Goal: Contribute content: Add original content to the website for others to see

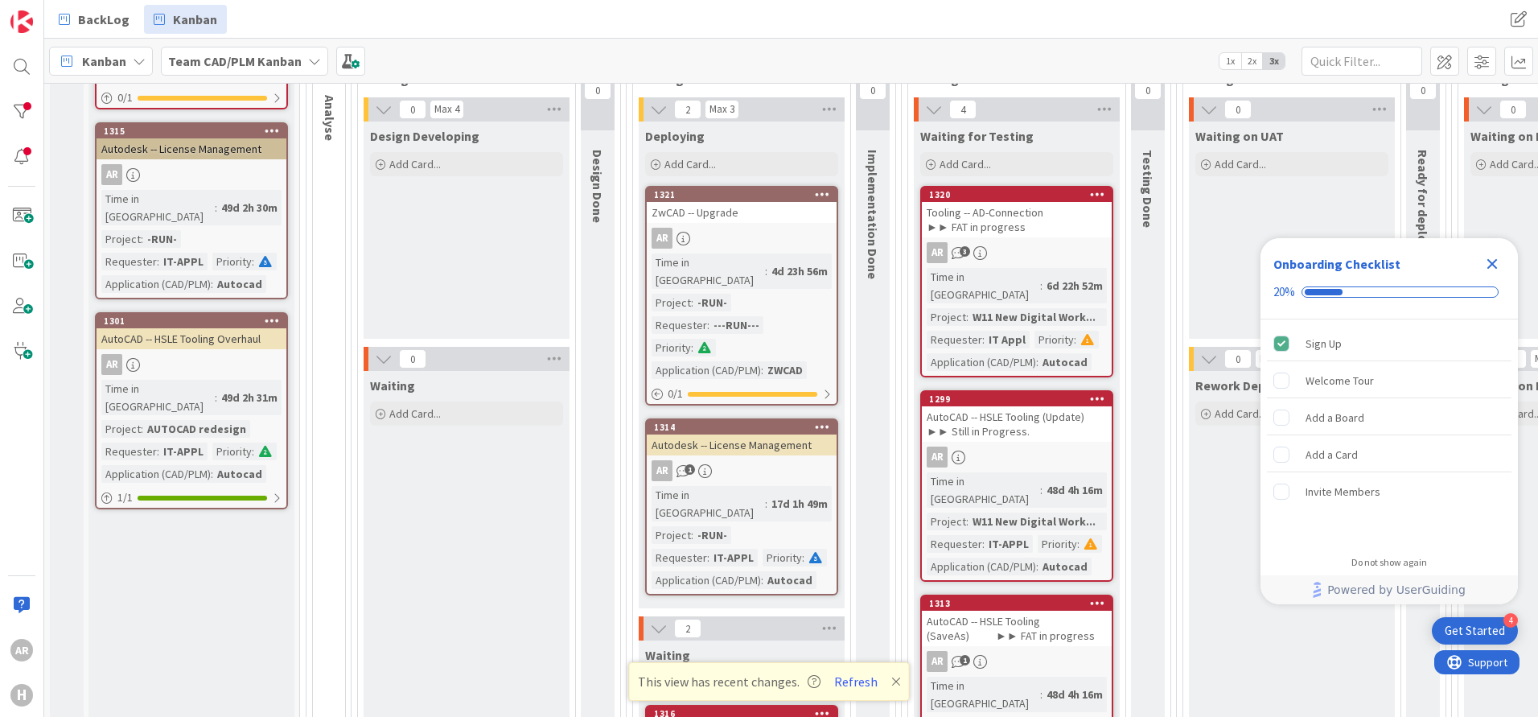
scroll to position [803, 0]
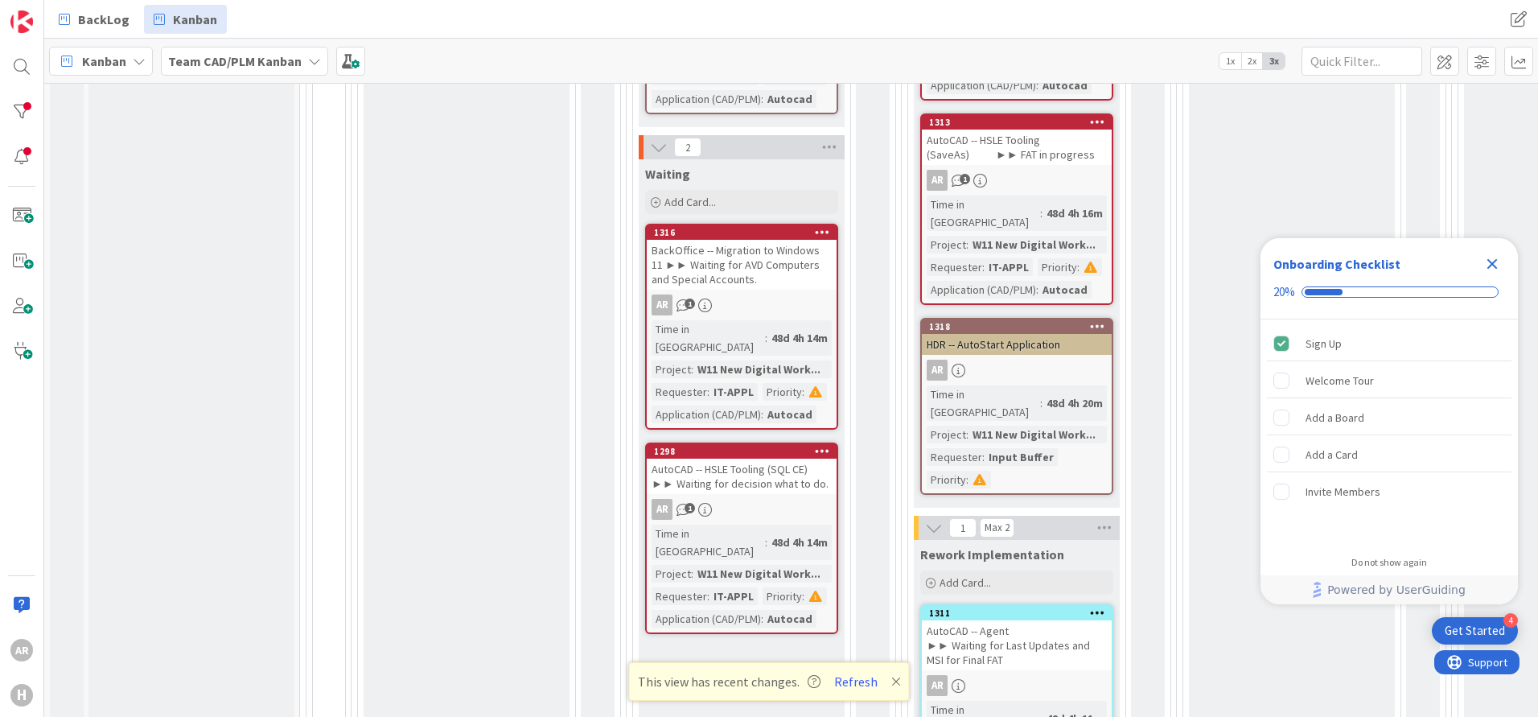
click at [742, 459] on div "AutoCAD -- HSLE Tooling (SQL CE) ►► Waiting for decision what to do." at bounding box center [742, 476] width 190 height 35
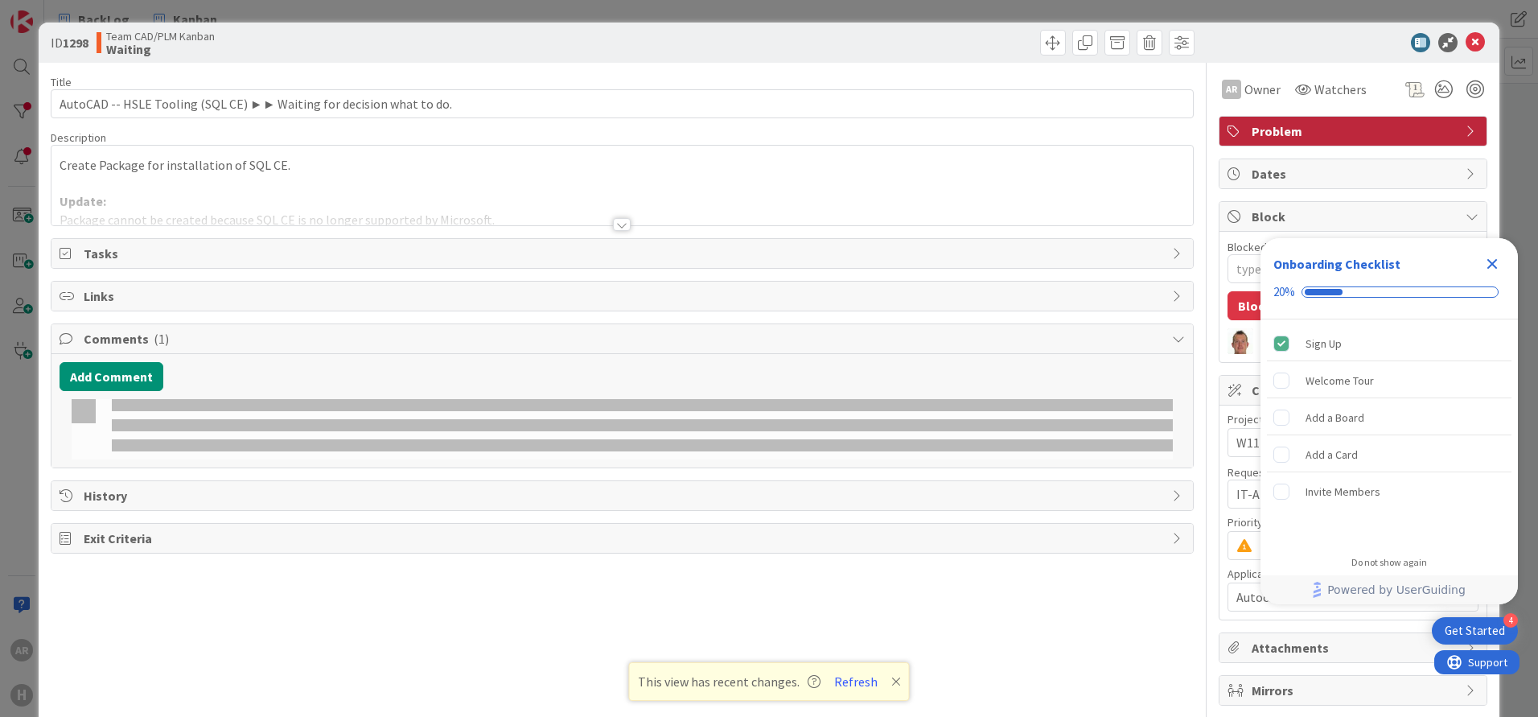
type textarea "x"
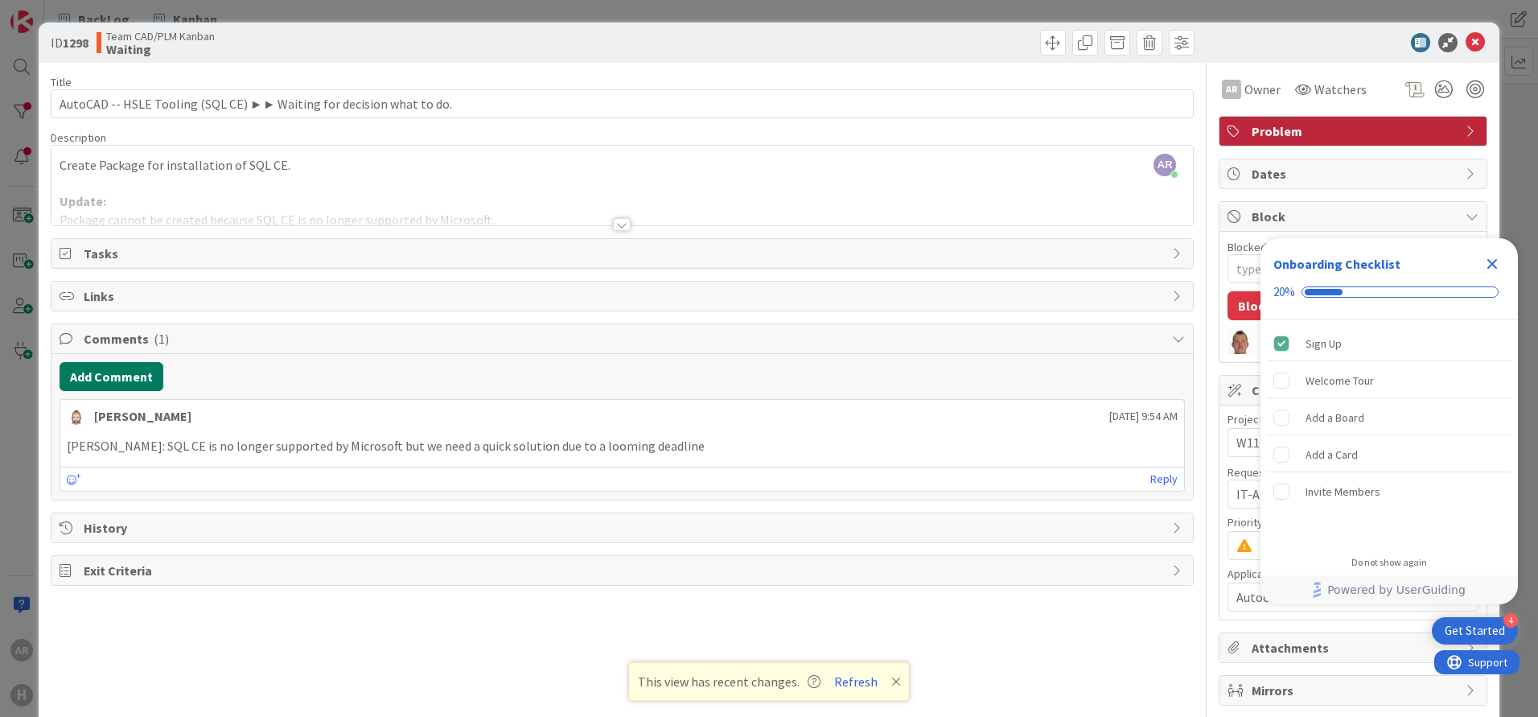
click at [114, 378] on button "Add Comment" at bounding box center [112, 376] width 104 height 29
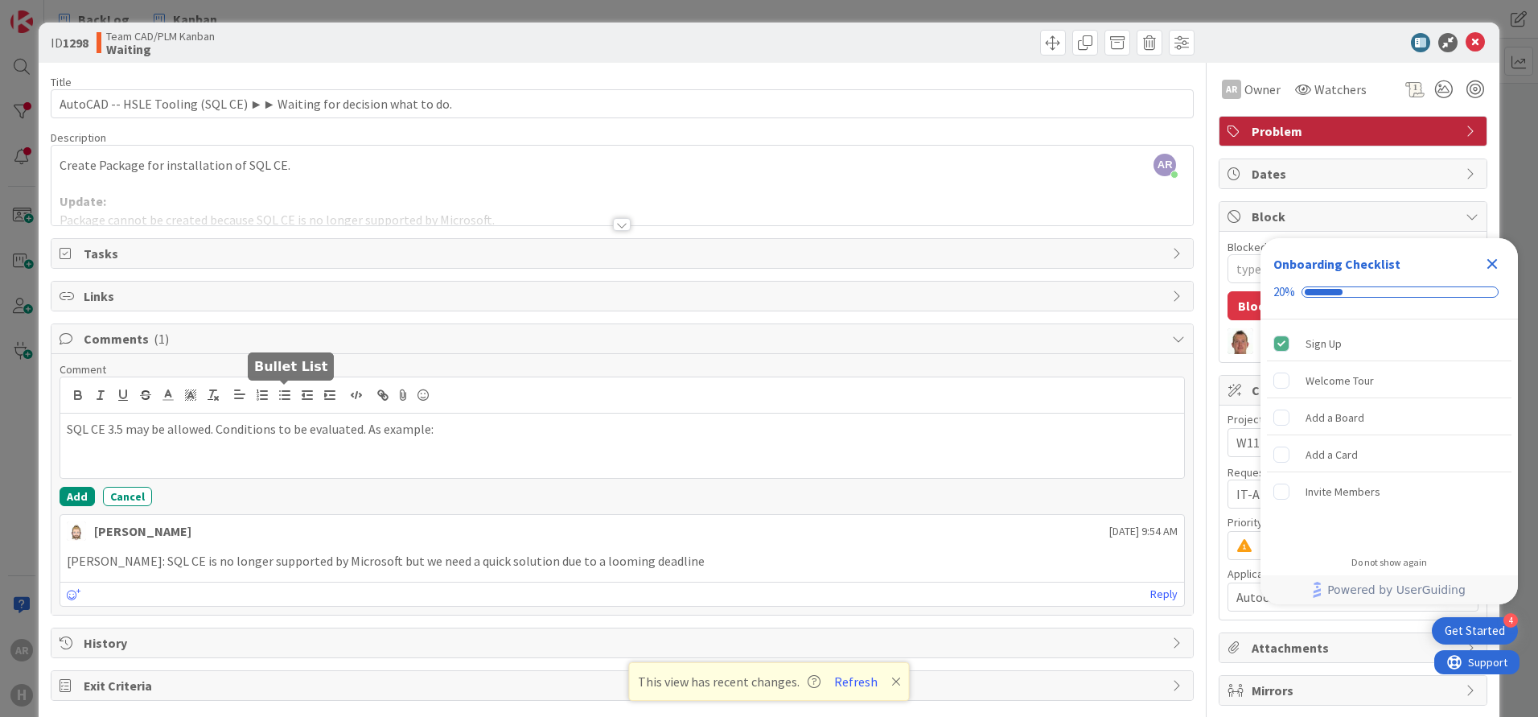
click at [290, 400] on icon "button" at bounding box center [285, 395] width 14 height 14
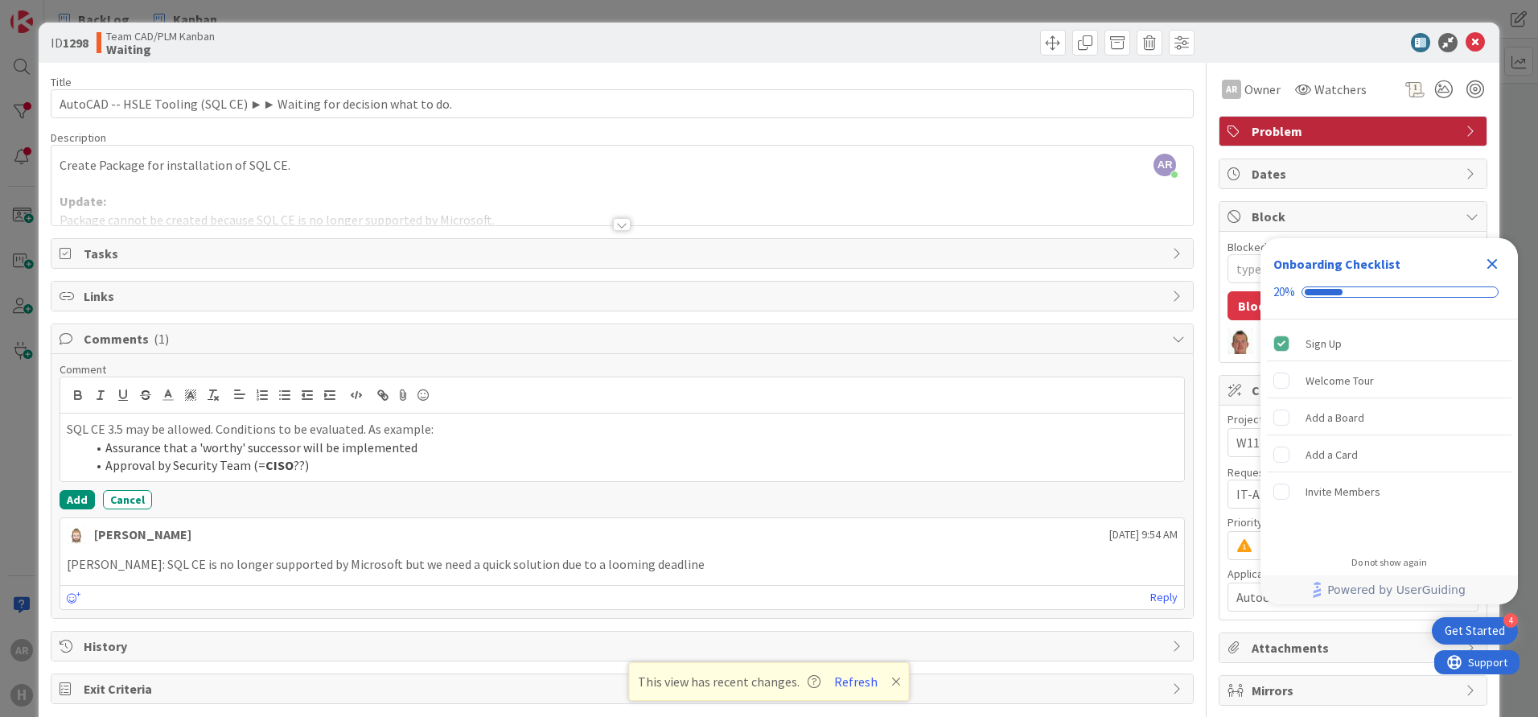
click at [285, 425] on p "SQL CE 3.5 may be allowed. Conditions to be evaluated. As example:" at bounding box center [622, 429] width 1111 height 19
click at [459, 428] on p "SQL CE 3.5 may be allowed. Conditions to be evaluated. As example:" at bounding box center [622, 429] width 1111 height 19
drag, startPoint x: 420, startPoint y: 448, endPoint x: 106, endPoint y: 446, distance: 313.7
click at [106, 446] on li "Assurance that a 'worthy' successor will be implemented" at bounding box center [632, 447] width 1092 height 19
copy li "Assurance that a 'worthy' successor will be implemented"
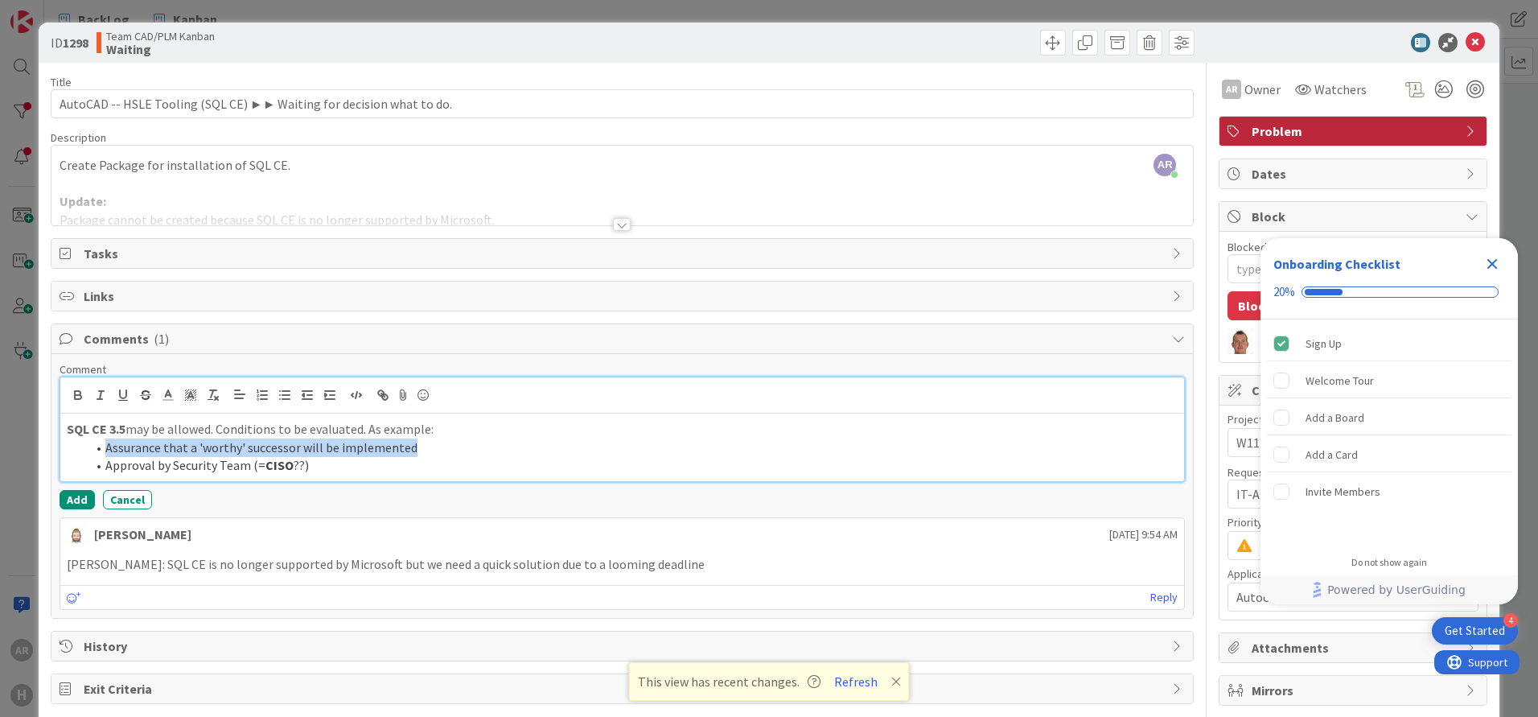
drag, startPoint x: 430, startPoint y: 447, endPoint x: 564, endPoint y: 446, distance: 133.5
click at [433, 446] on li "Assurance that a 'worthy' successor will be implemented" at bounding box center [632, 447] width 1092 height 19
click at [567, 446] on li "Assurance that a 'worthy' successor will be implemented" at bounding box center [632, 447] width 1092 height 19
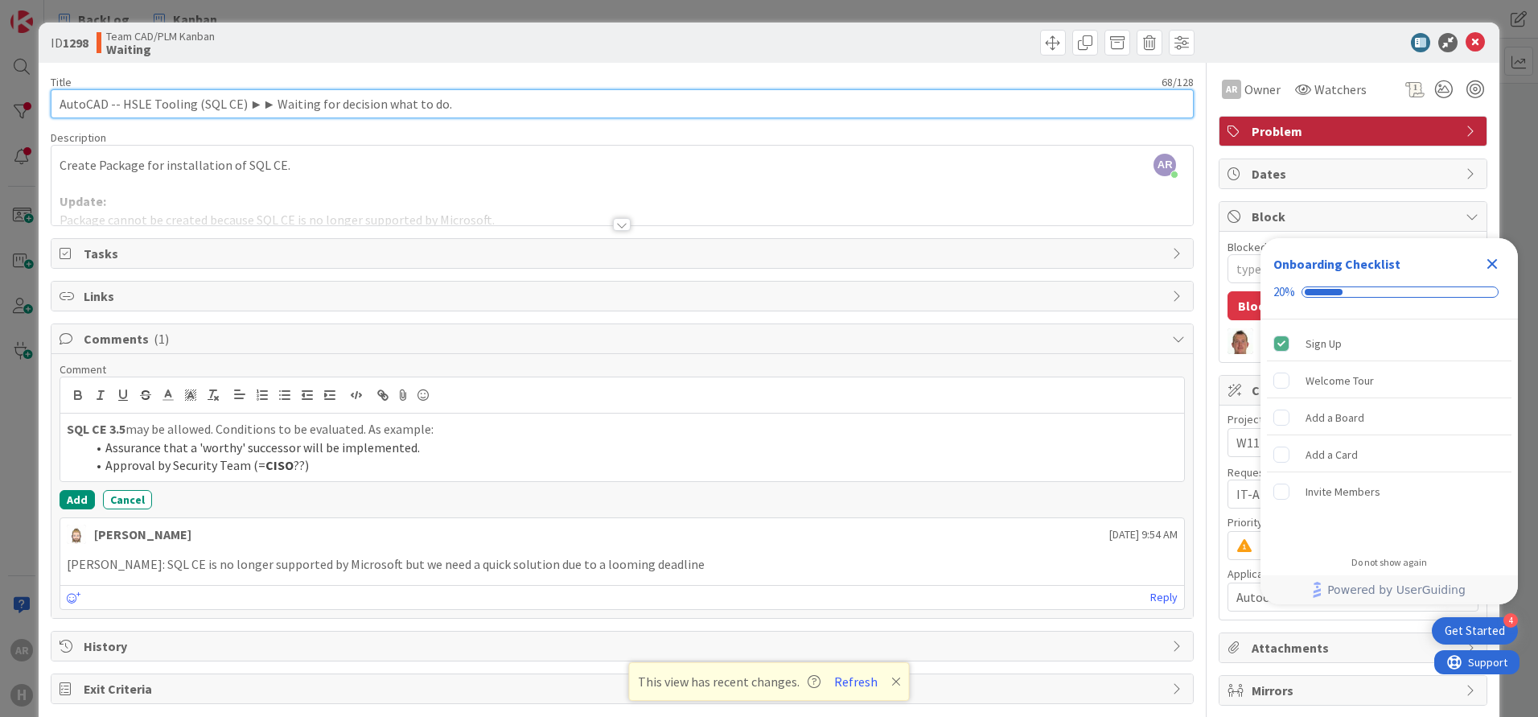
click at [359, 102] on input "AutoCAD -- HSLE Tooling (SQL CE) ►► Waiting for decision what to do." at bounding box center [622, 103] width 1143 height 29
type input "AutoCAD -- HSLE Tooling (SQL CE) ►► Waiting for approv what to do."
type textarea "x"
type input "AutoCAD -- HSLE Tooling (SQL CE) ►► Waiting for approval what to do."
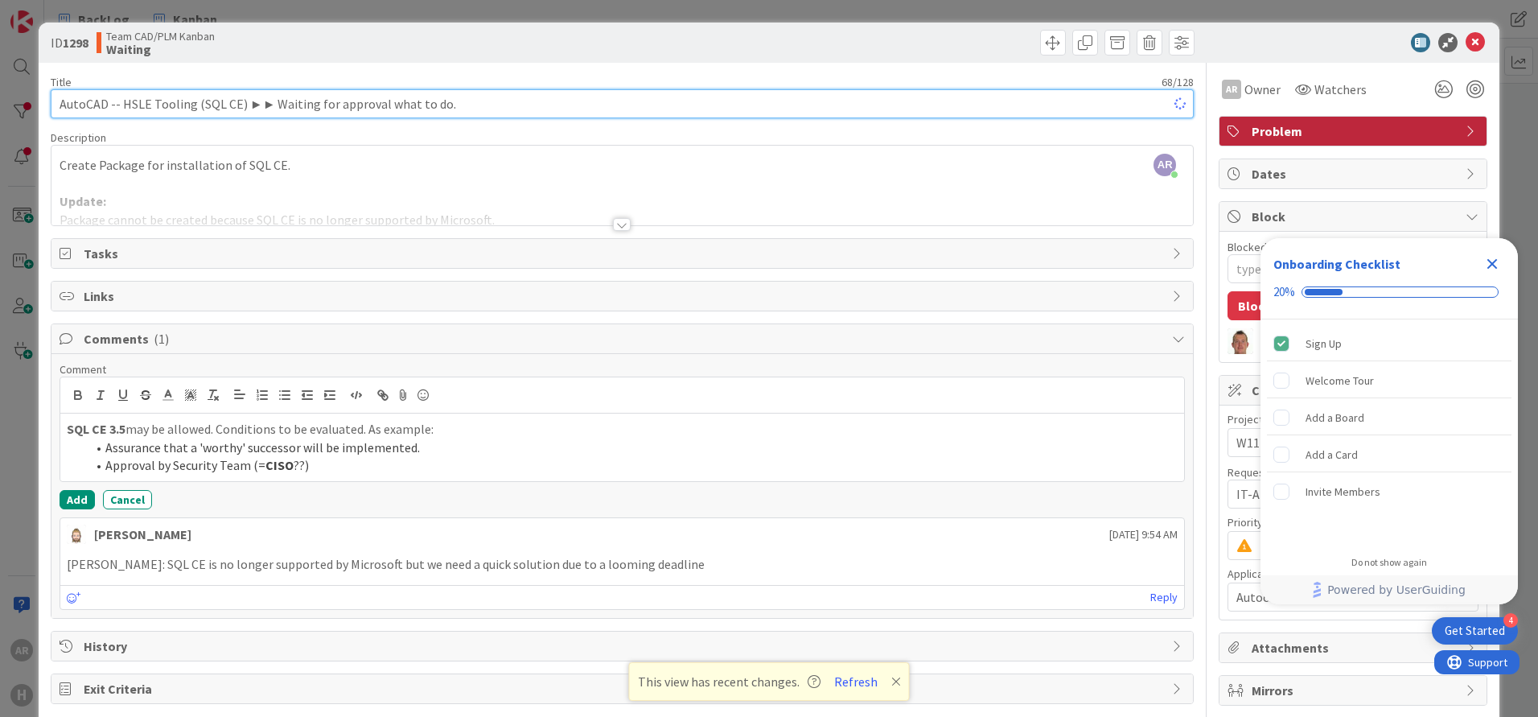
type textarea "x"
type input "AutoCAD -- HSLE Tooling (SQL CE) ►► Waiting for approval what to do."
type textarea "x"
type input "AutoCAD -- HSLE Tooling (SQL CE) ►► Waiting for approval Secut what to do."
type textarea "x"
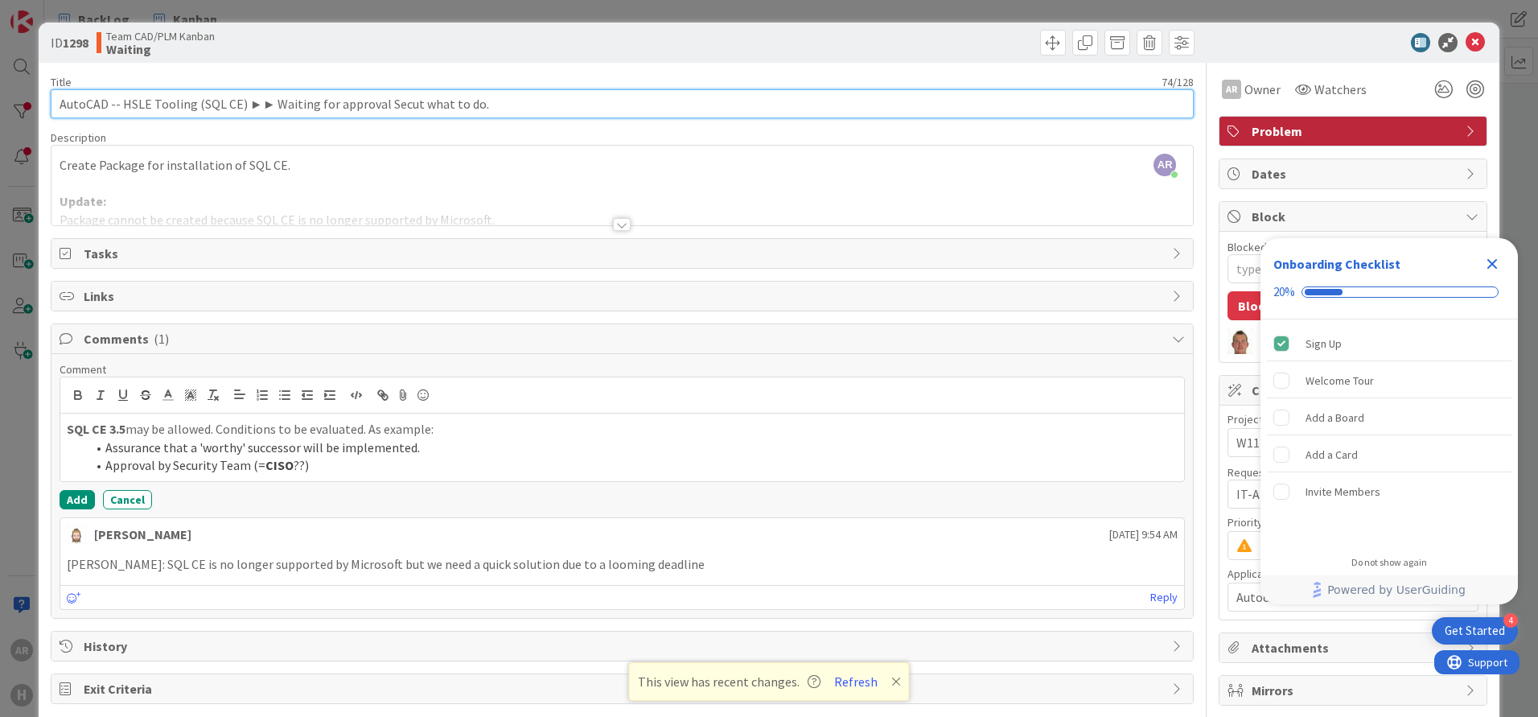
type input "AutoCAD -- HSLE Tooling (SQL CE) ►► Waiting for approval Secuti what to do."
type textarea "x"
type input "AutoCAD -- HSLE Tooling (SQL CE) ►► Waiting for approval Secutity Te what to do."
type textarea "x"
type input "AutoCAD -- HSLE Tooling (SQL CE) ►► Waiting for approval Secutity Team what to …"
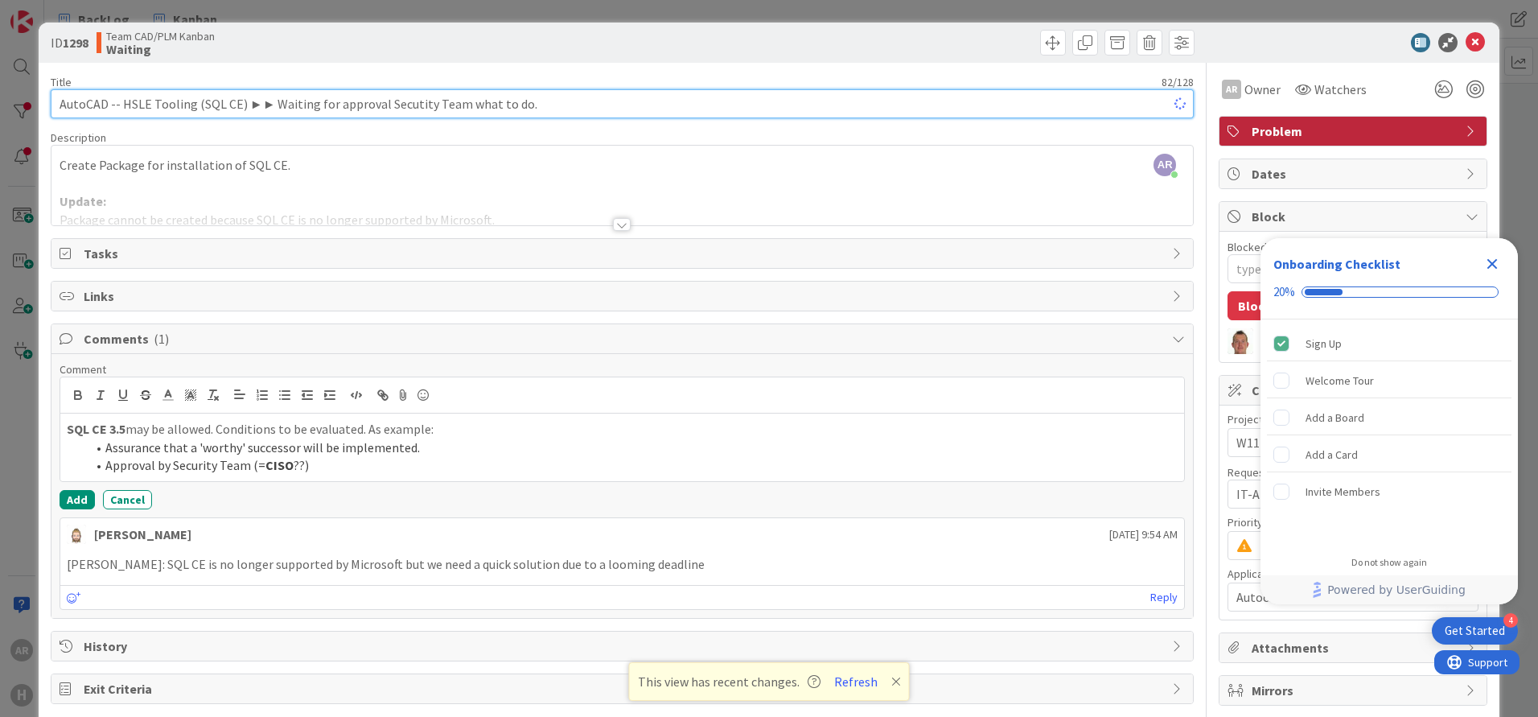
type textarea "x"
type input "AutoCAD -- HSLE Tooling (SQL CE) ►► Waiting for approval Secutity Team"
type textarea "x"
type input "AutoCAD -- HSLE Tooling (SQL CE) ►► Waiting for approval Securitytity Team"
type textarea "x"
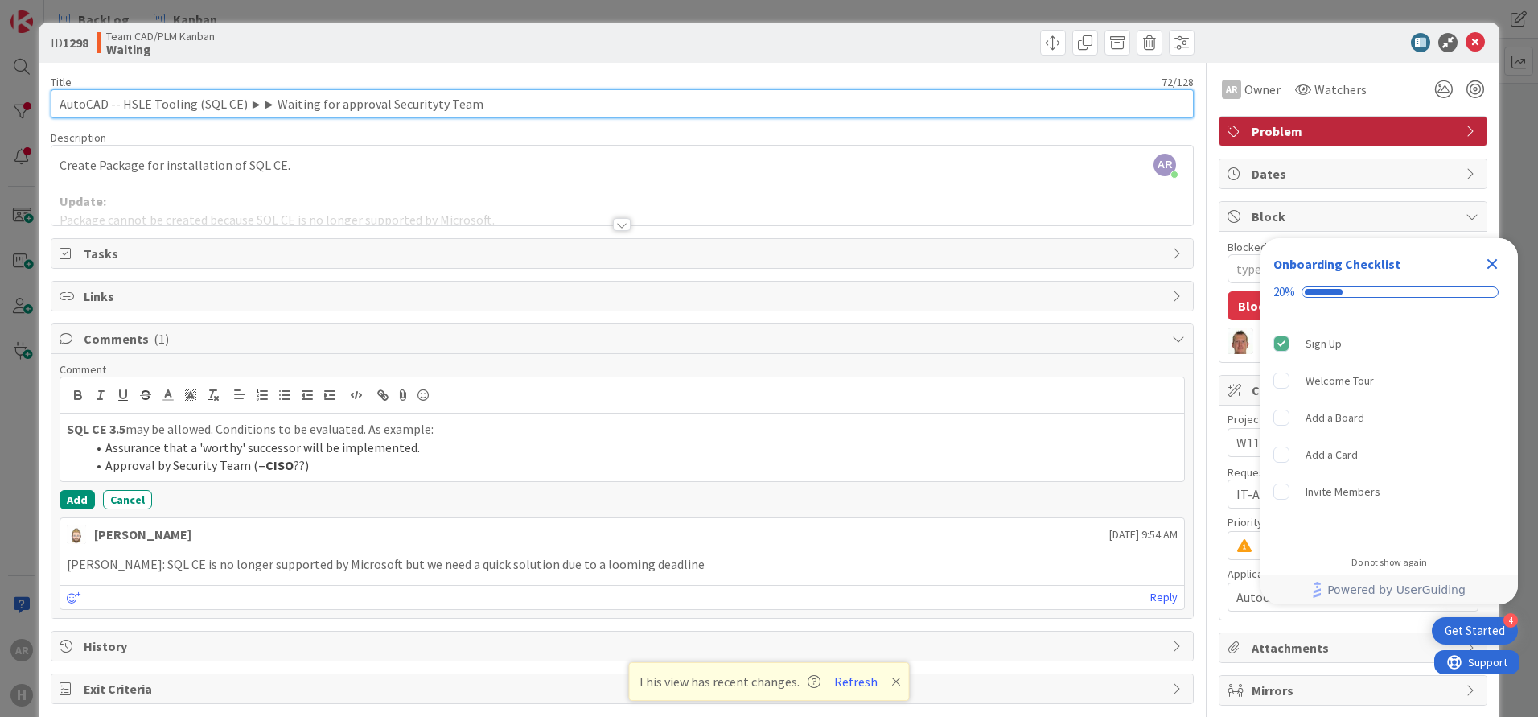
type input "AutoCAD -- HSLE Tooling (SQL CE) ►► Waiting for approval Securityy Team"
type textarea "x"
type input "AutoCAD -- HSLE Tooling (SQL CE) ►► Waiting for approval Security Team"
type textarea "x"
type input "AutoCAD -- HSLE Tooling (SQL CE) ►► Waiting for approval Security Team"
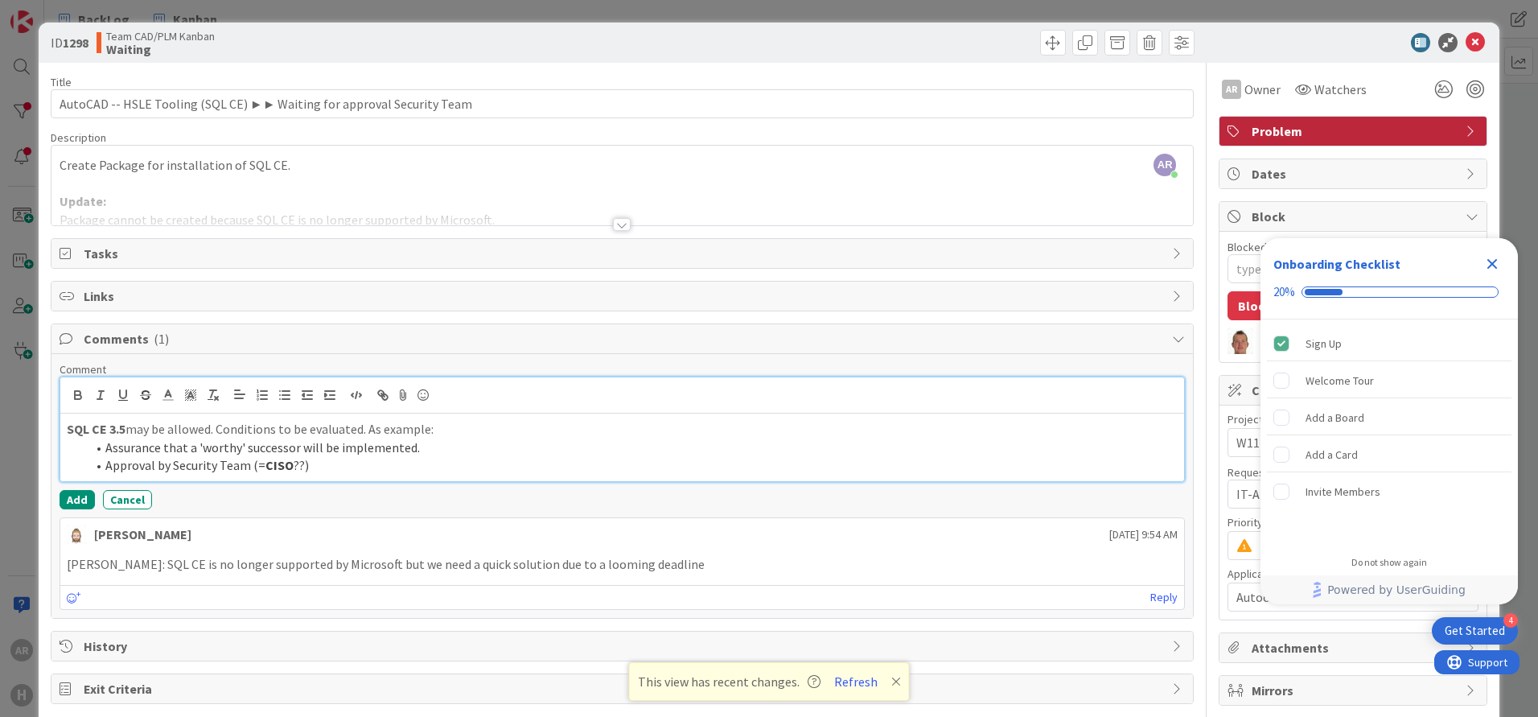
click at [147, 426] on p "SQL CE 3.5 may be allowed. Conditions to be evaluated. As example:" at bounding box center [622, 429] width 1111 height 19
click at [81, 499] on button "Add" at bounding box center [77, 499] width 35 height 19
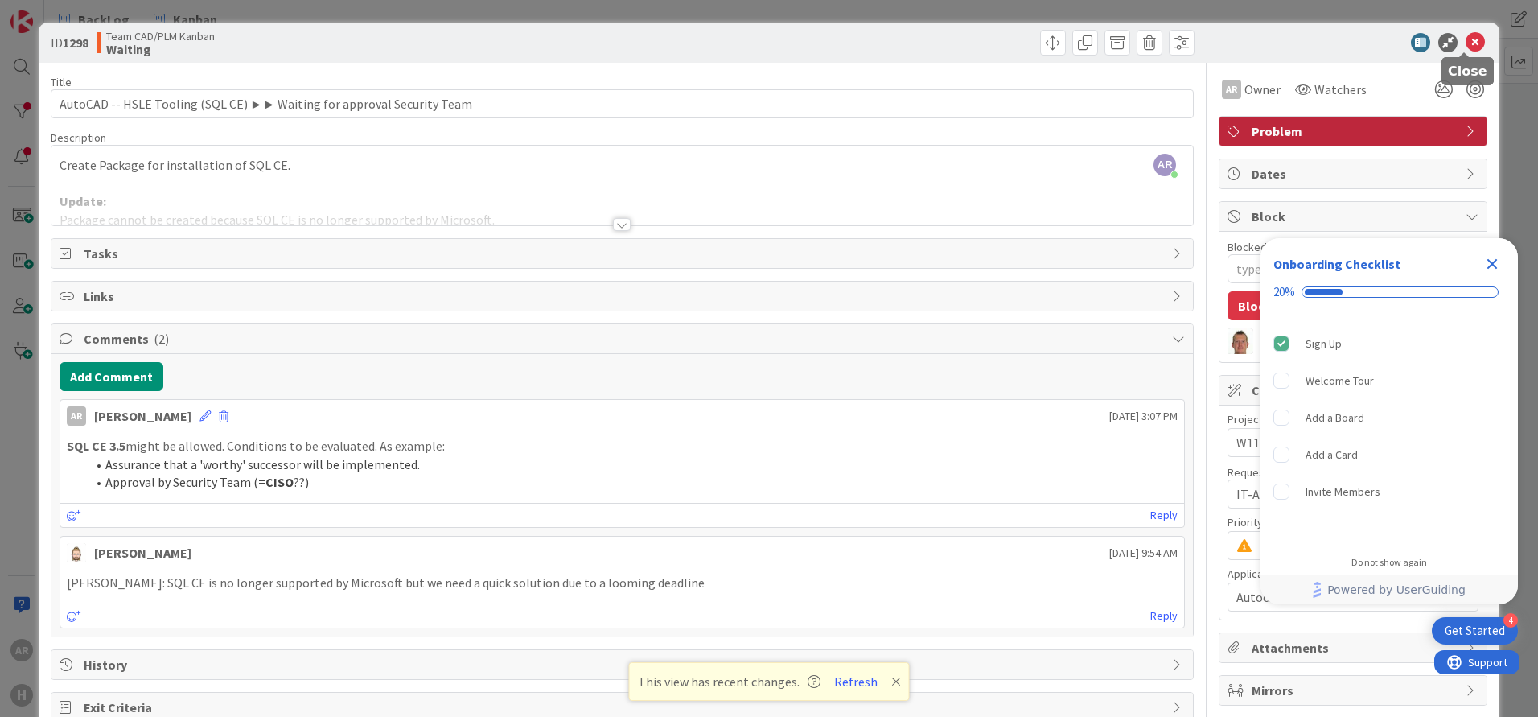
click at [1466, 39] on icon at bounding box center [1475, 42] width 19 height 19
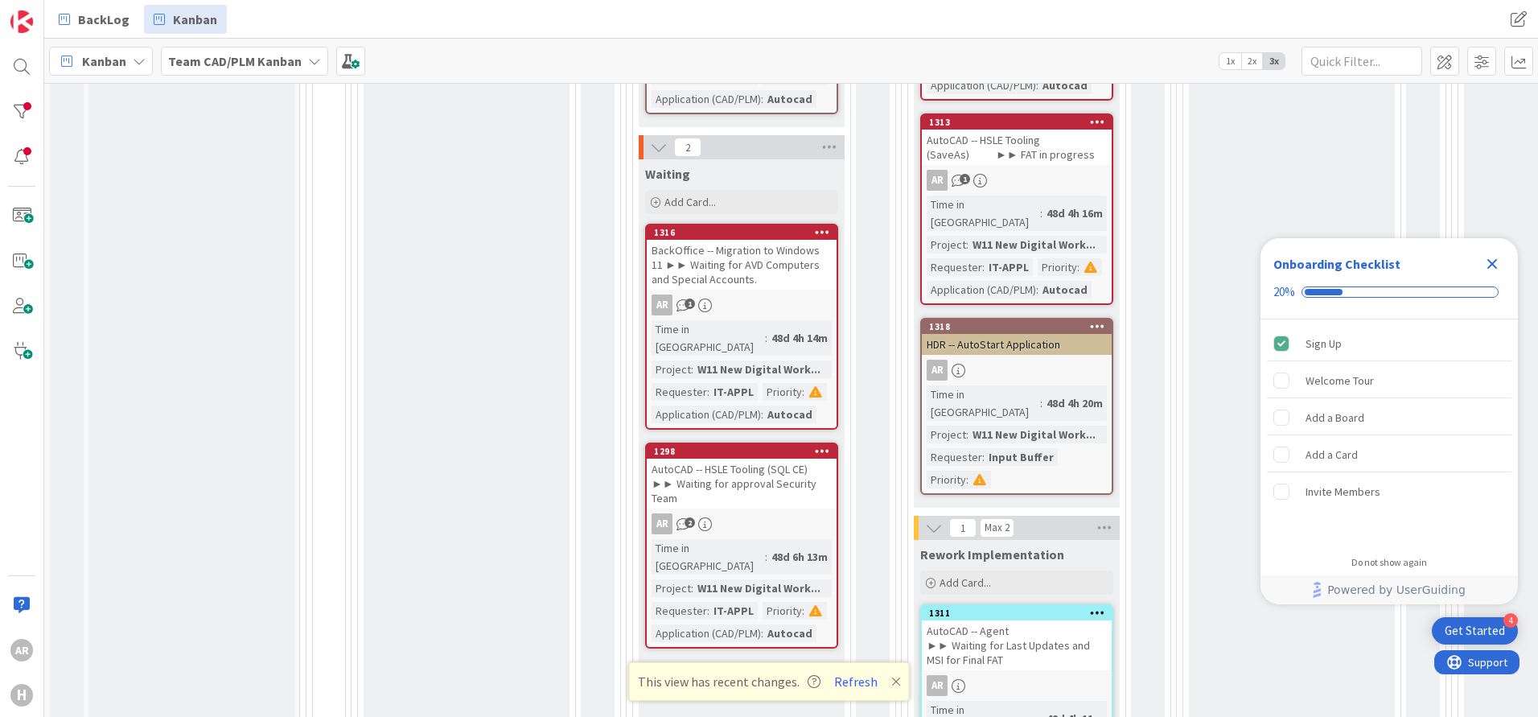
click at [745, 240] on div "BackOffice -- Migration to Windows 11 ►► Waiting for AVD Computers and Special …" at bounding box center [742, 265] width 190 height 50
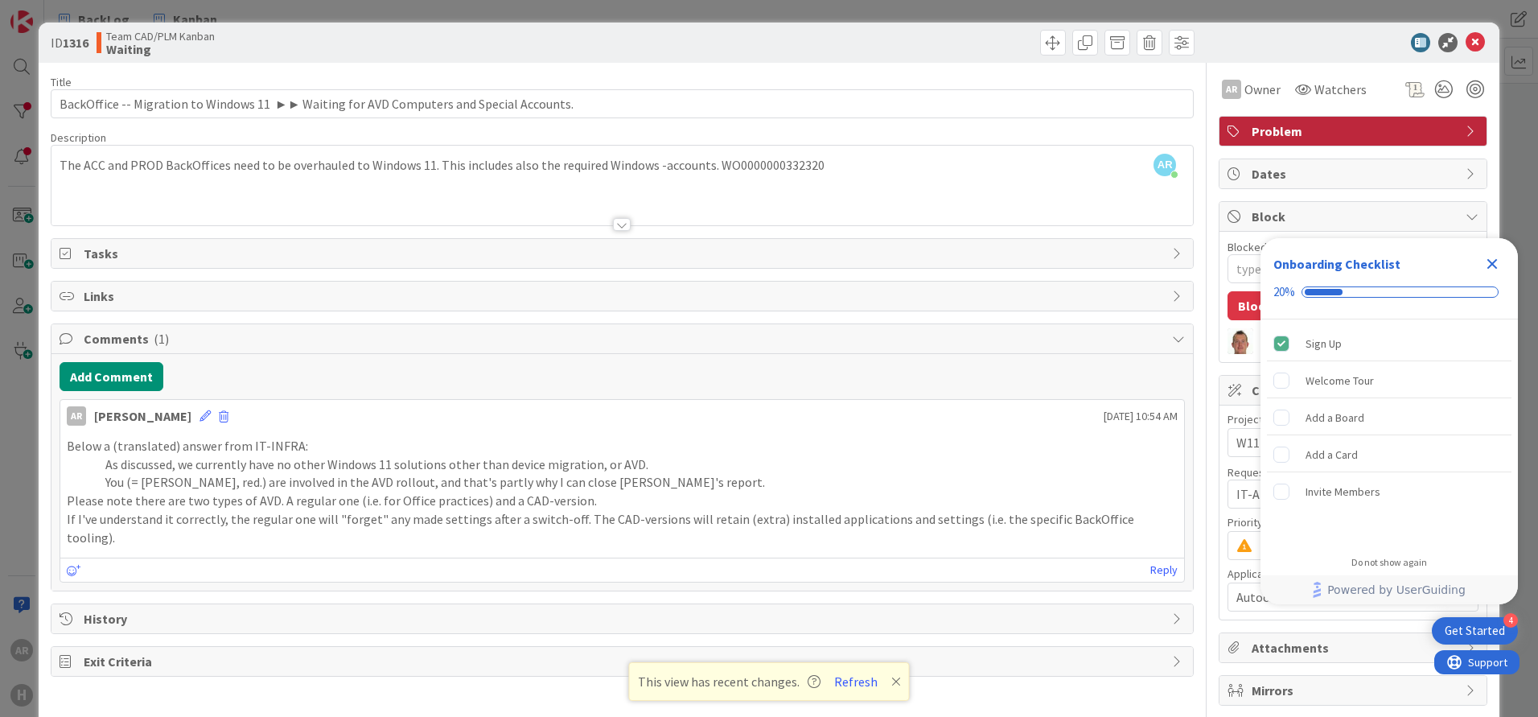
click at [771, 164] on div "AR [PERSON_NAME] just joined The ACC and PROD BackOffices need to be overhauled…" at bounding box center [621, 186] width 1141 height 80
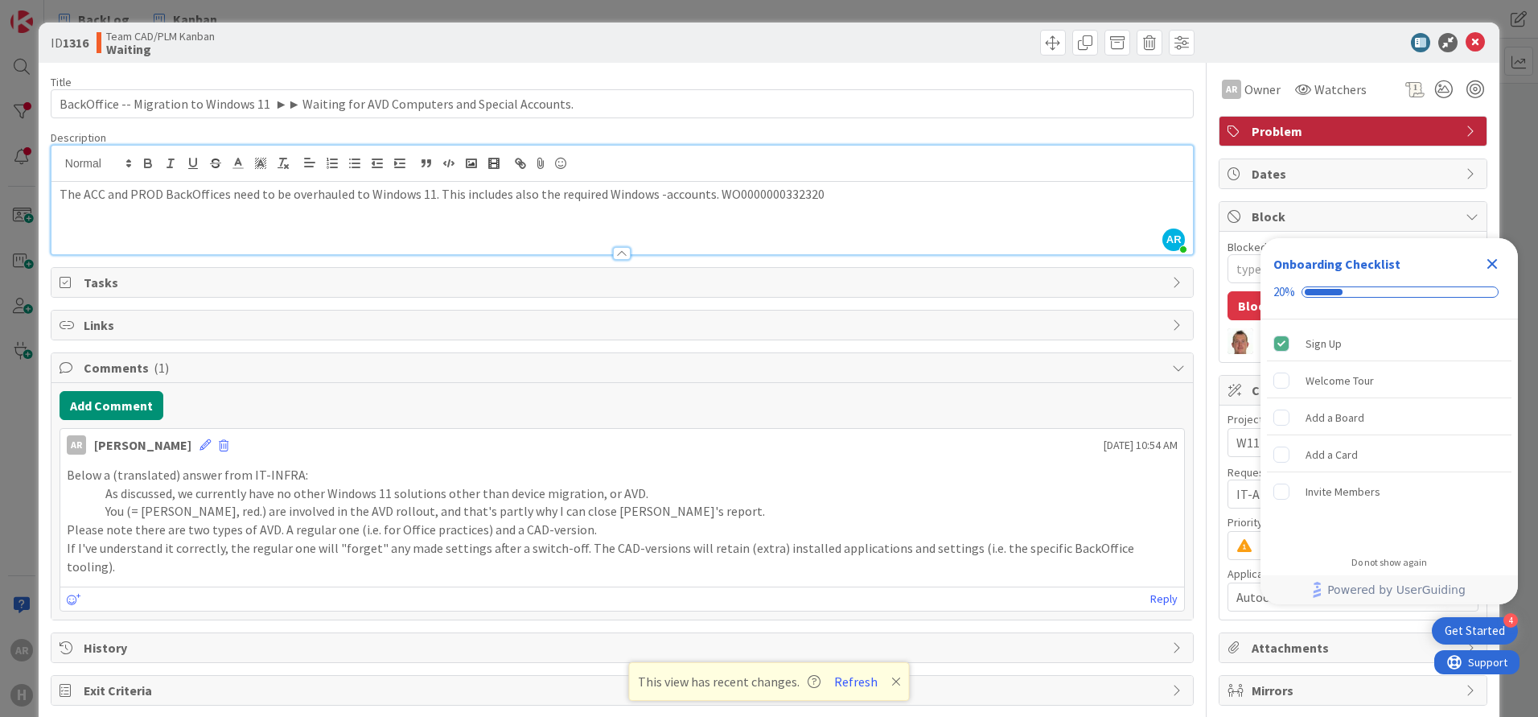
click at [771, 164] on div at bounding box center [621, 164] width 1141 height 36
click at [744, 192] on p "The ACC and PROD BackOffices need to be overhauled to Windows 11. This includes…" at bounding box center [622, 194] width 1125 height 19
click at [150, 160] on icon "button" at bounding box center [148, 161] width 6 height 4
type textarea "x"
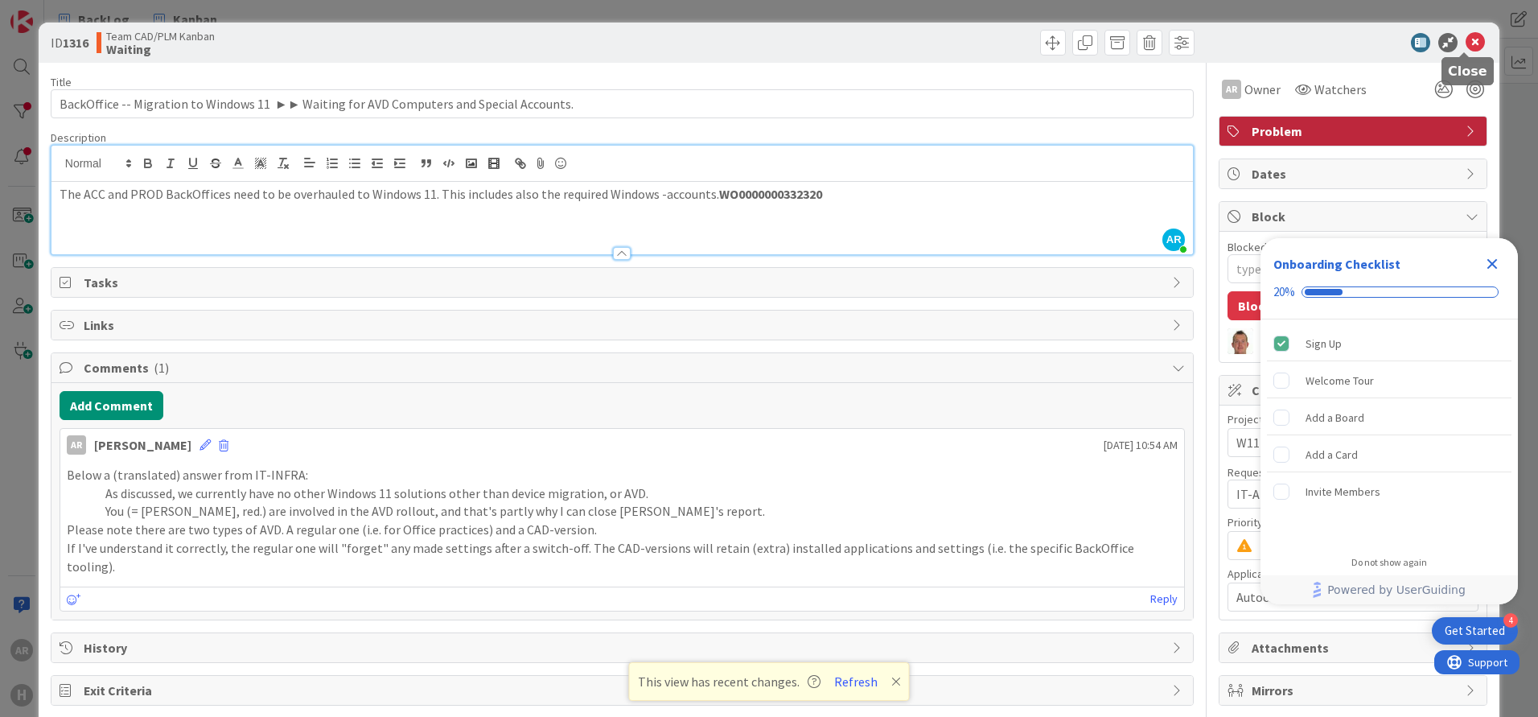
click at [1466, 42] on icon at bounding box center [1475, 42] width 19 height 19
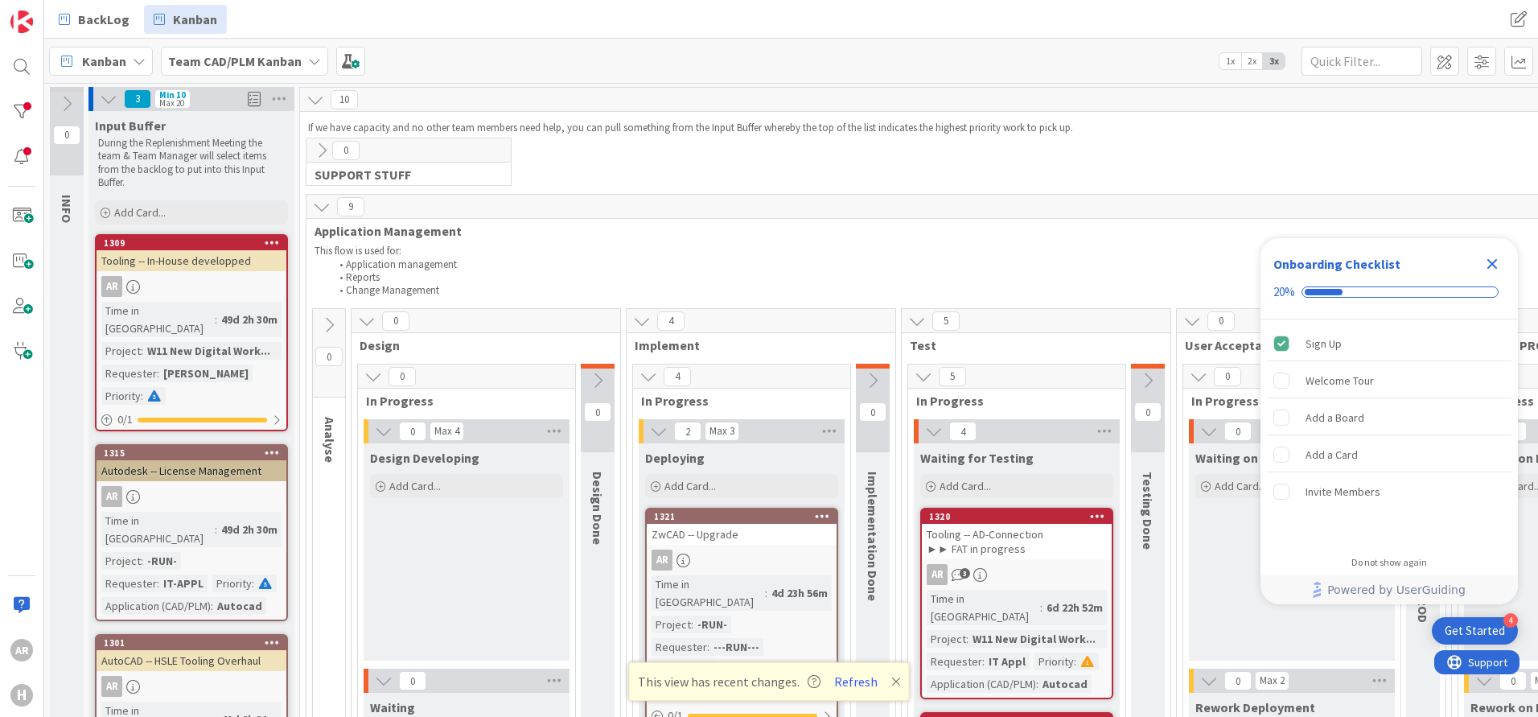
click at [1493, 265] on icon "Close Checklist" at bounding box center [1492, 264] width 10 height 10
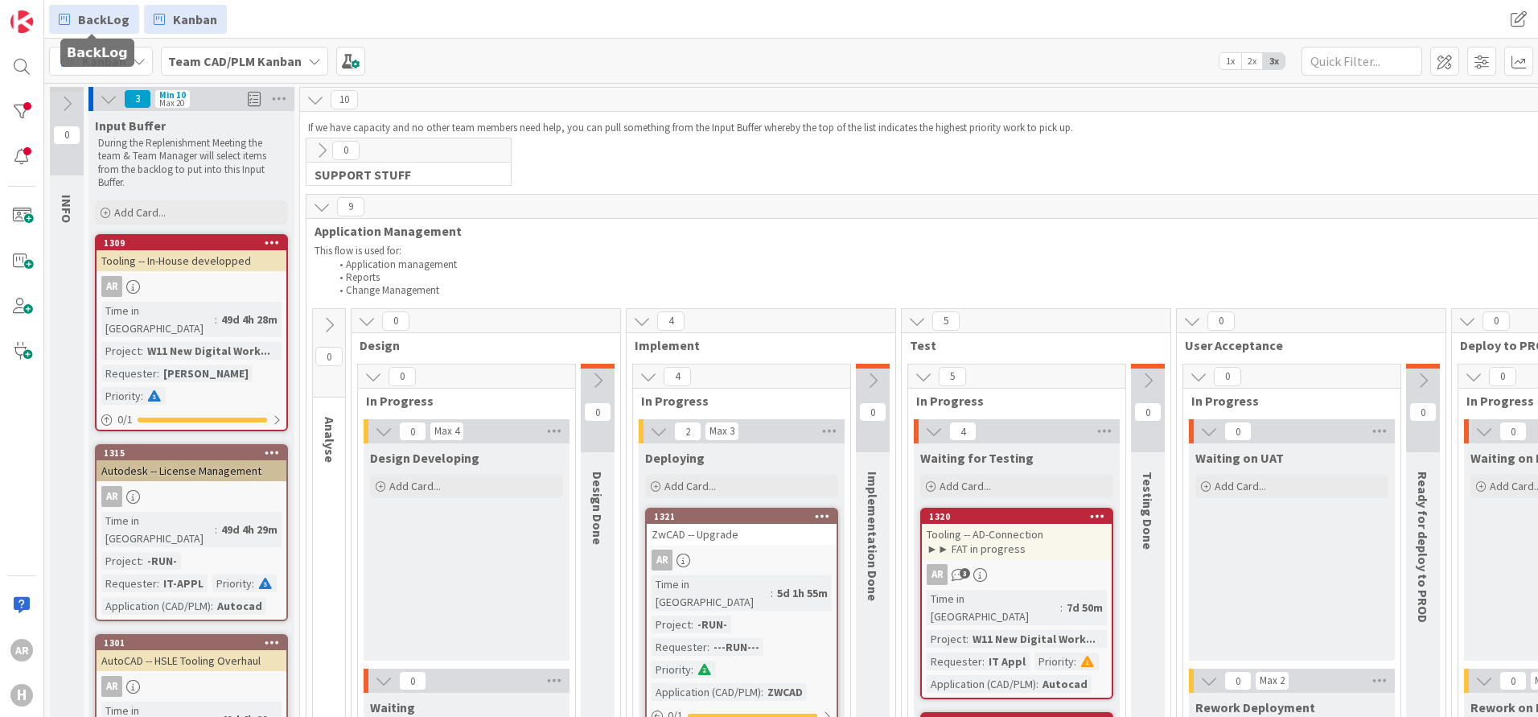
click at [101, 19] on span "BackLog" at bounding box center [103, 19] width 51 height 19
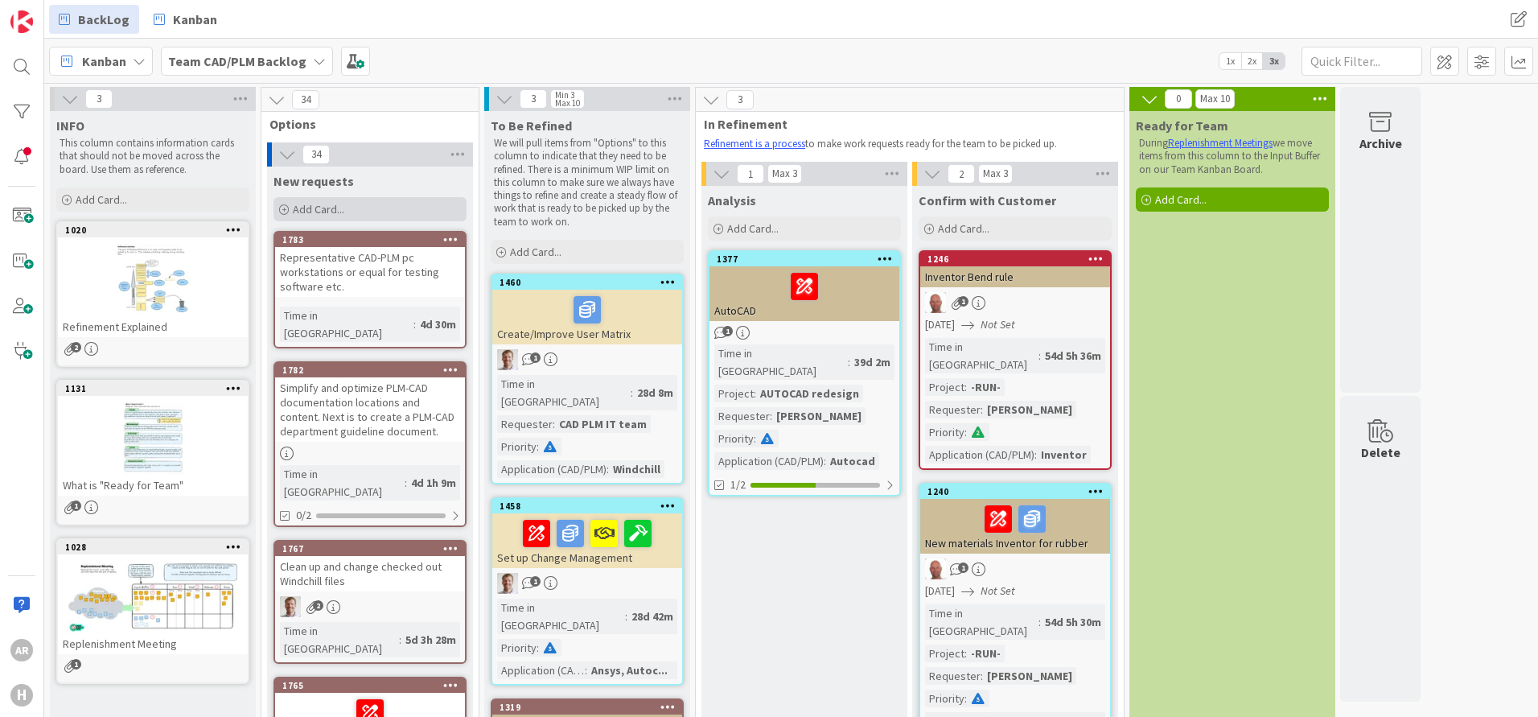
click at [315, 208] on span "Add Card..." at bounding box center [318, 209] width 51 height 14
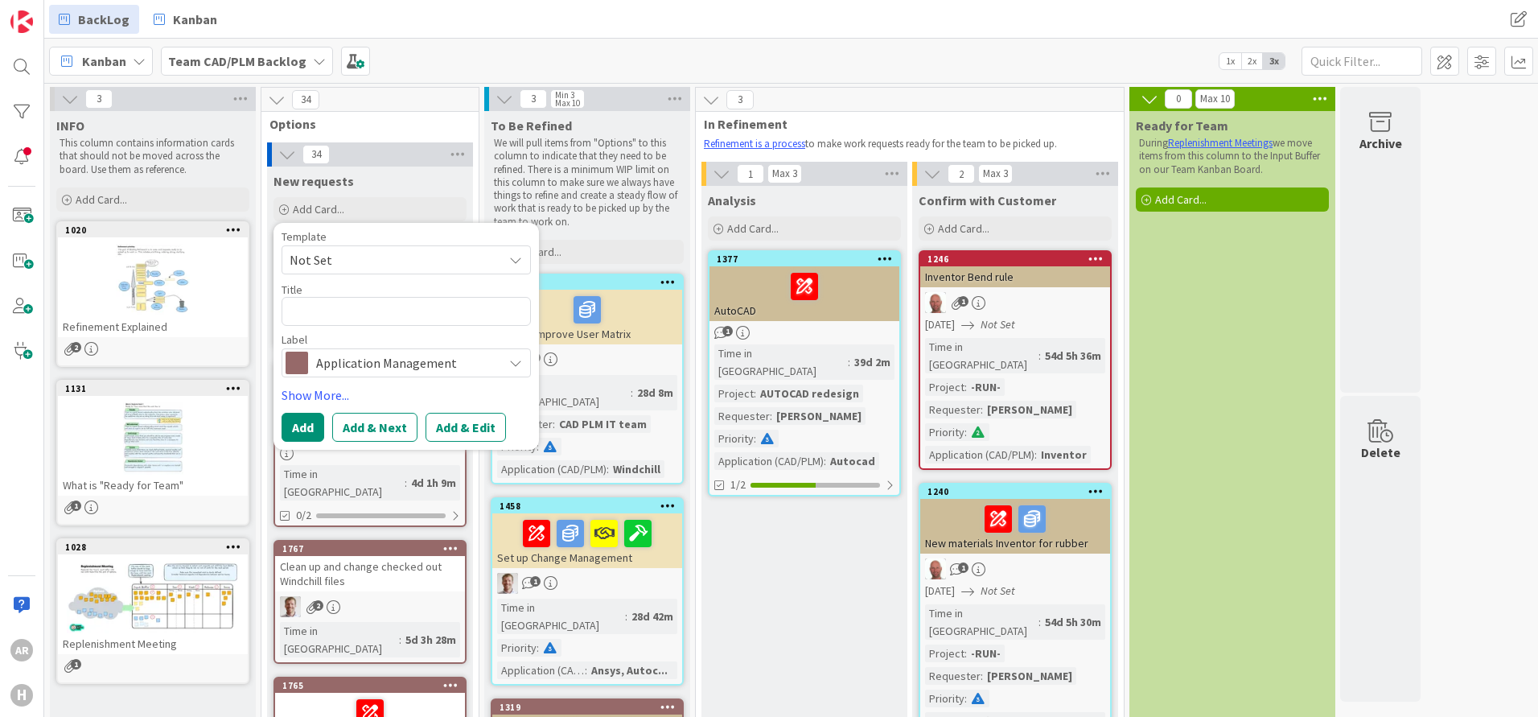
click at [322, 325] on textarea at bounding box center [406, 311] width 249 height 29
type textarea "x"
type textarea "B"
type textarea "x"
type textarea "Ba"
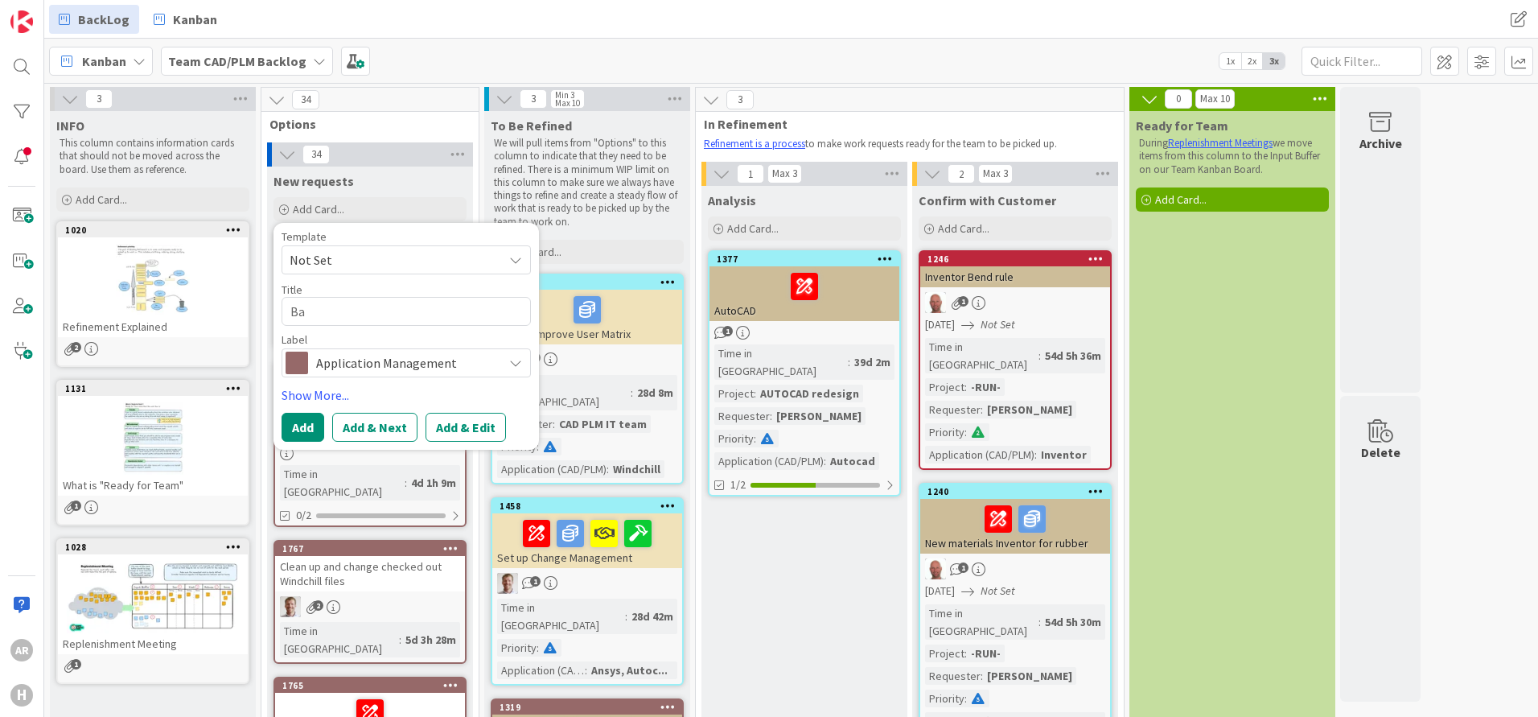
type textarea "x"
type textarea "Bac"
type textarea "x"
type textarea "Back"
type textarea "x"
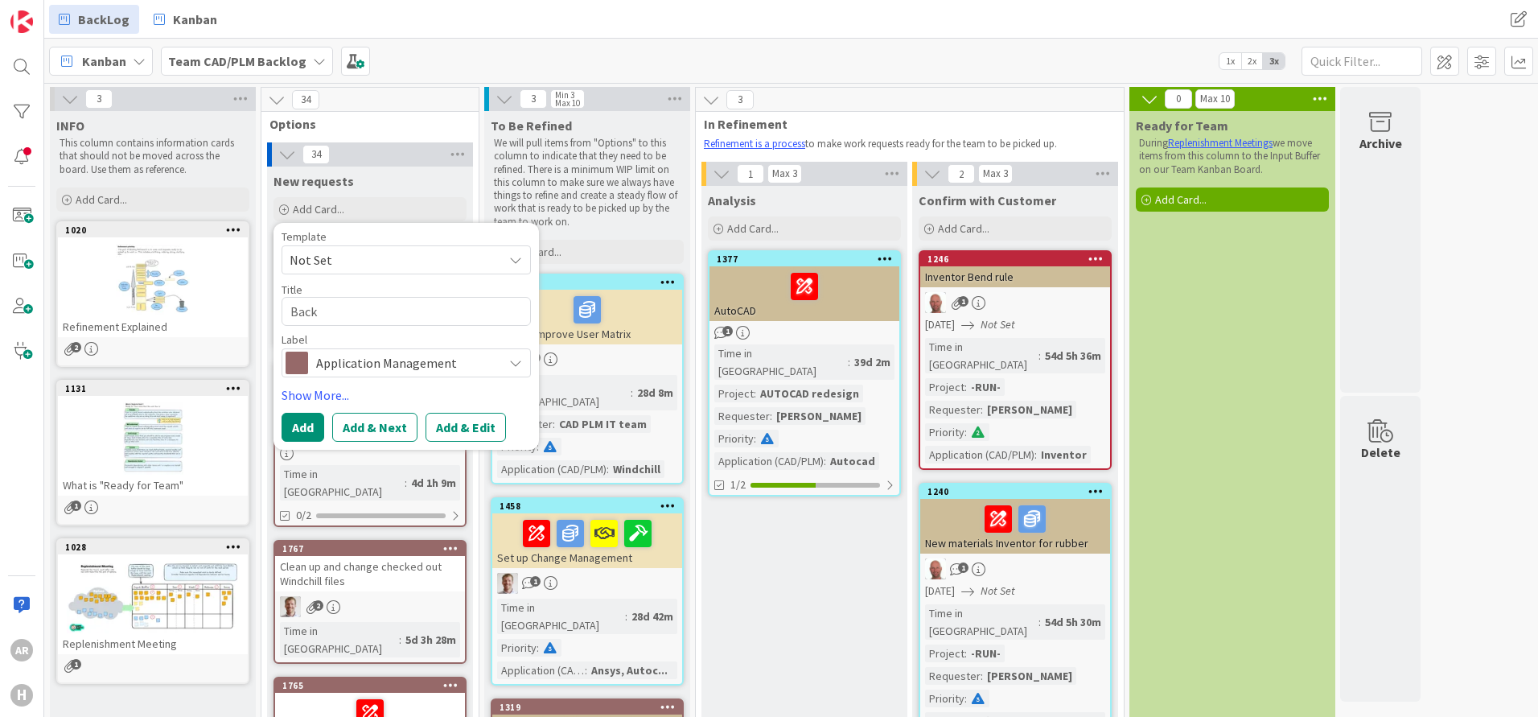
type textarea "BackO"
type textarea "x"
type textarea "BackOf"
type textarea "x"
type textarea "BackOff"
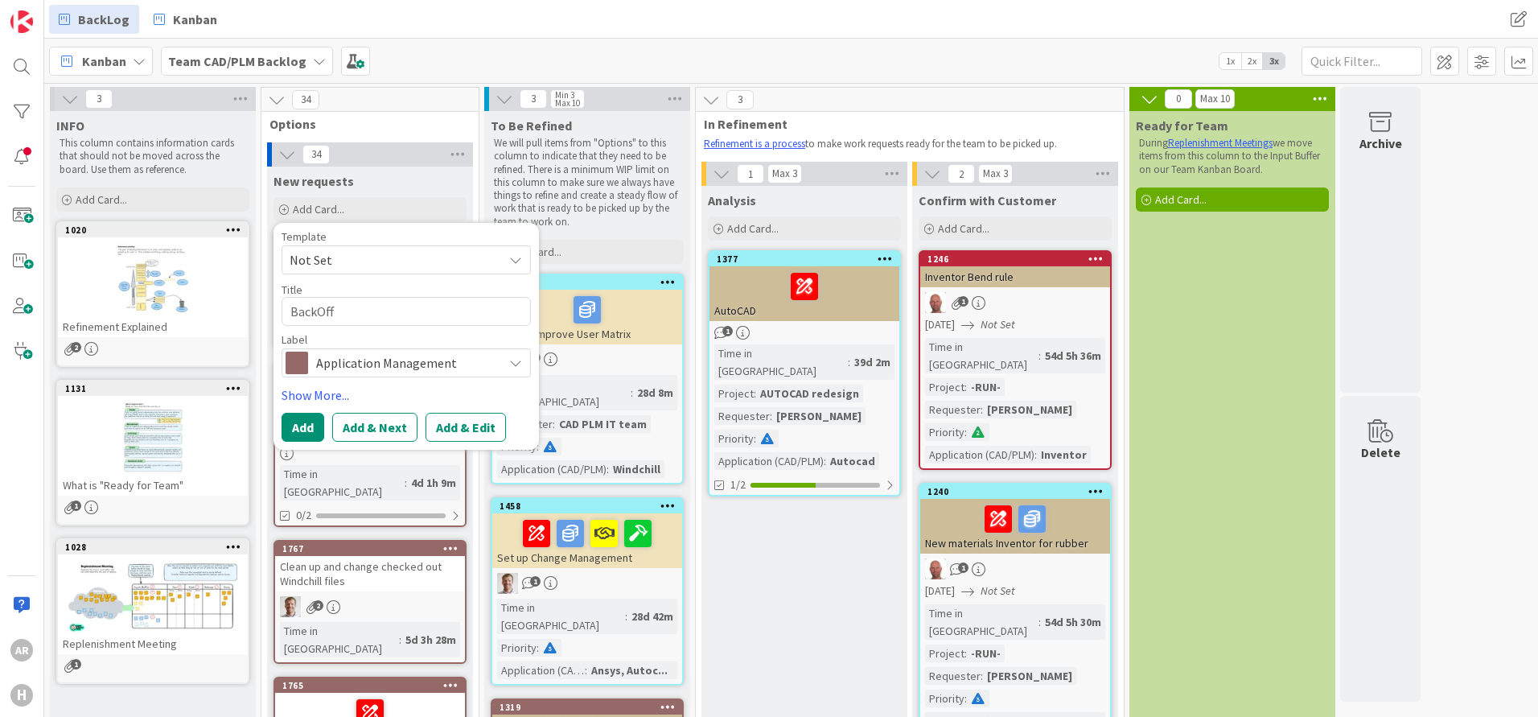
type textarea "x"
type textarea "BackOffi"
type textarea "x"
type textarea "BackOffic"
type textarea "x"
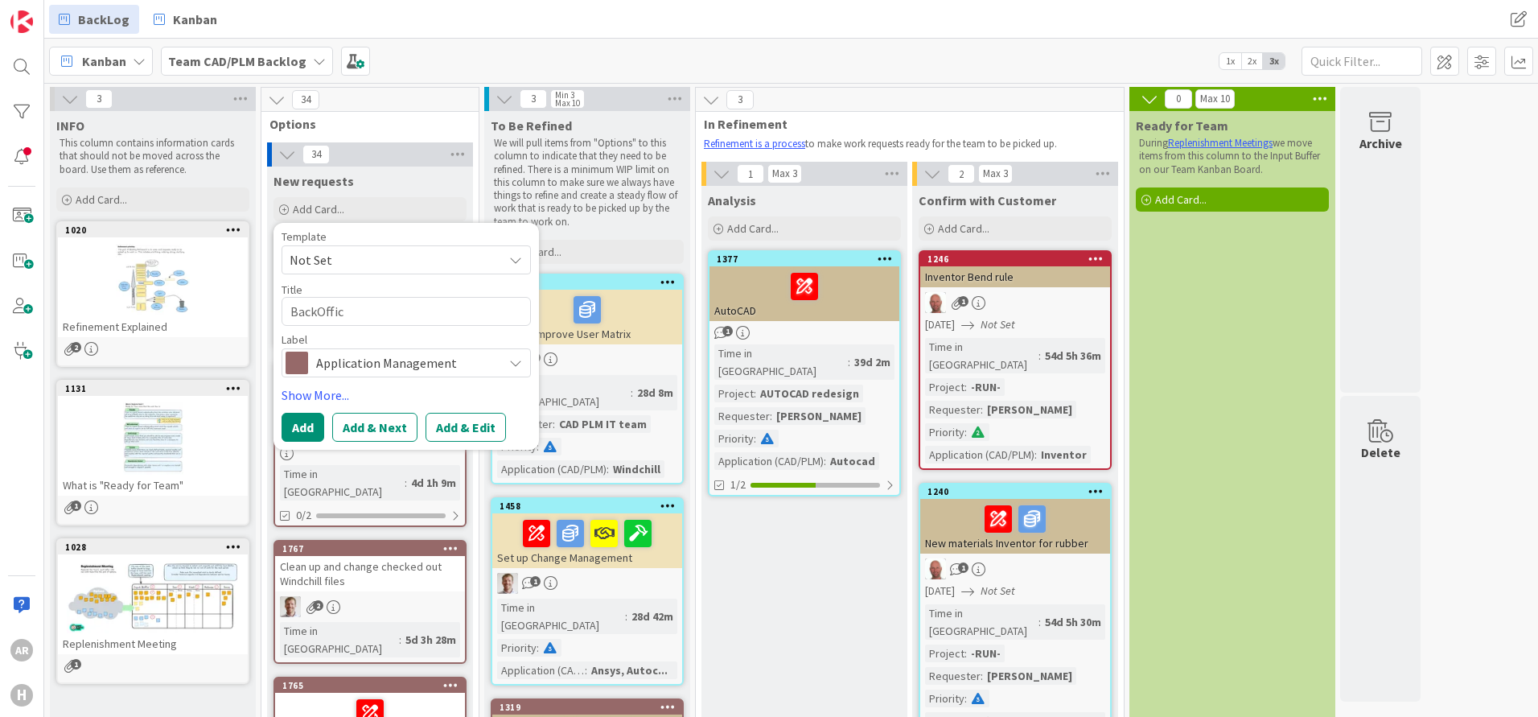
type textarea "BackOffice"
type textarea "x"
type textarea "BackOffice"
type textarea "x"
type textarea "BackOffice -"
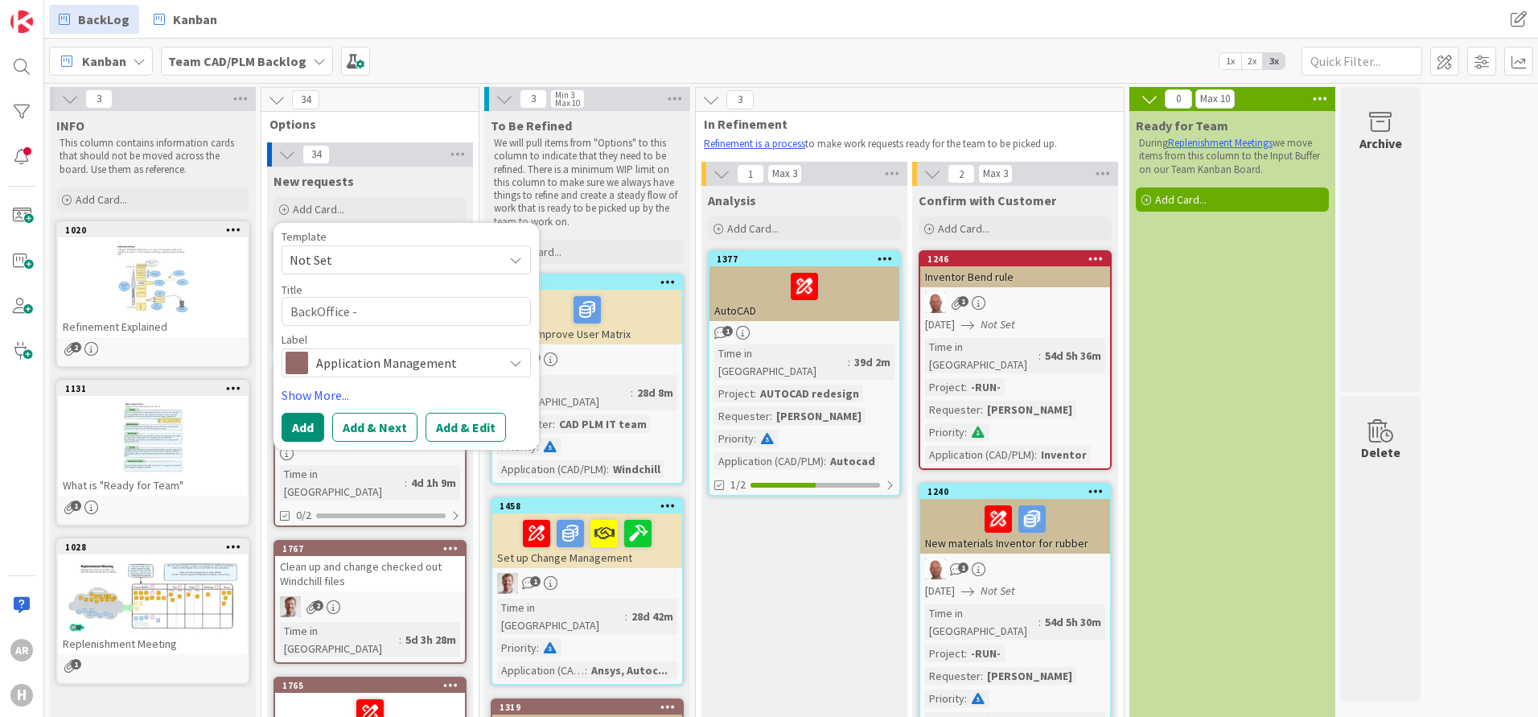
type textarea "x"
type textarea "BackOffice --"
type textarea "x"
type textarea "BackOffice --"
type textarea "x"
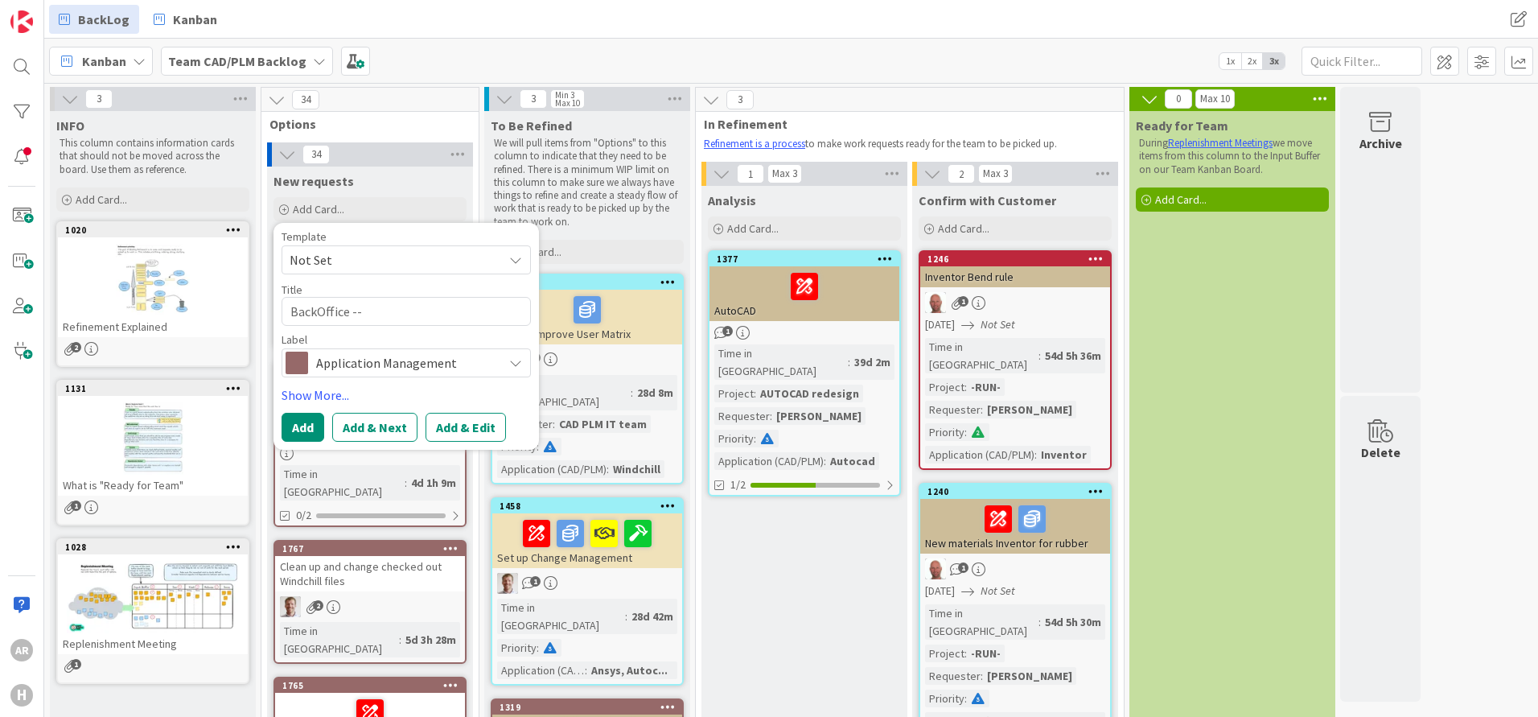
type textarea "BackOffice -- A"
type textarea "x"
type textarea "BackOffice -- An"
type textarea "x"
type textarea "BackOffice -- Ana"
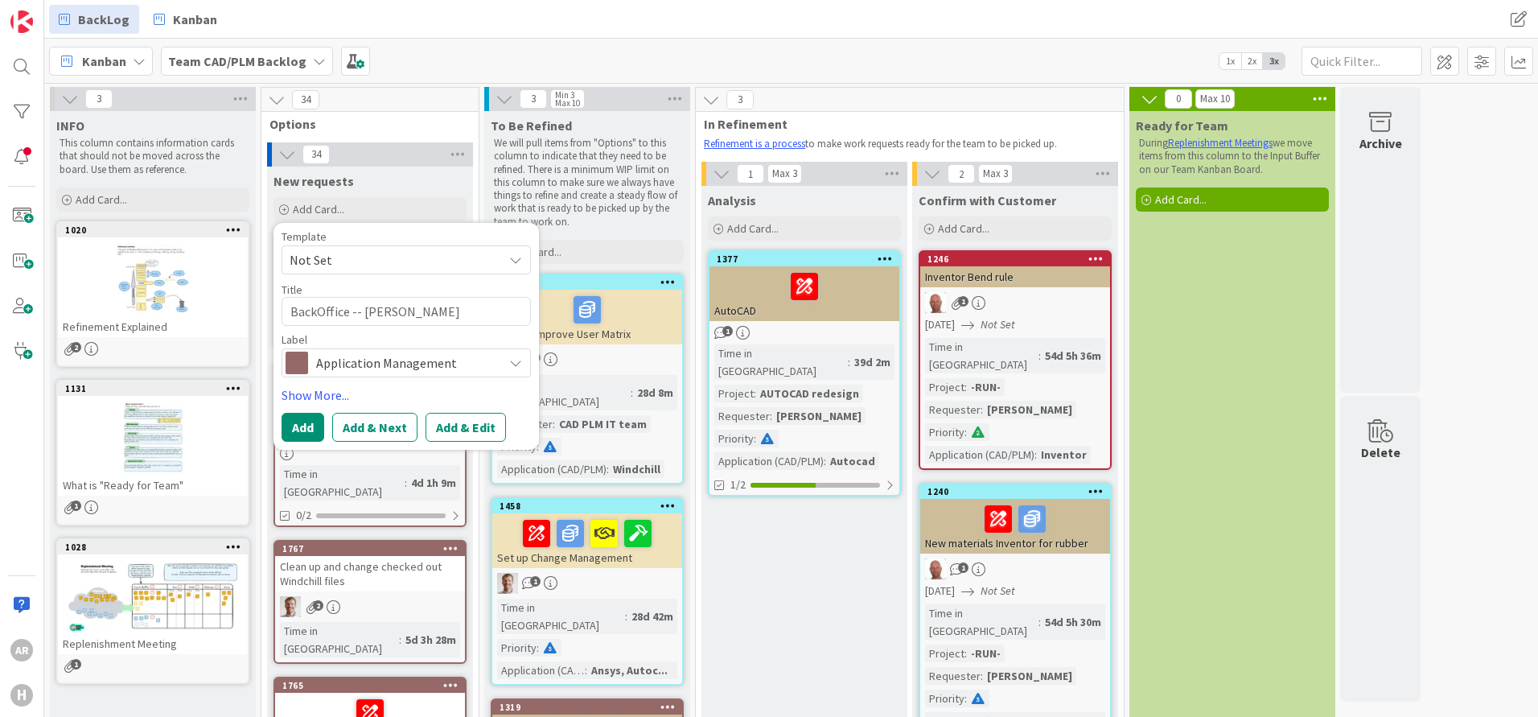
type textarea "x"
type textarea "BackOffice -- Anal"
type textarea "x"
type textarea "BackOffice -- Anali"
type textarea "x"
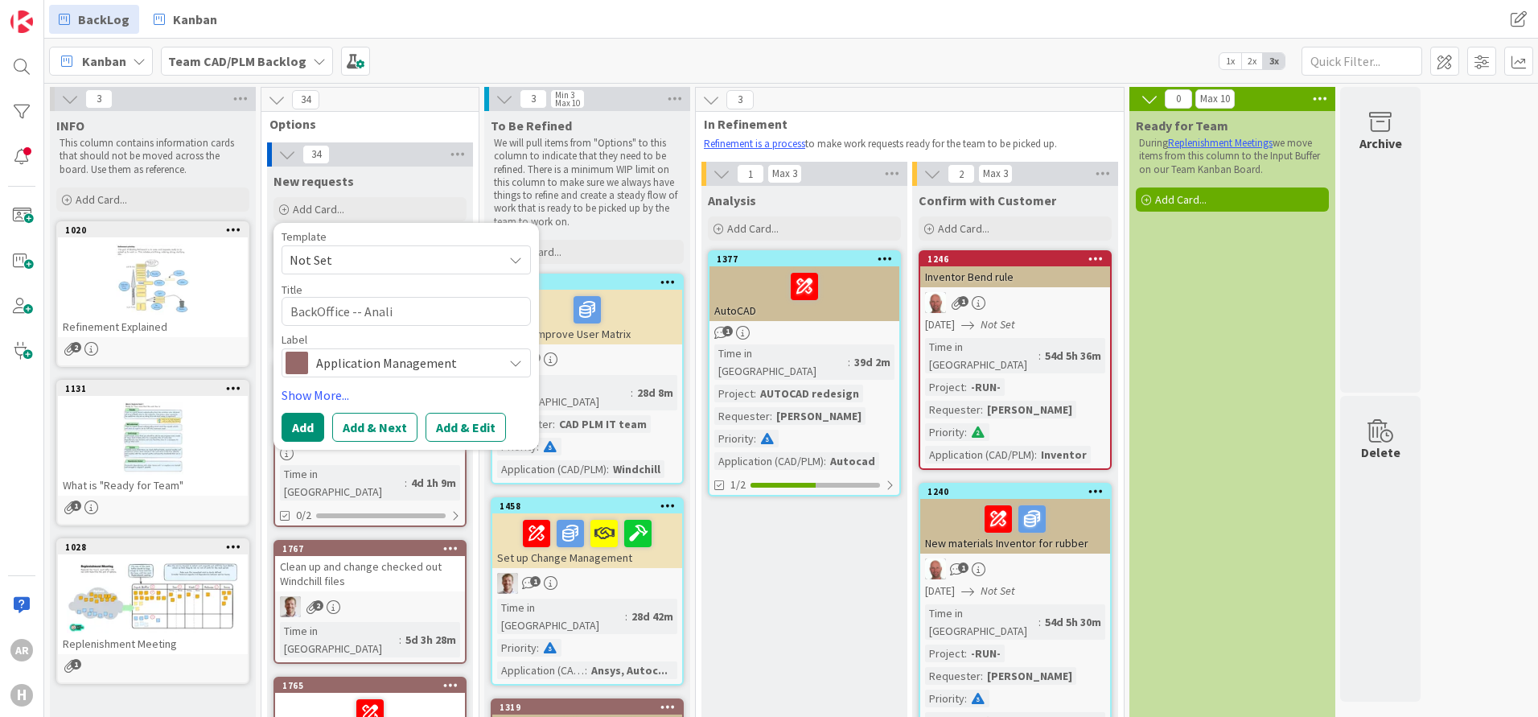
type textarea "BackOffice -- Analis"
type textarea "x"
type textarea "BackOffice -- Analisy"
type textarea "x"
type textarea "BackOffice -- Analisys"
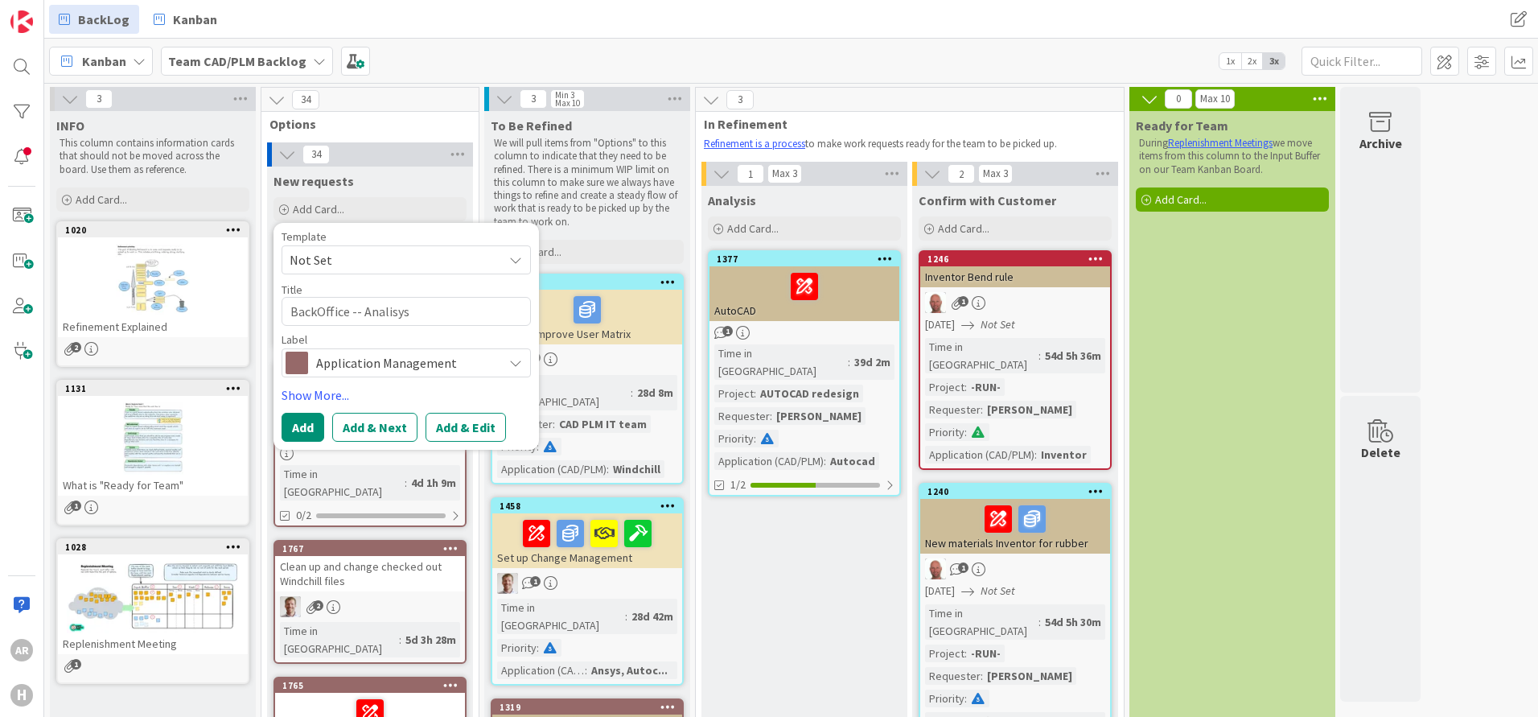
type textarea "x"
type textarea "BackOffice -- Analisys"
type textarea "x"
type textarea "BackOffice -- Analisys o"
type textarea "x"
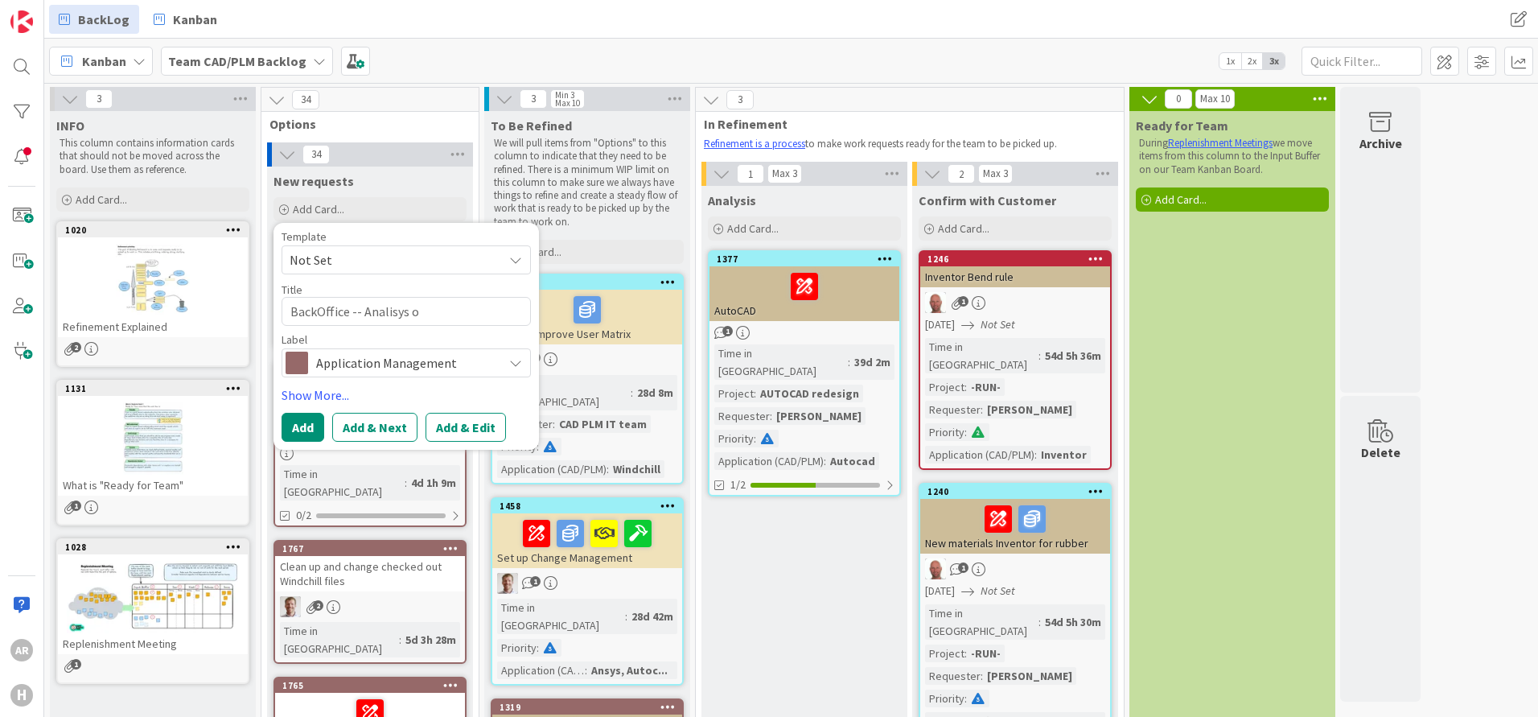
type textarea "BackOffice -- Analisys of"
type textarea "x"
type textarea "BackOffice -- Analsys of"
type textarea "x"
type textarea "BackOffice -- Analysys of"
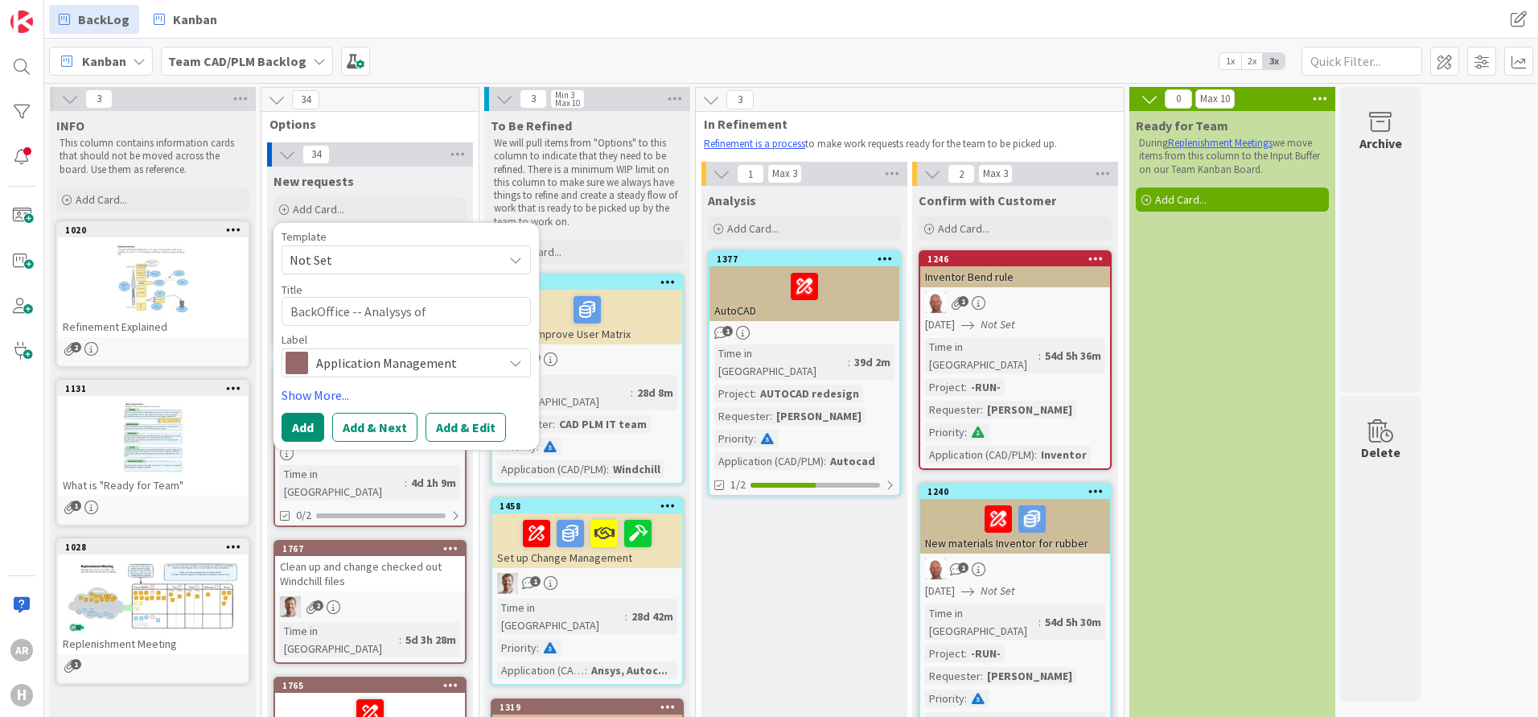
type textarea "x"
type textarea "BackOffice -- Analyss of"
type textarea "x"
type textarea "BackOffice -- Analysis of"
type textarea "x"
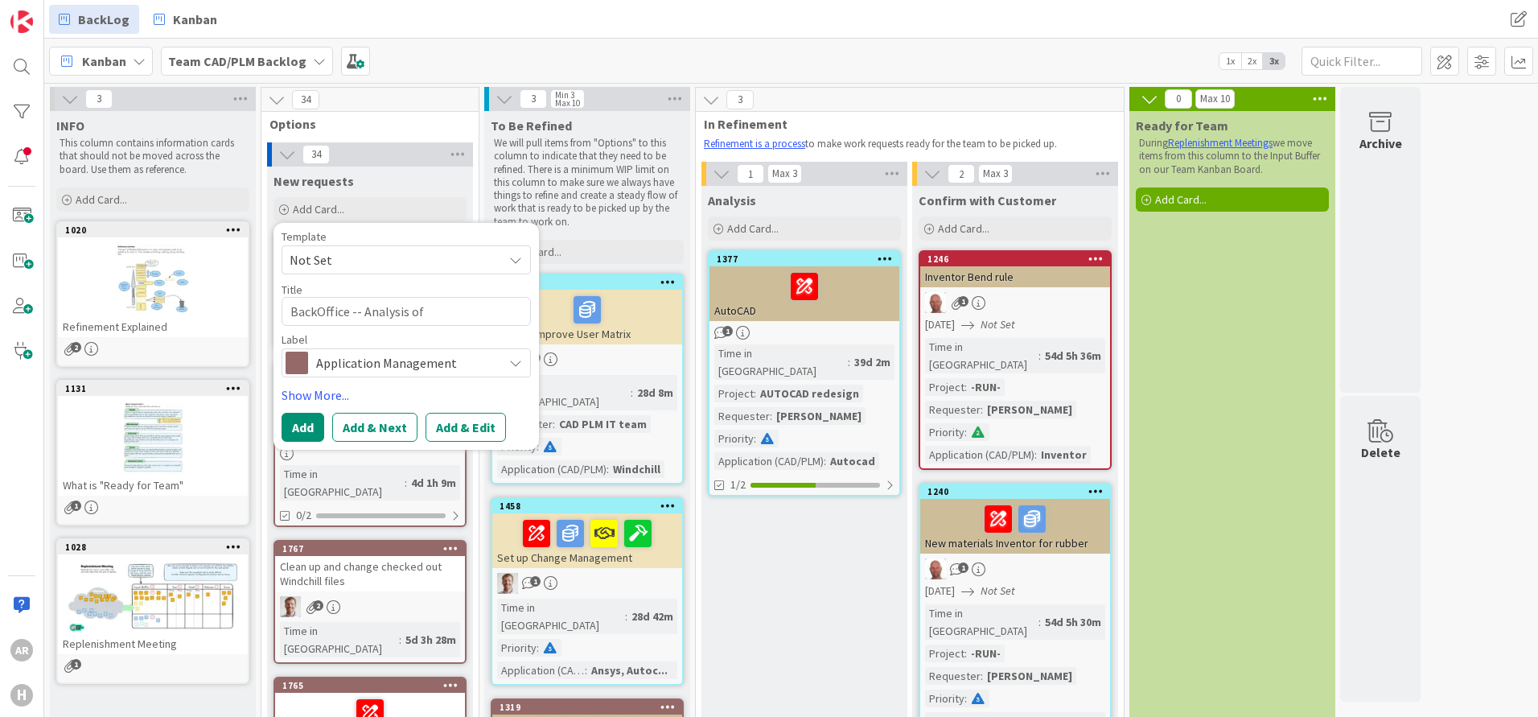
type textarea "BackOffice -- Analysis of"
type textarea "x"
type textarea "BackOffice -- Analysis of A"
type textarea "x"
type textarea "BackOffice -- Analysis of Az"
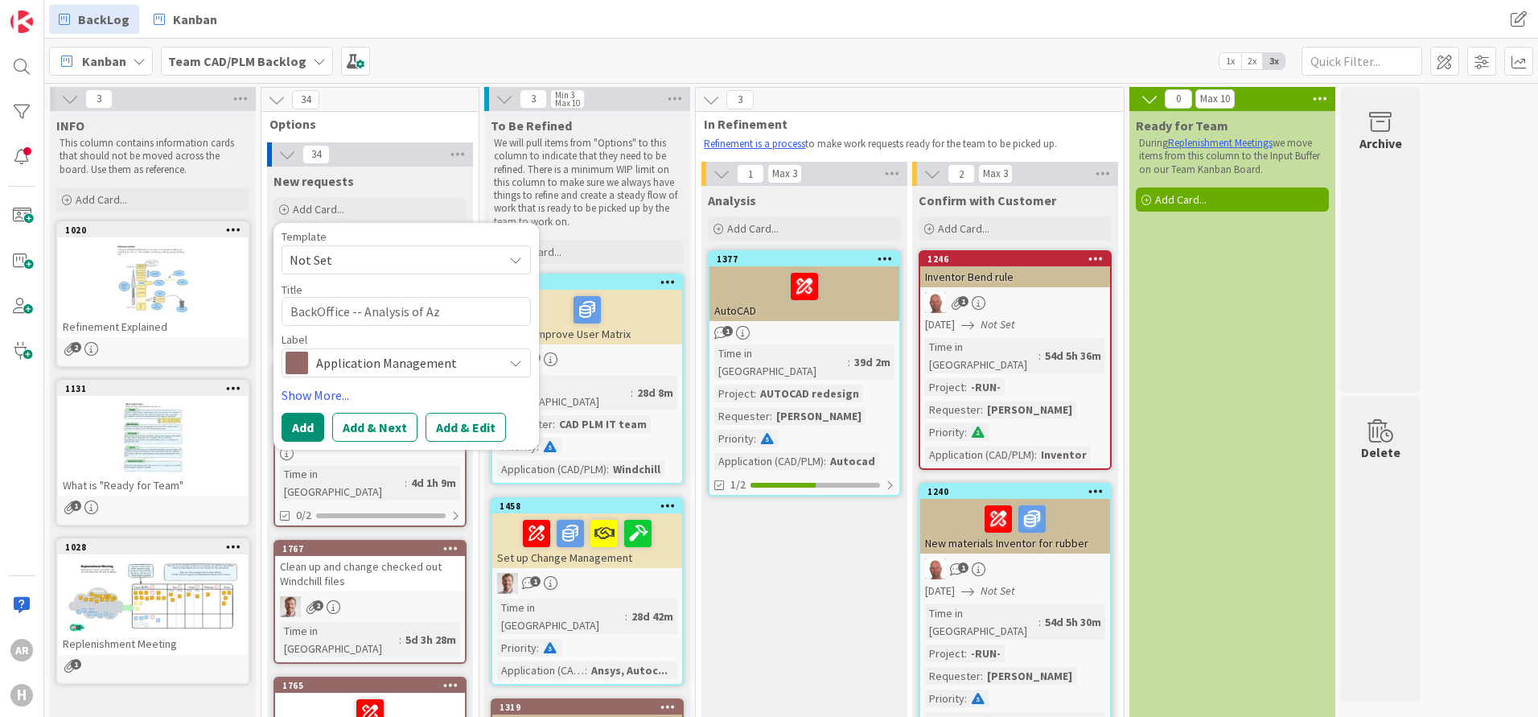
type textarea "x"
type textarea "BackOffice -- Analysis of Azu"
type textarea "x"
type textarea "BackOffice -- Analysis of Azue"
type textarea "x"
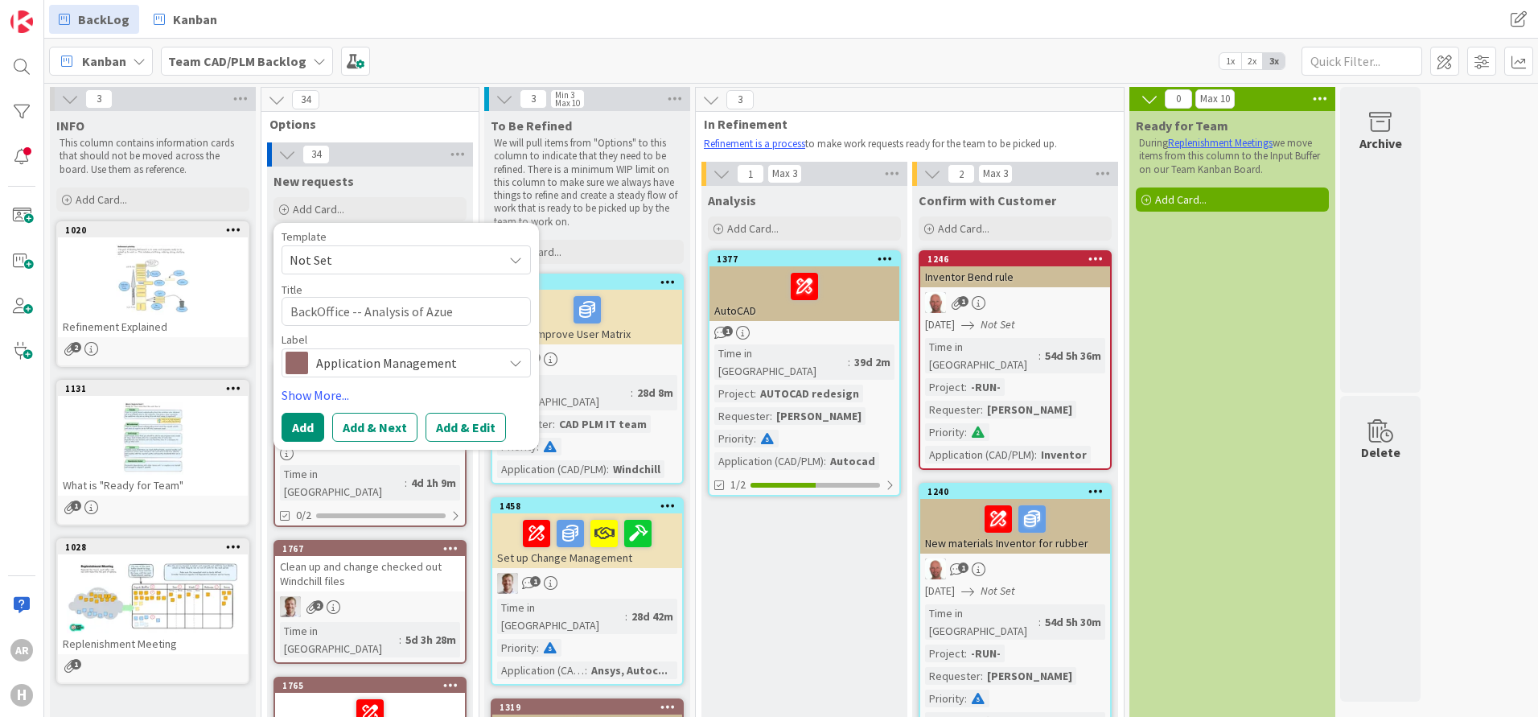
type textarea "BackOffice -- Analysis of Azuer"
type textarea "x"
type textarea "BackOffice -- Analysis of Azuere"
type textarea "x"
type textarea "BackOffice -- Analysis of Azure"
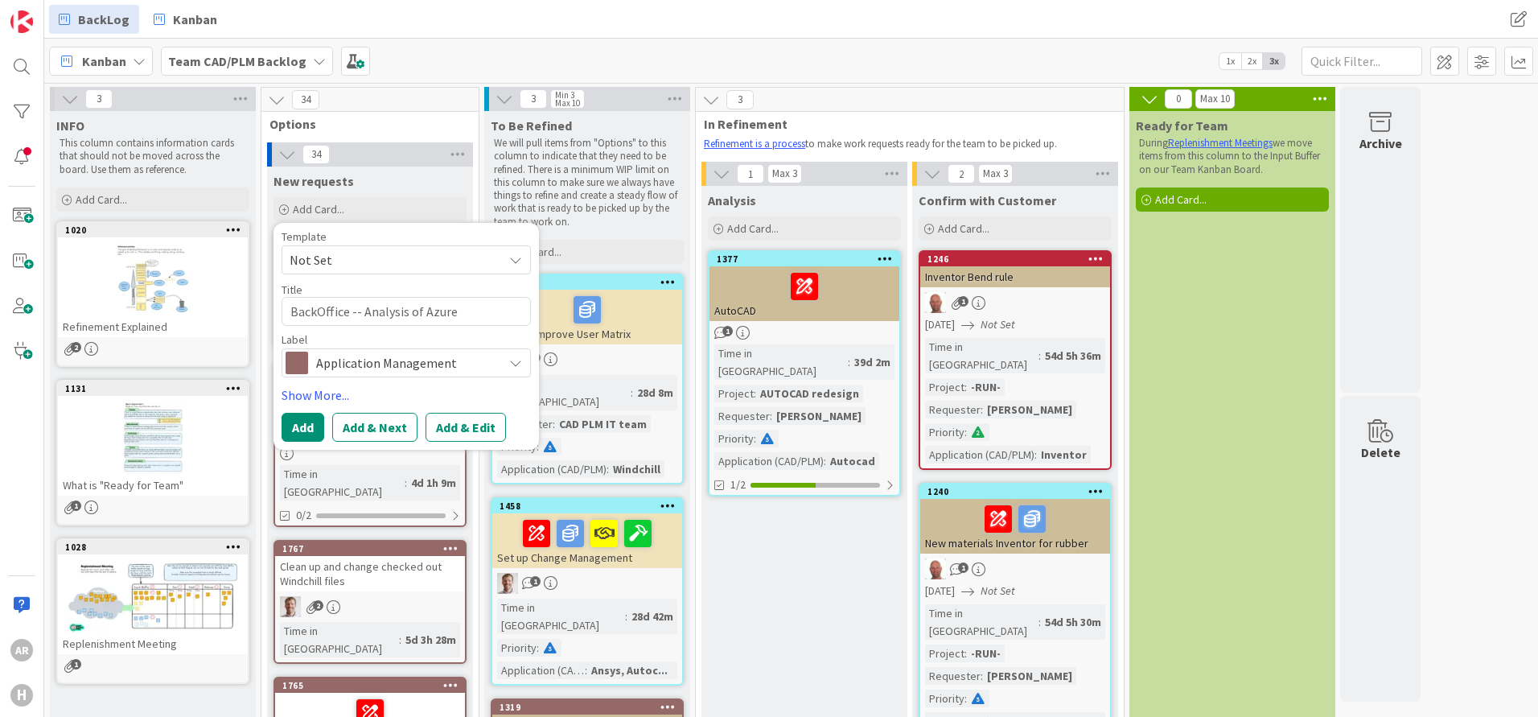
type textarea "x"
type textarea "BackOffice -- Analysis of Azure"
type textarea "x"
type textarea "BackOffice -- Analysis of Azure D"
type textarea "x"
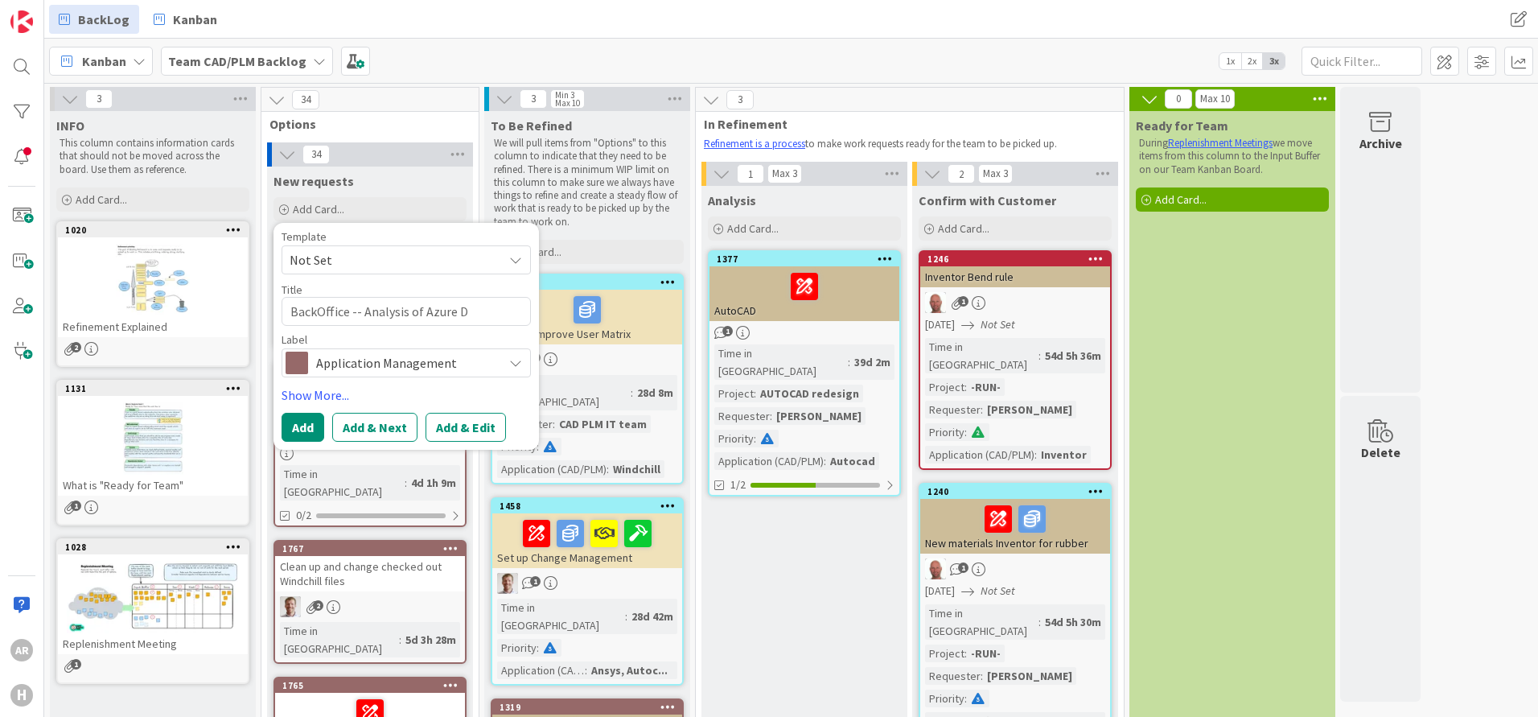
type textarea "BackOffice -- Analysis of Azure Dr"
type textarea "x"
type textarea "BackOffice -- Analysis of Azure Dri"
type textarea "x"
type textarea "BackOffice -- Analysis of Azure Driv"
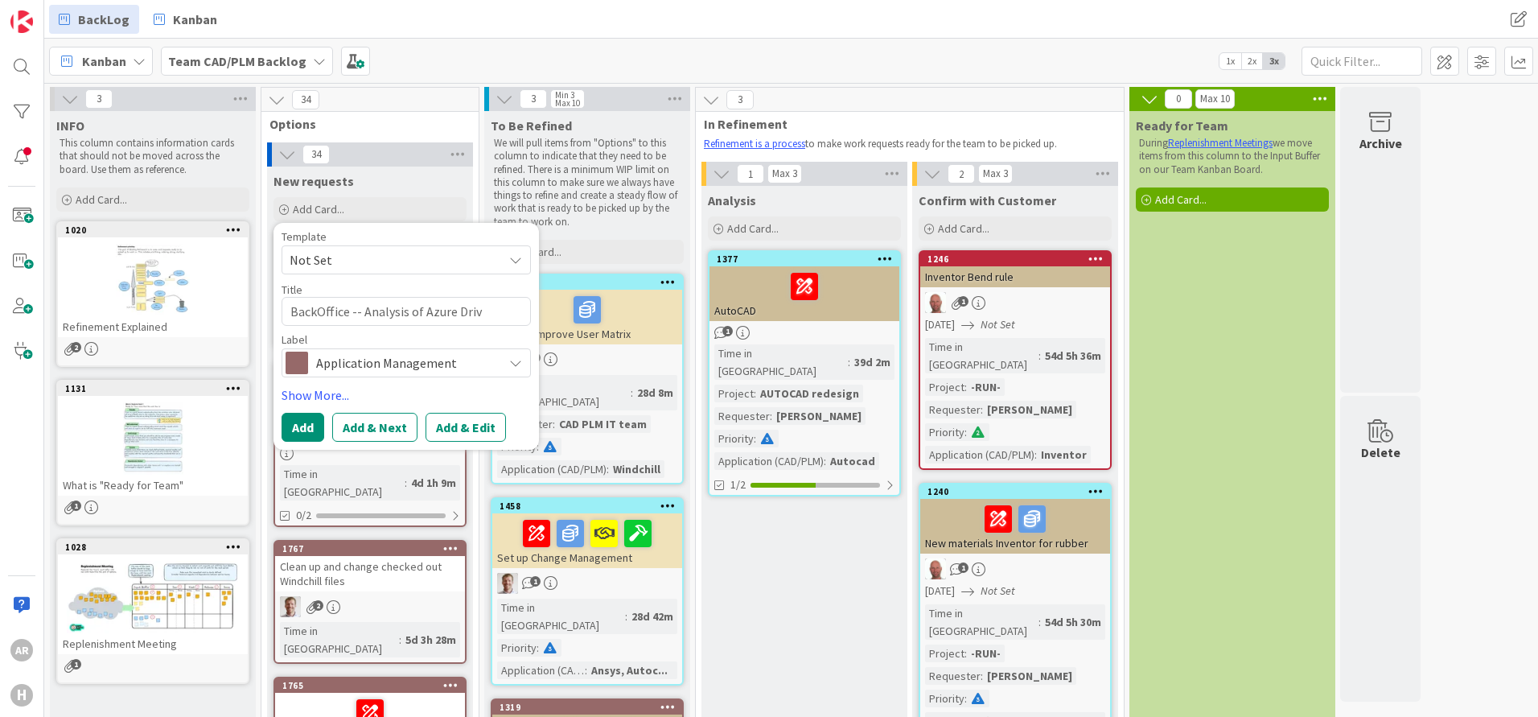
type textarea "x"
type textarea "BackOffice -- Analysis of Azure Drive"
type textarea "x"
type textarea "BackOffice -- Analysis of Azure Drive"
type textarea "x"
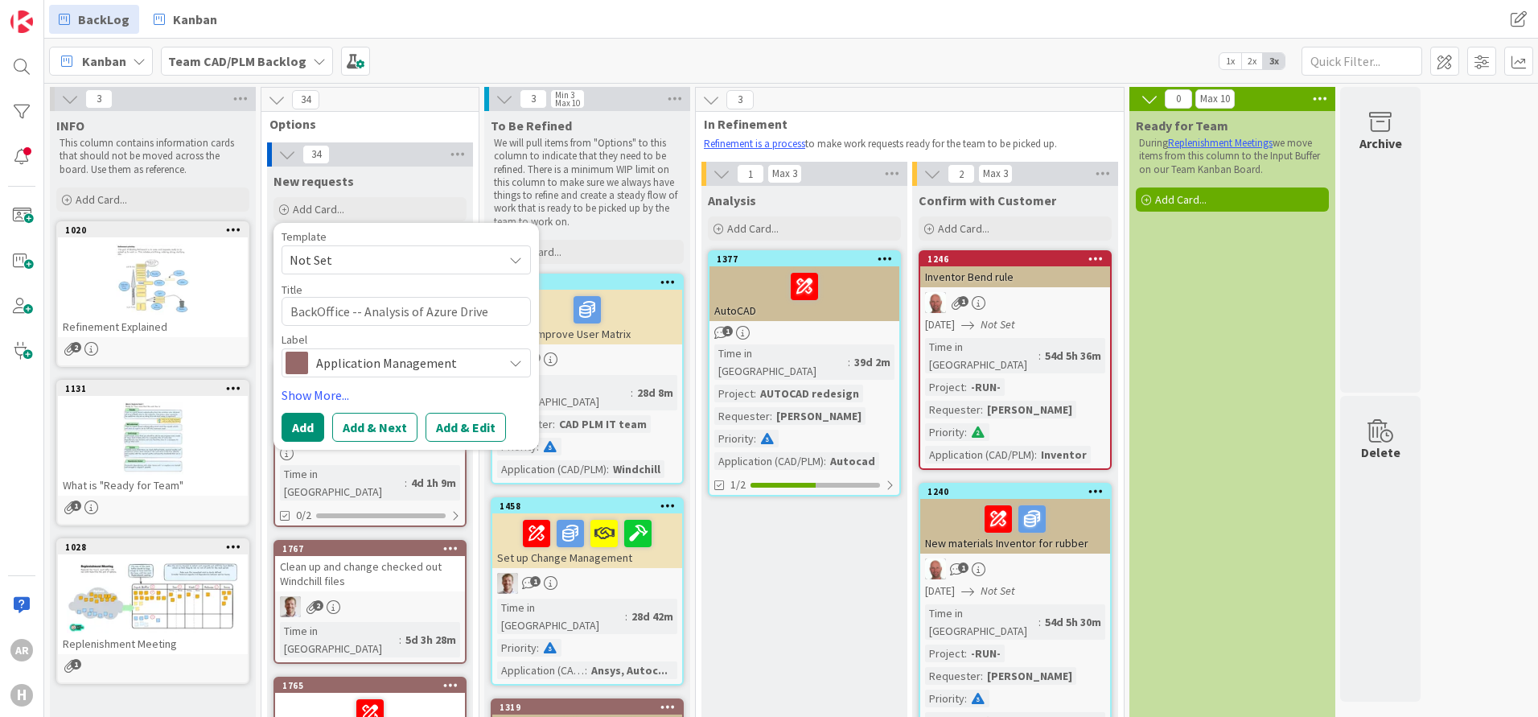
type textarea "BackOffice -- Analysis of Azure Drive Q"
type textarea "x"
type textarea "BackOffice -- Analysis of Azure Drive Q:"
type textarea "x"
type textarea "BackOffice -- Analysis of Azure Drive Q:"
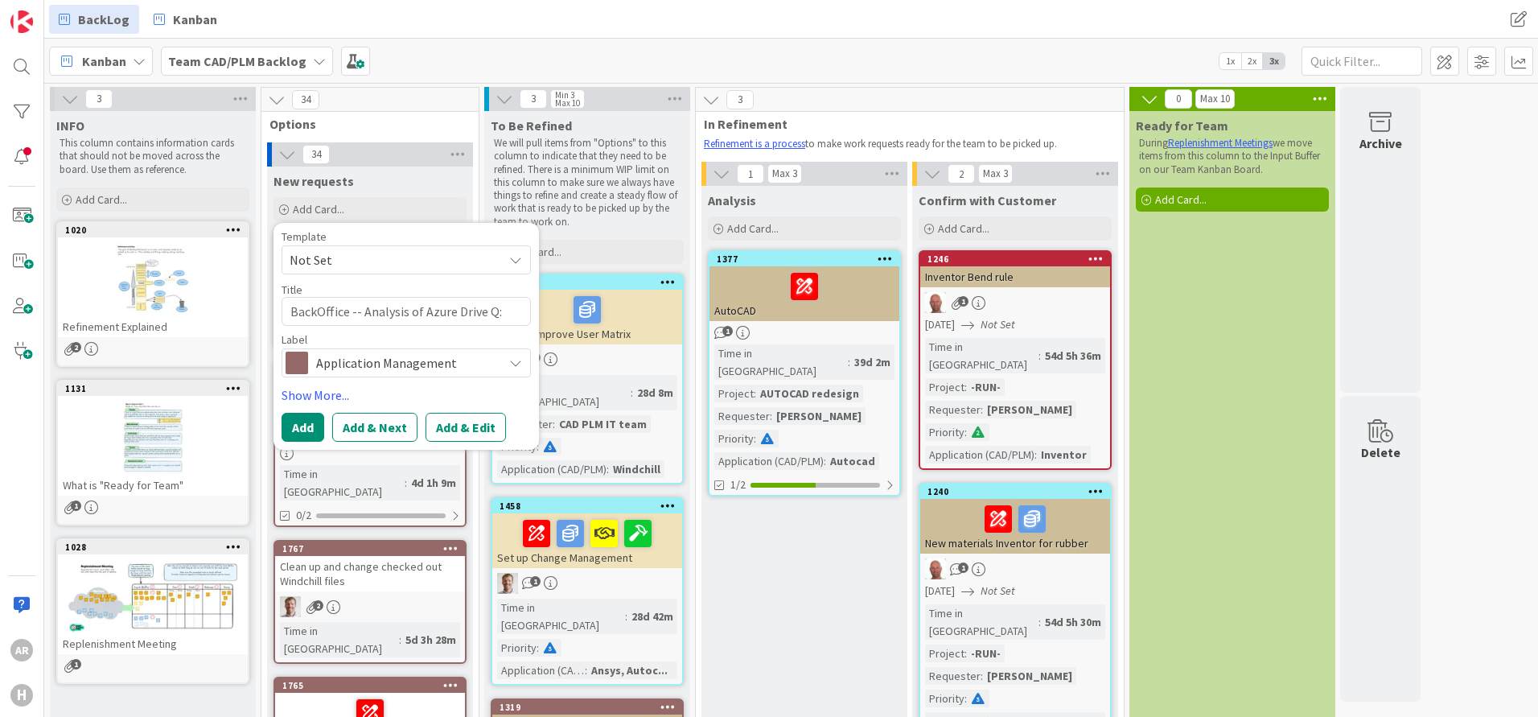
type textarea "x"
type textarea "BackOffice -- Analysis of Azure Drive Q: c"
type textarea "x"
type textarea "BackOffice -- Analysis of Azure Drive Q: ca"
type textarea "x"
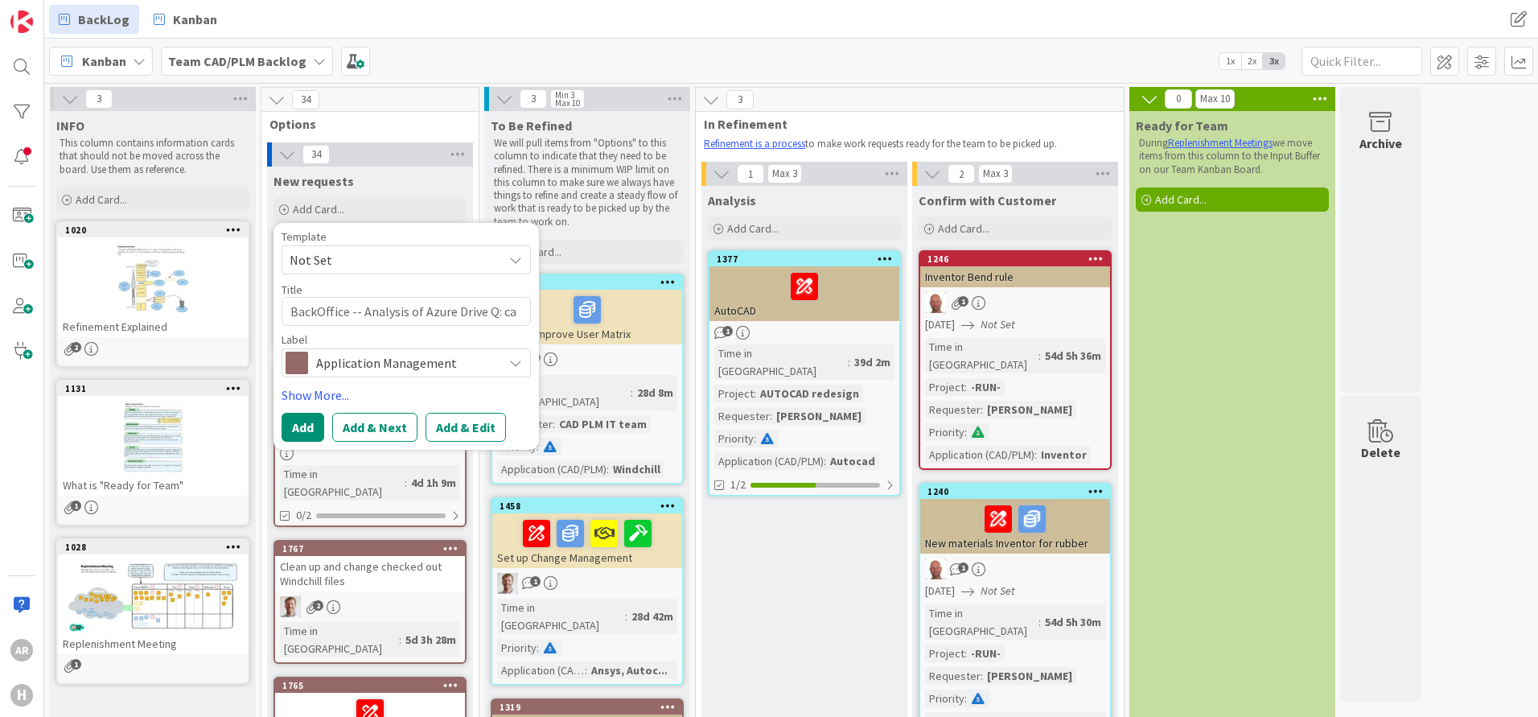
type textarea "BackOffice -- Analysis of Azure Drive Q: cau"
type textarea "x"
type textarea "BackOffice -- Analysis of Azure Drive Q: caus"
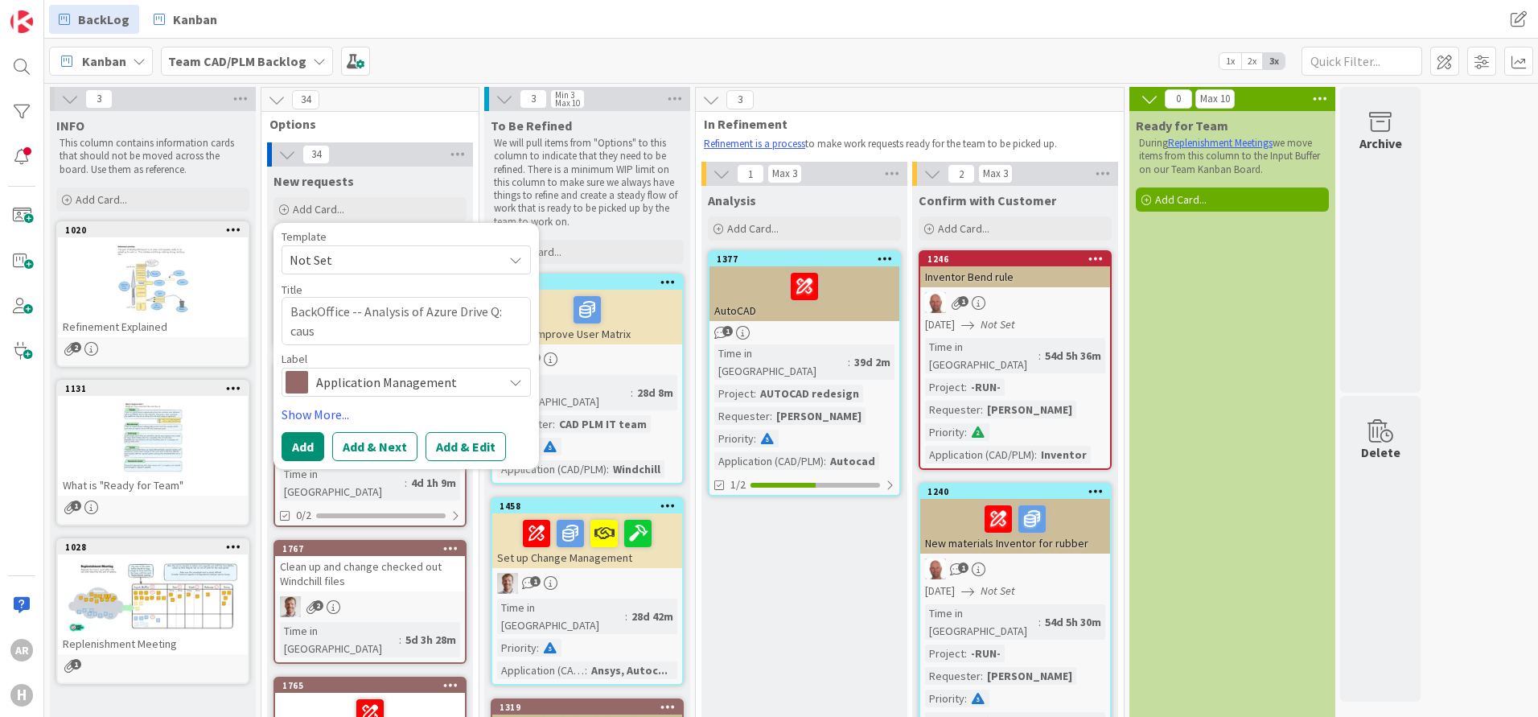
type textarea "x"
type textarea "BackOffice -- Analysis of Azure Drive Q: cause"
type textarea "x"
type textarea "BackOffice -- Analysis of Azure Drive Q: causes"
type textarea "x"
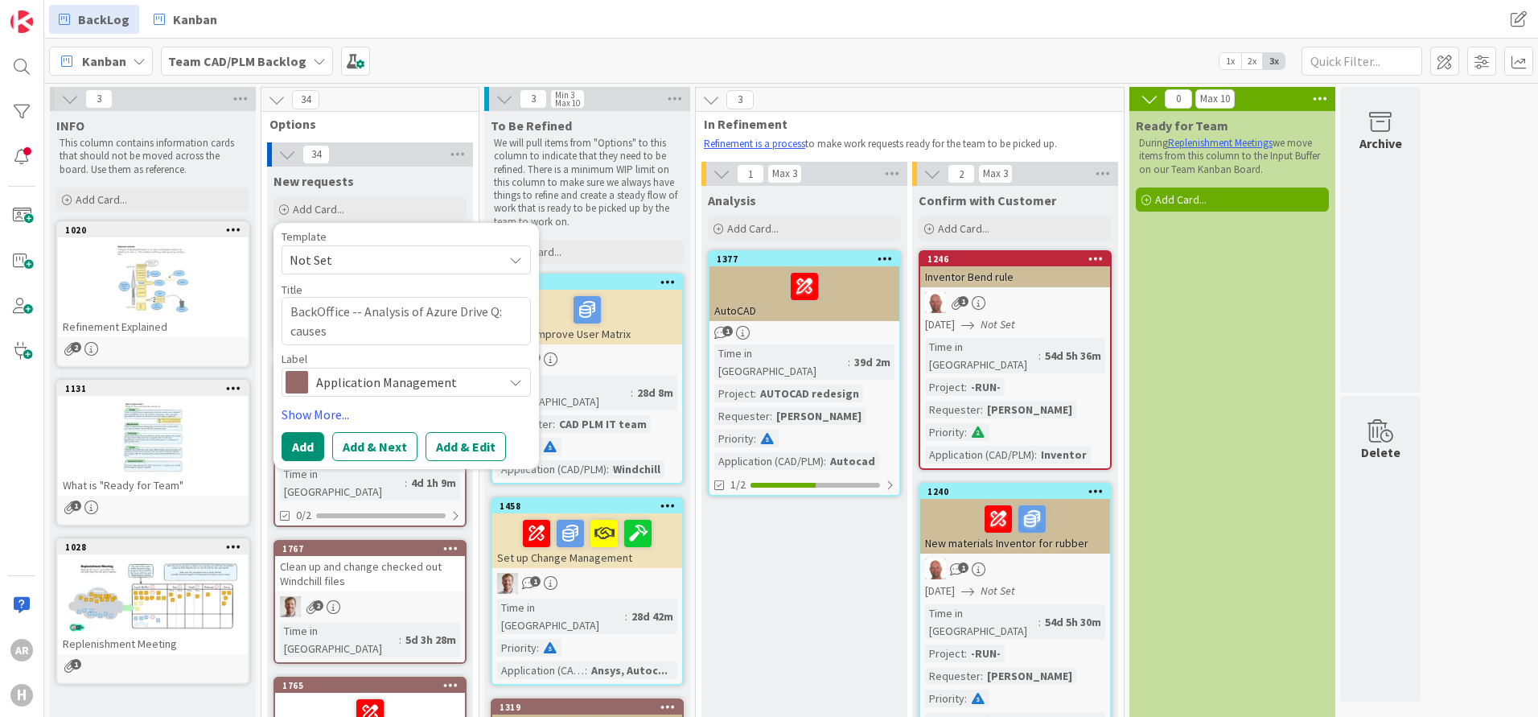
type textarea "BackOffice -- Analysis of Azure Drive Q: causes"
type textarea "x"
type textarea "BackOffice -- Analysis of Azure Drive Q: causes e"
type textarea "x"
type textarea "BackOffice -- Analysis of Azure Drive Q: causes er"
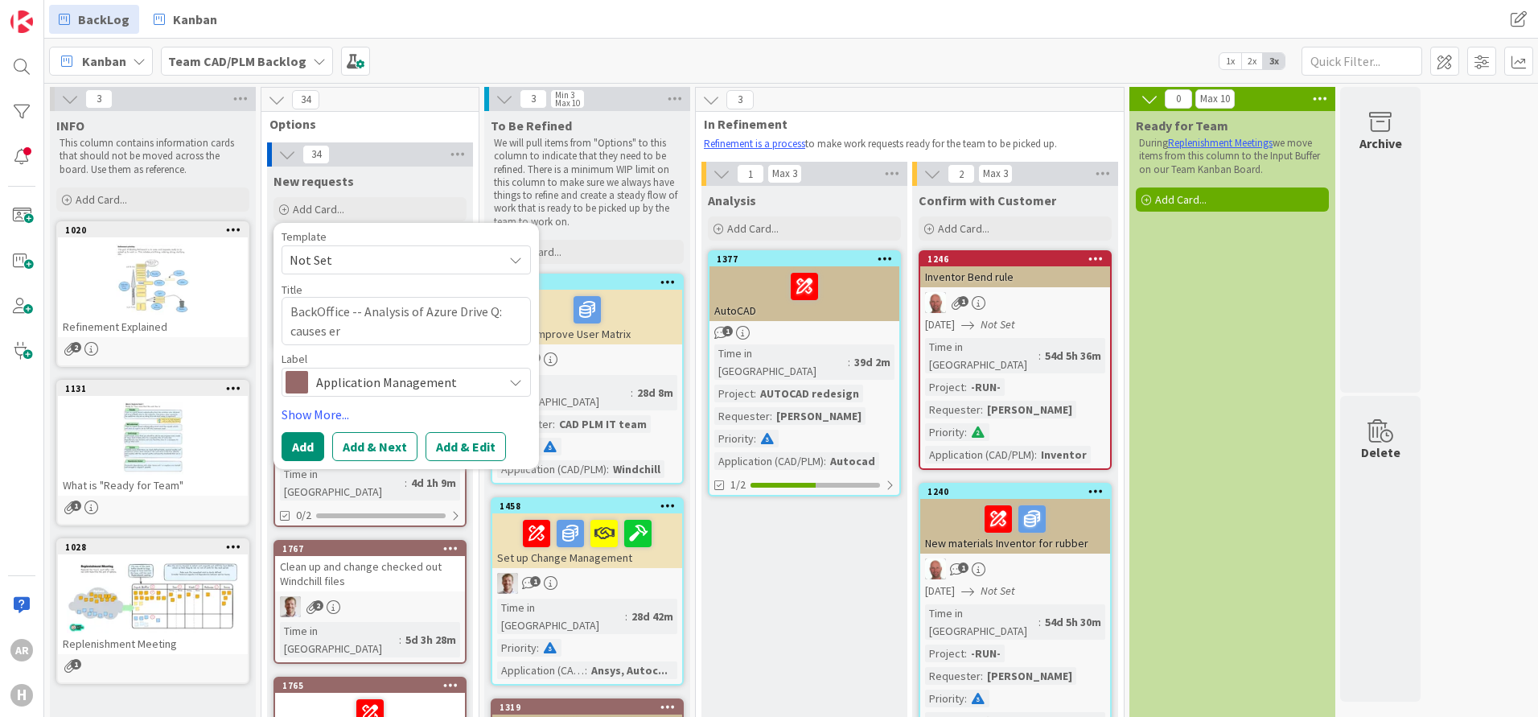
type textarea "x"
type textarea "BackOffice -- Analysis of Azure Drive Q: causes err"
type textarea "x"
type textarea "BackOffice -- Analysis of Azure Drive Q: causes erro"
type textarea "x"
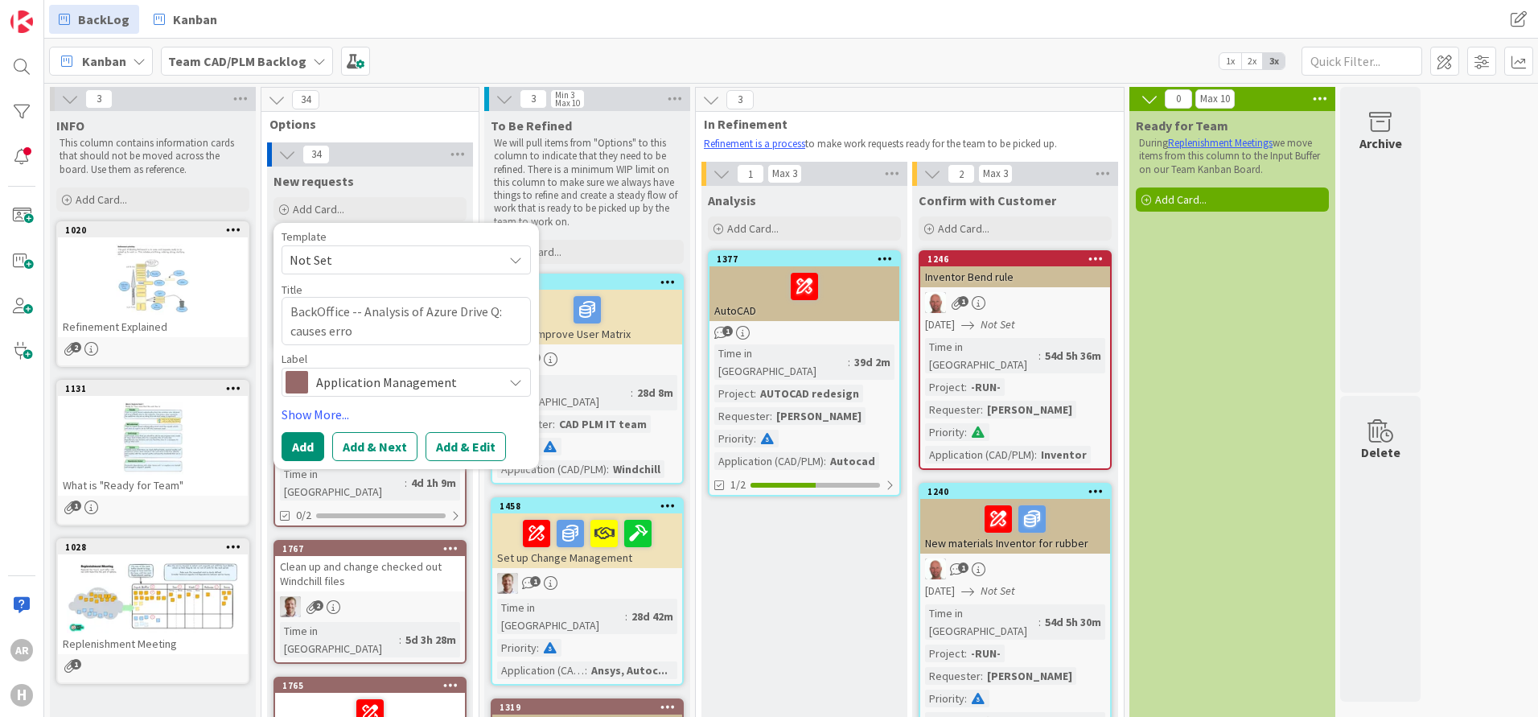
type textarea "BackOffice -- Analysis of Azure Drive Q: causes error"
type textarea "x"
type textarea "BackOffice -- Analysis of Azure Drive Q: causes errord"
type textarea "x"
type textarea "BackOffice -- Analysis of Azure Drive Q: causes error"
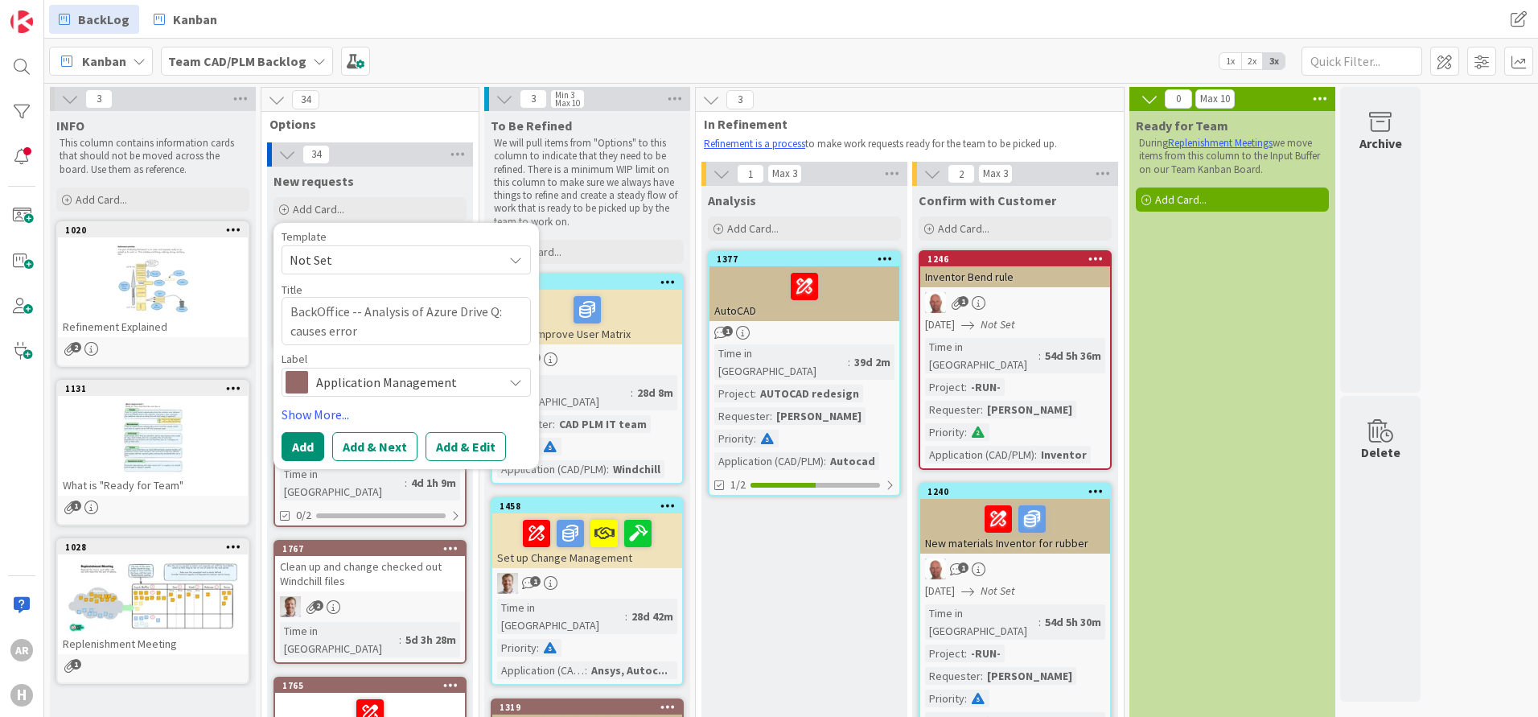
type textarea "x"
type textarea "BackOffice -- Analysis of Azure Drive Q: causes errors"
type textarea "x"
type textarea "BackOffice -- Analysis of Azure Drive Q: causes errors"
type textarea "x"
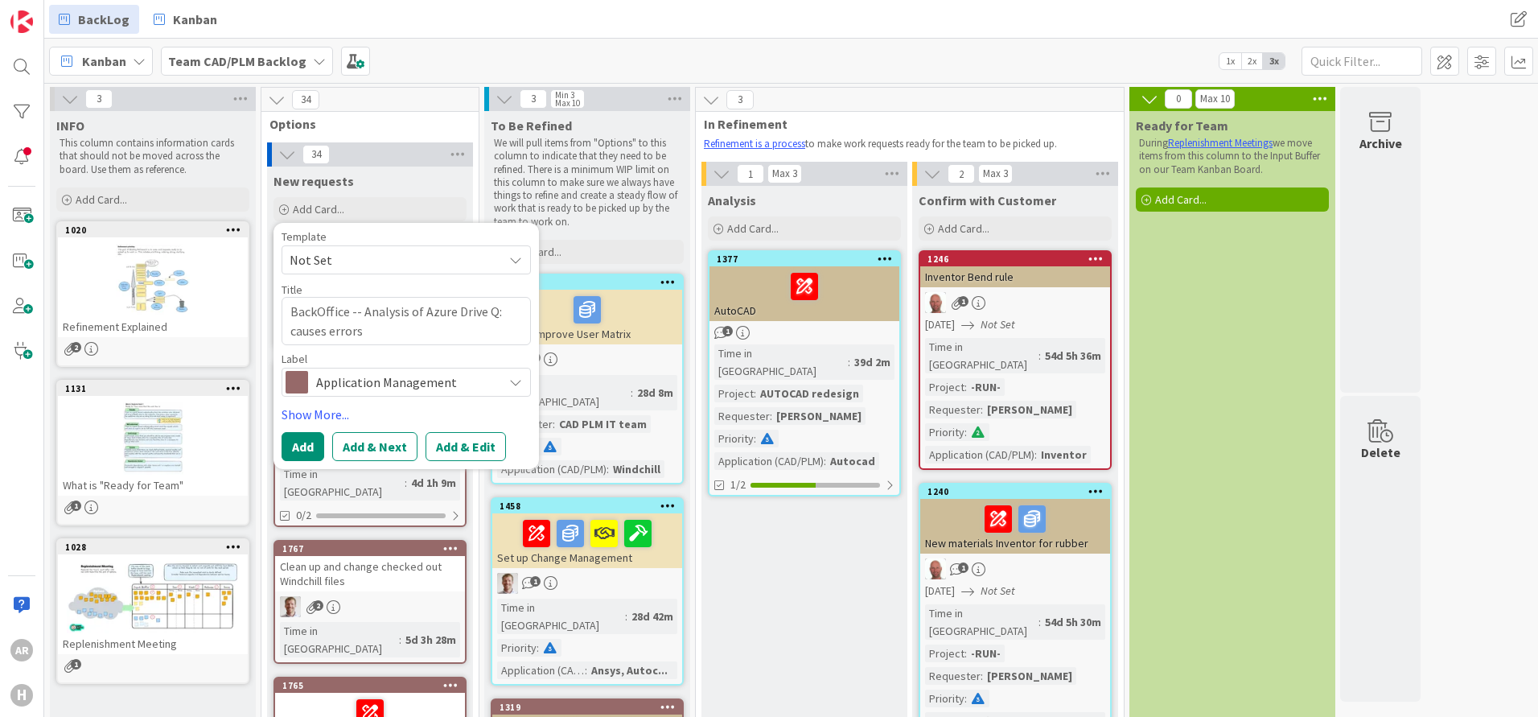
type textarea "BackOffice -- Analysis of Azure Drive Q: causes errors i"
type textarea "x"
type textarea "BackOffice -- Analysis of Azure Drive Q: causes errors in"
type textarea "x"
type textarea "BackOffice -- Analysis of Azure Drive Q: causes errors in"
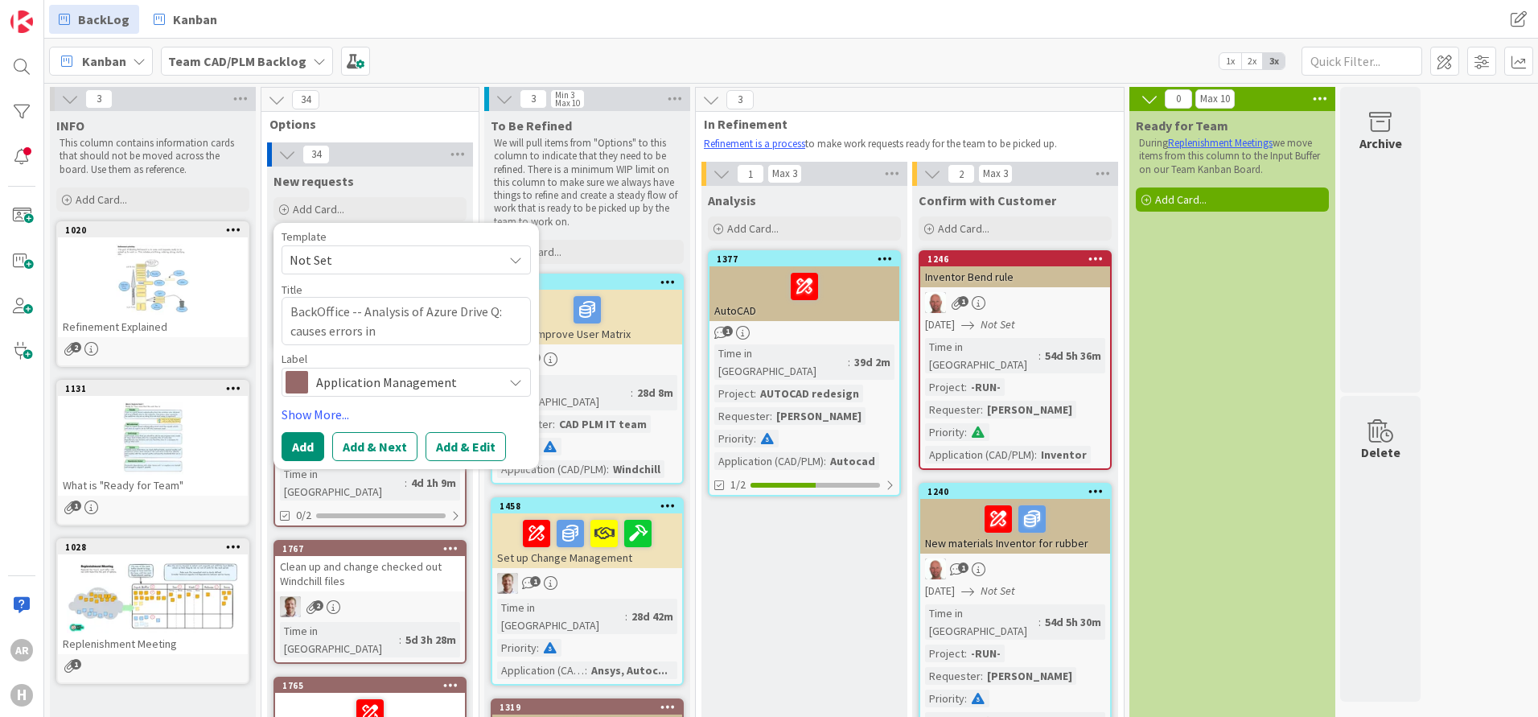
type textarea "x"
type textarea "BackOffice -- Analysis of Azure Drive Q: causes errors in B"
type textarea "x"
type textarea "BackOffice -- Analysis of Azure Drive Q: causes errors in Ba"
type textarea "x"
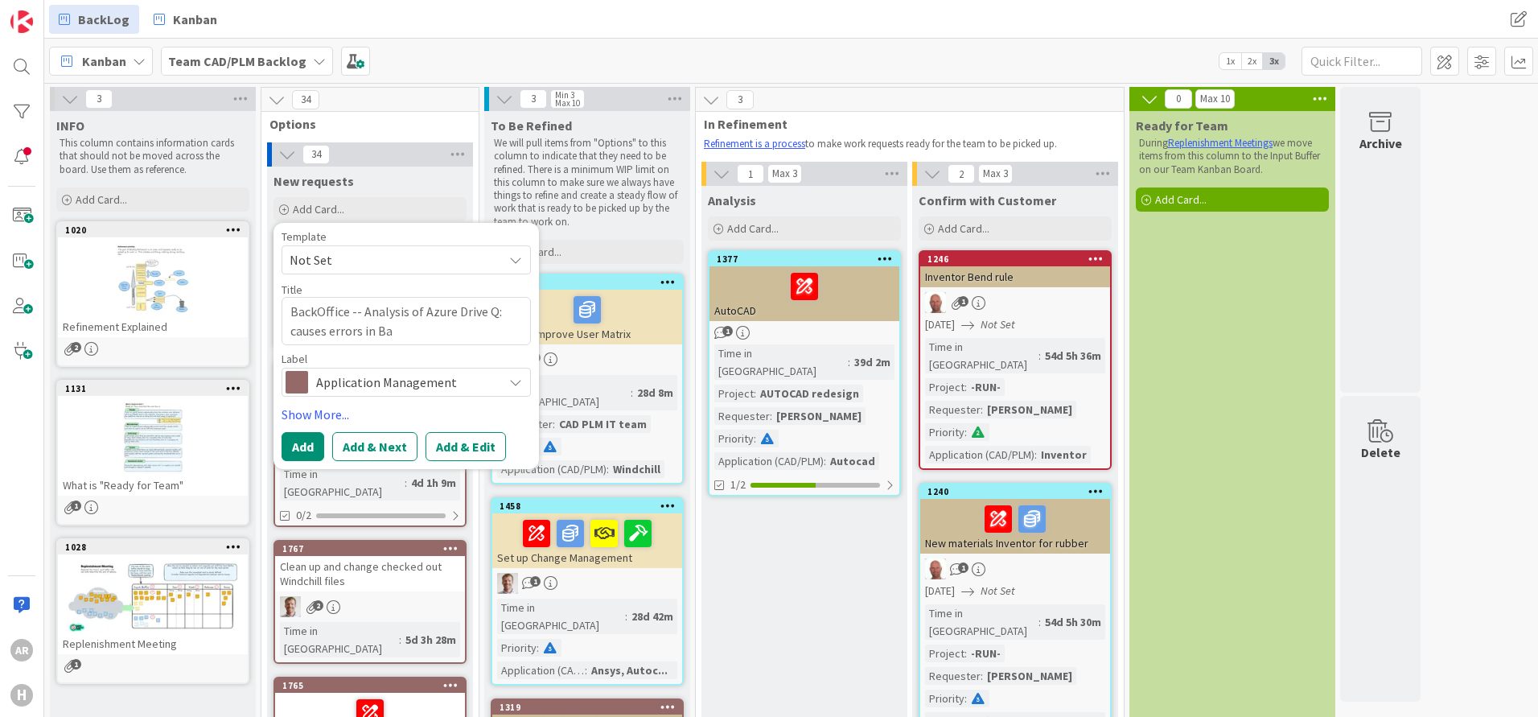
type textarea "BackOffice -- Analysis of Azure Drive Q: causes errors in Bac"
type textarea "x"
type textarea "BackOffice -- Analysis of Azure Drive Q: causes errors in Back"
type textarea "x"
type textarea "BackOffice -- Analysis of Azure Drive Q: causes errors in BackO"
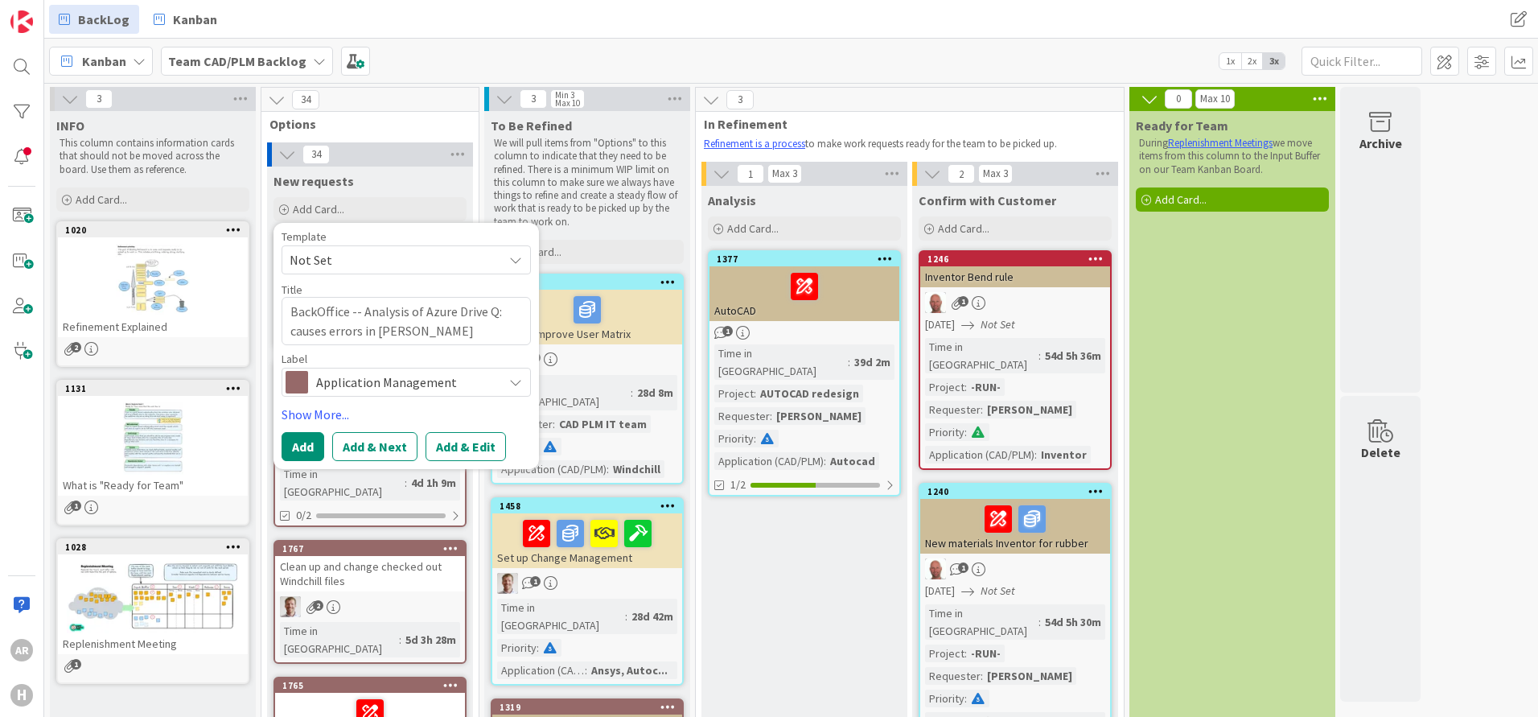
type textarea "x"
type textarea "BackOffice -- Analysis of Azure Drive Q: causes errors in BackOf"
type textarea "x"
type textarea "BackOffice -- Analysis of Azure Drive Q: causes errors in BackOff"
type textarea "x"
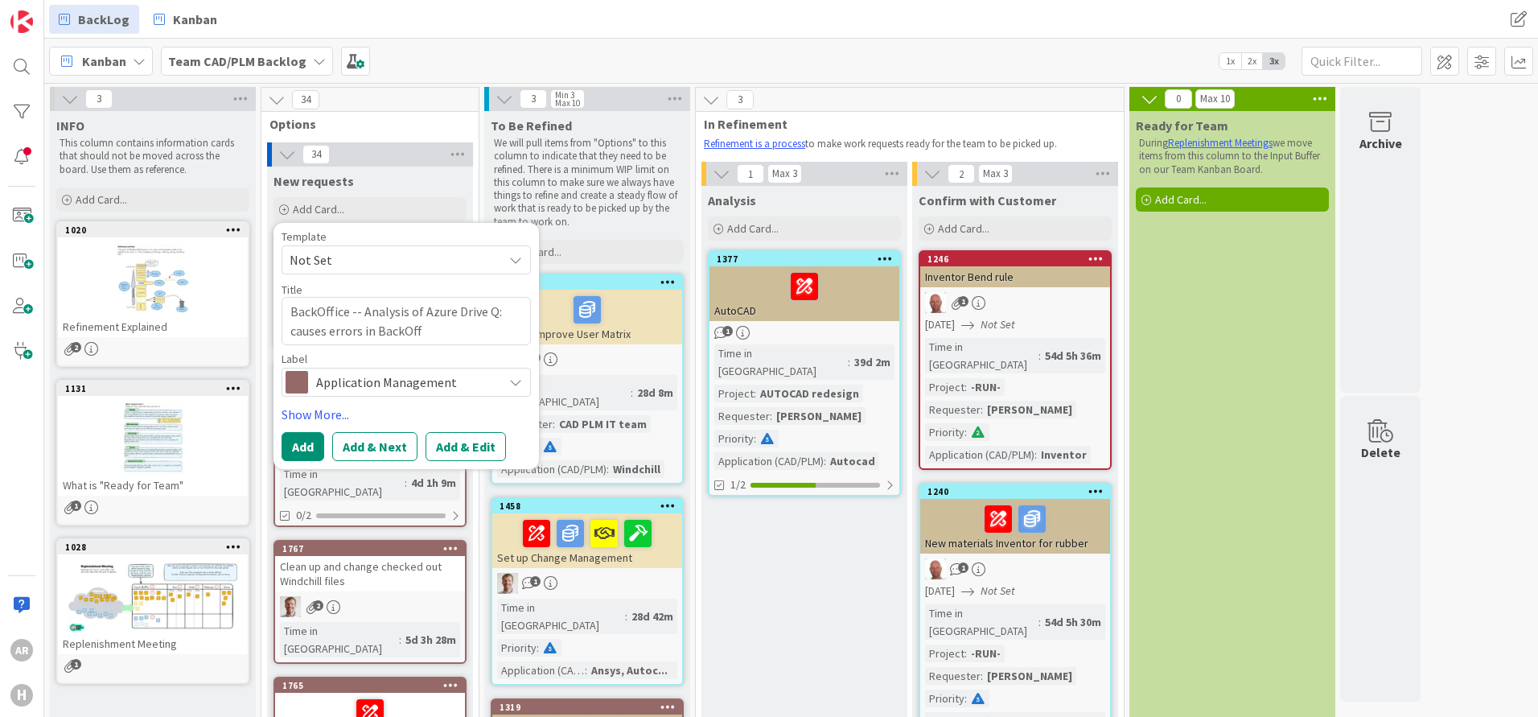
type textarea "BackOffice -- Analysis of Azure Drive Q: causes errors in BackOffi"
type textarea "x"
type textarea "BackOffice -- Analysis of Azure Drive Q: causes errors in BackOffic"
type textarea "x"
type textarea "BackOffice -- Analysis of Azure Drive Q: causes errors in BackOffice"
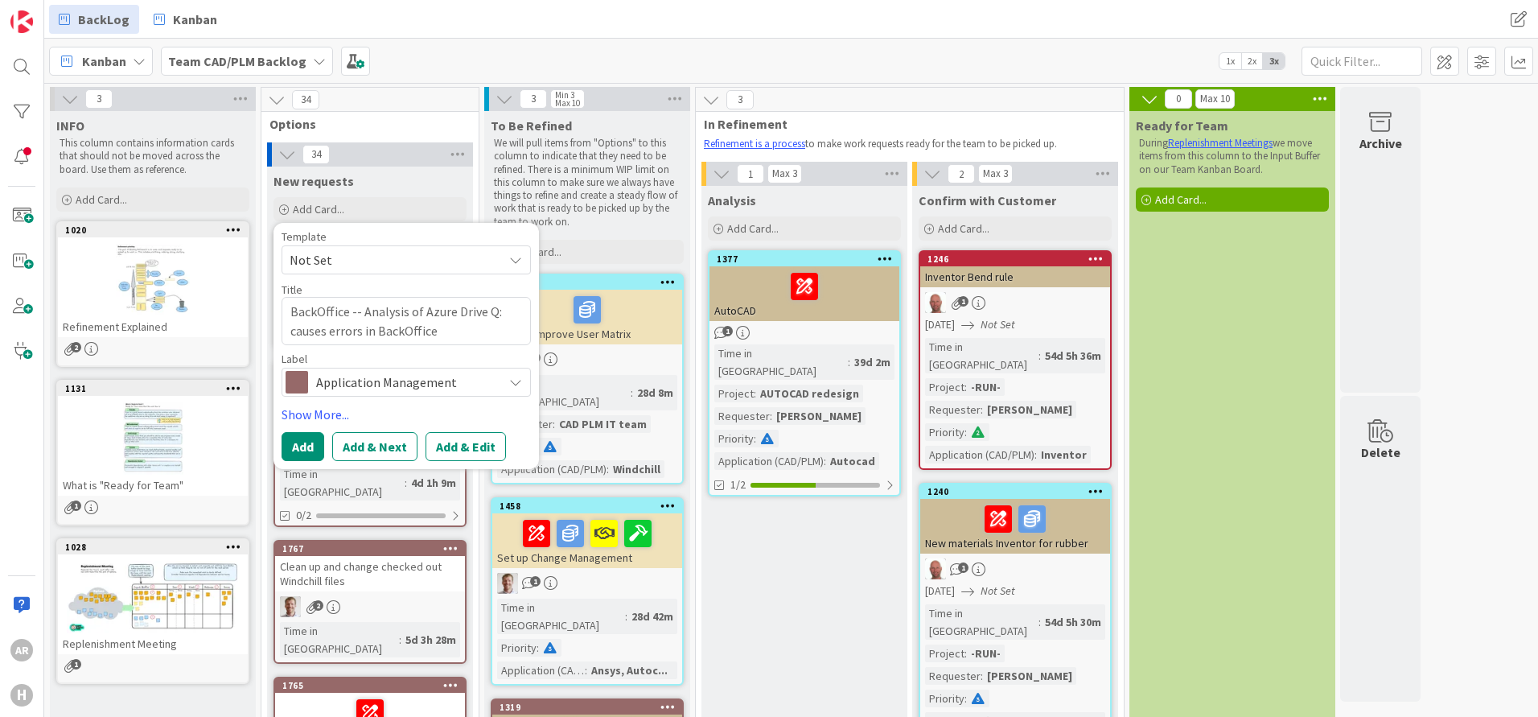
click at [513, 381] on icon at bounding box center [515, 382] width 13 height 13
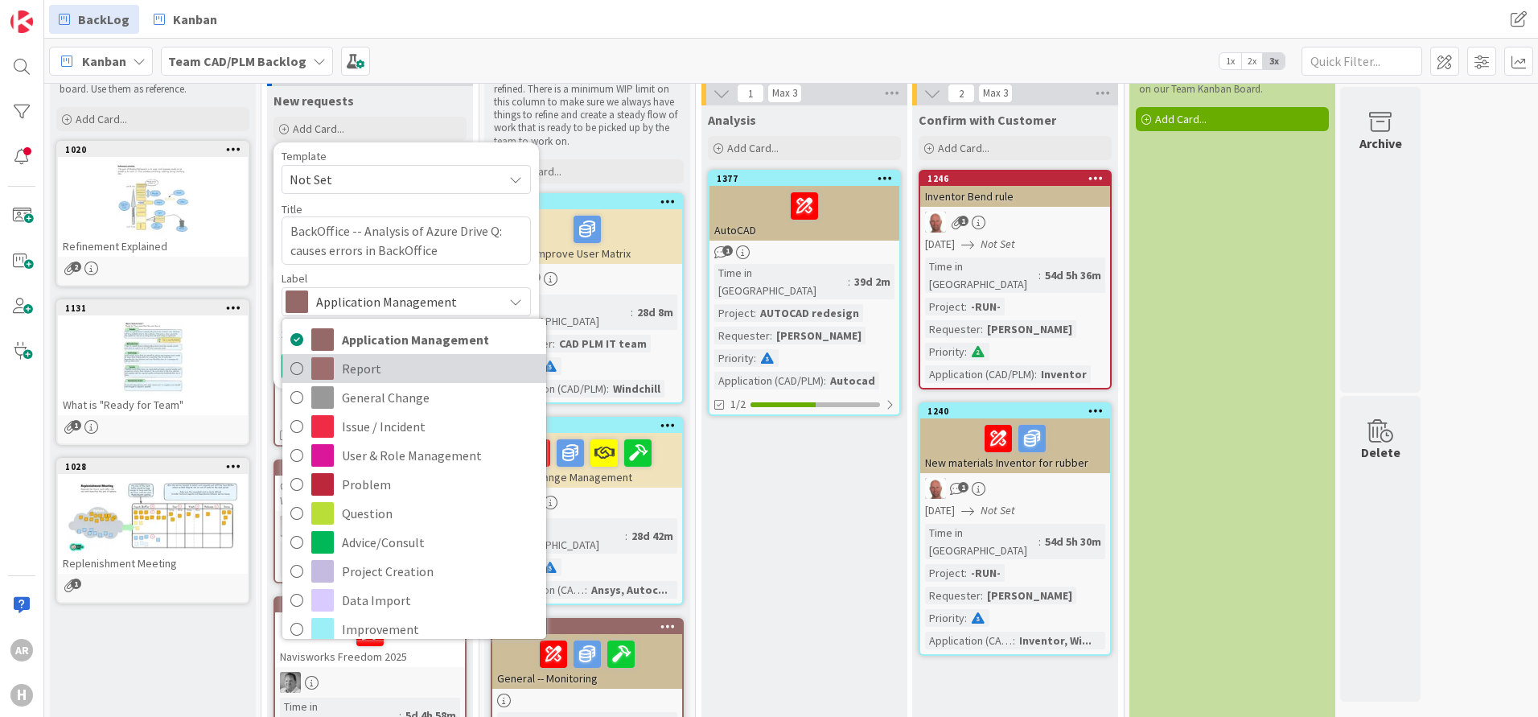
click at [298, 368] on icon at bounding box center [296, 368] width 13 height 24
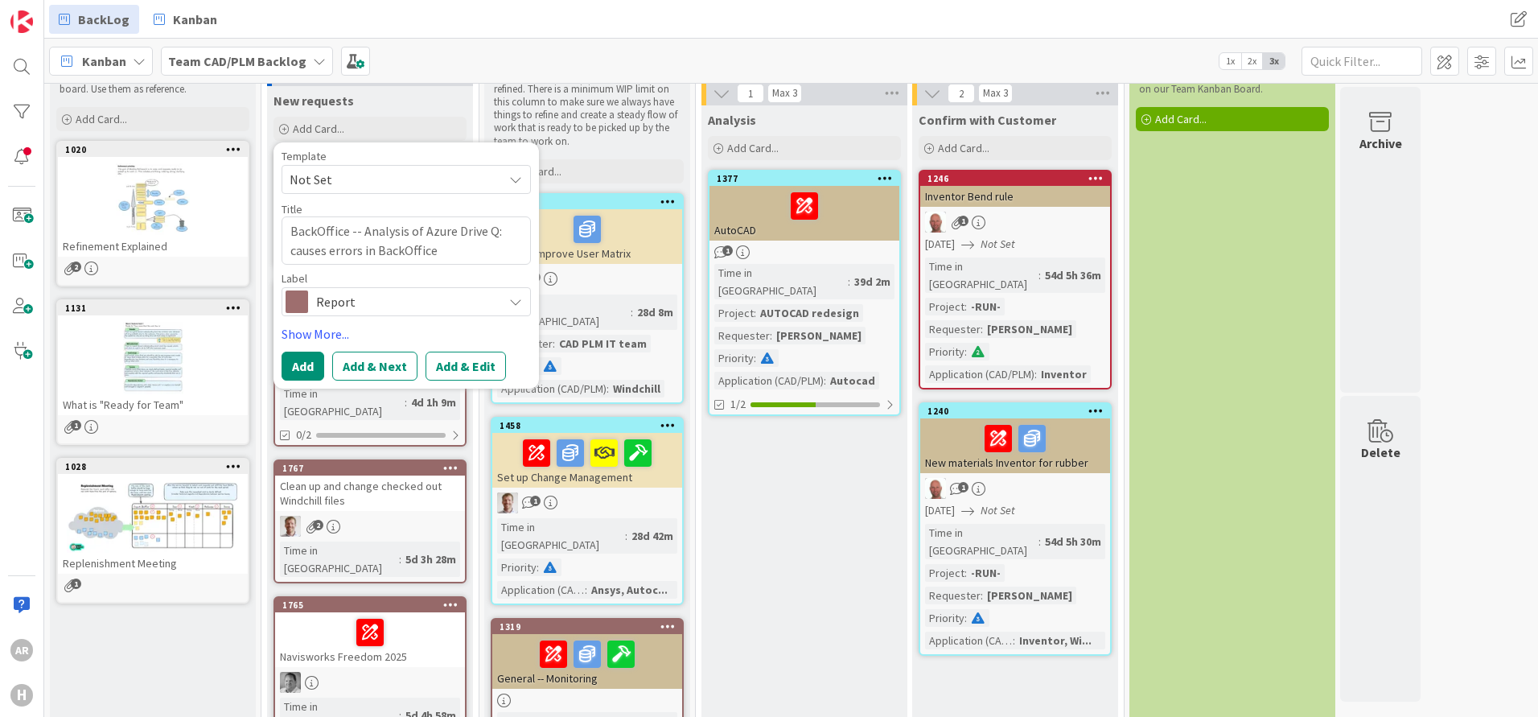
click at [510, 298] on icon at bounding box center [515, 301] width 13 height 13
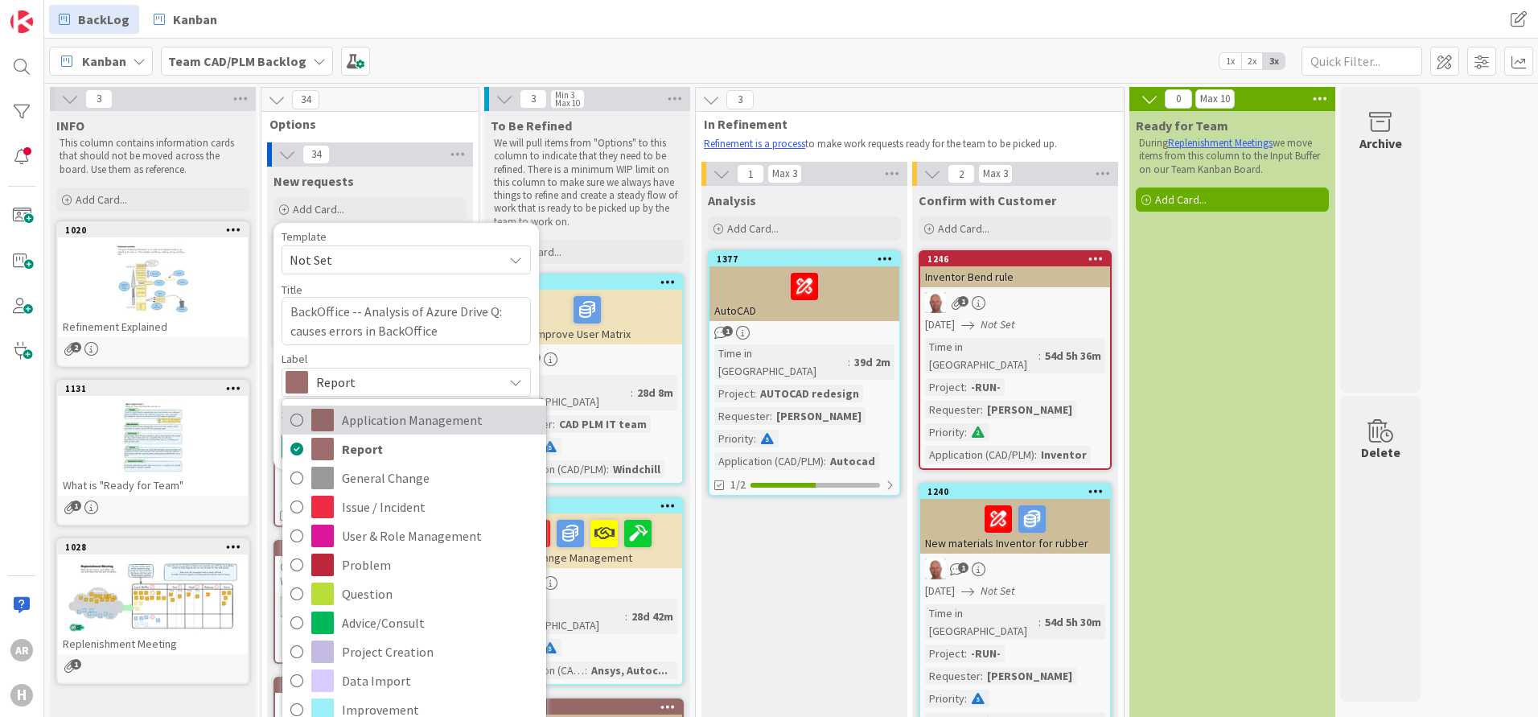
click at [301, 418] on icon at bounding box center [296, 420] width 13 height 24
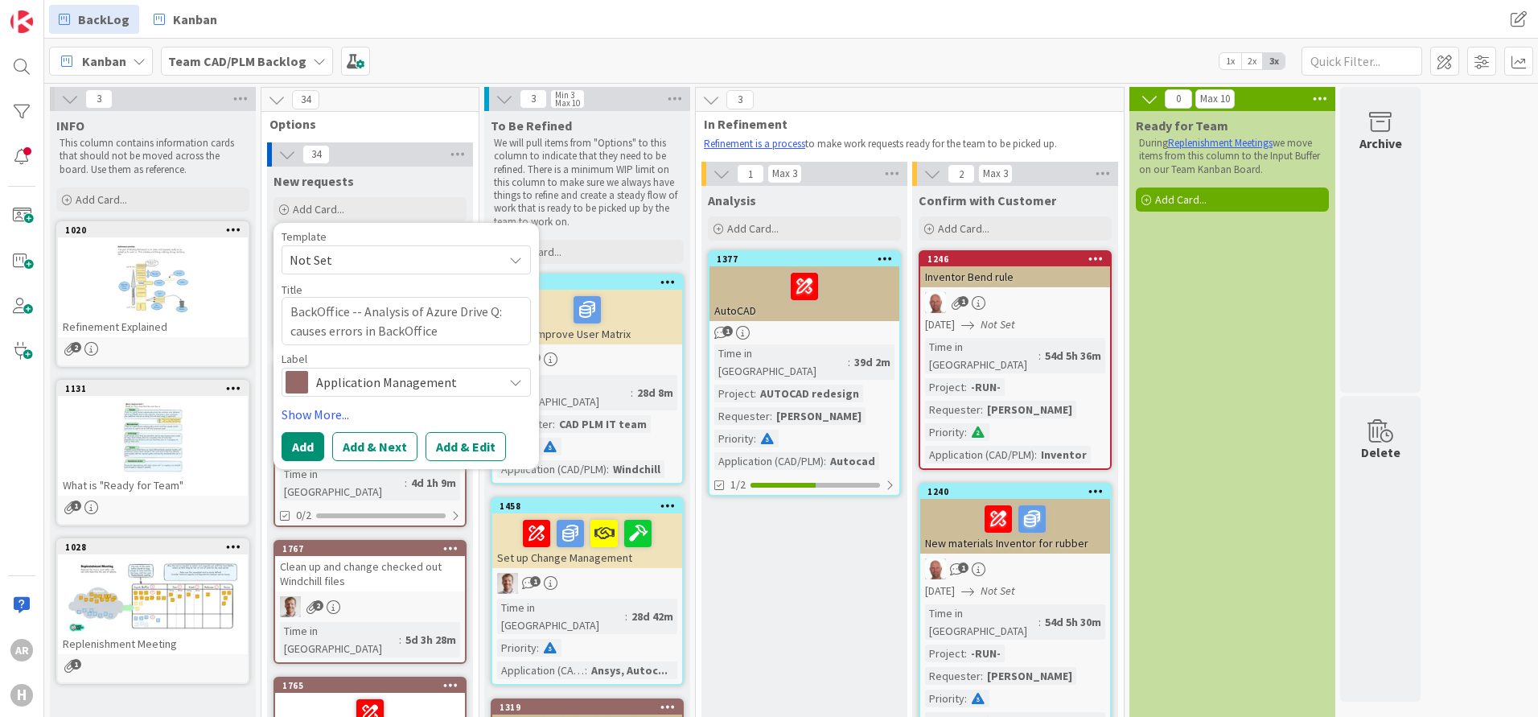
click at [518, 382] on icon at bounding box center [515, 382] width 13 height 13
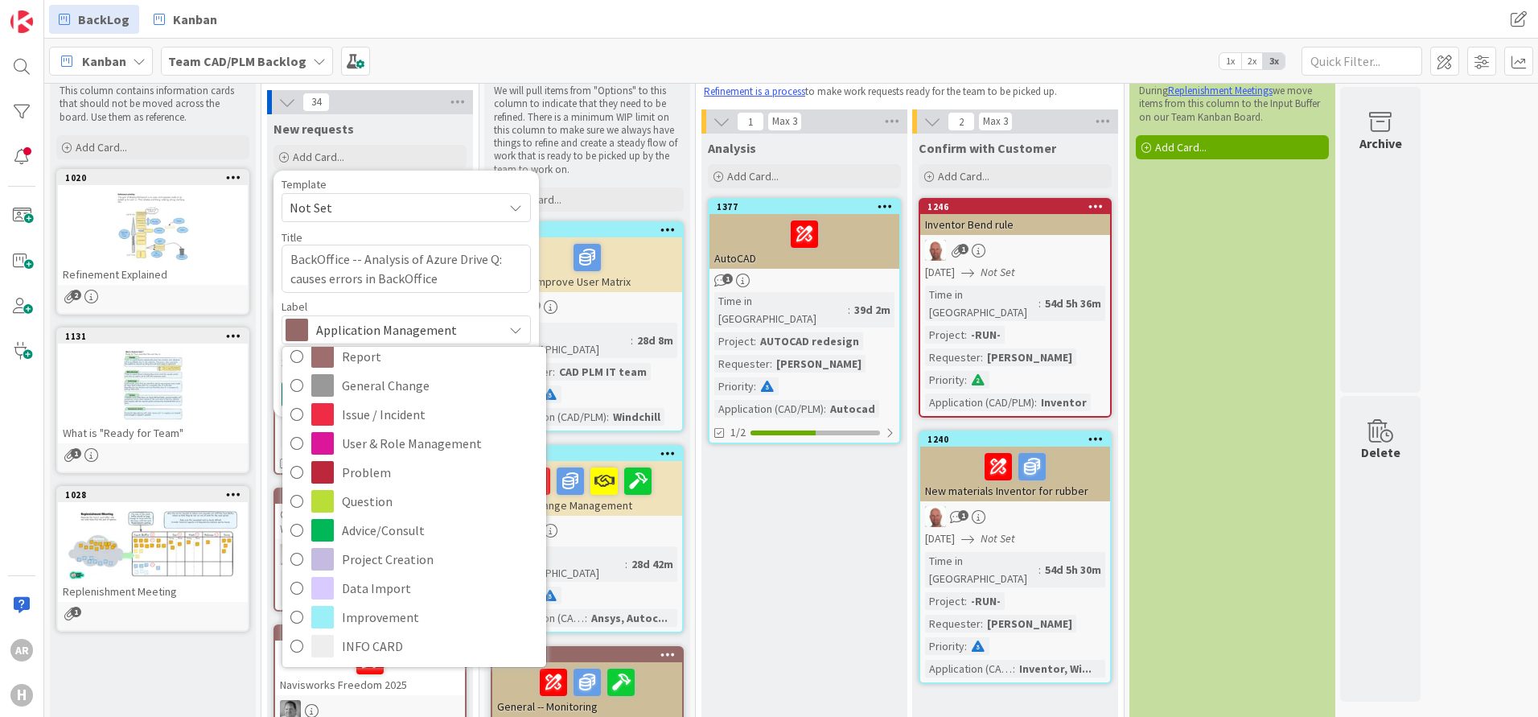
scroll to position [80, 0]
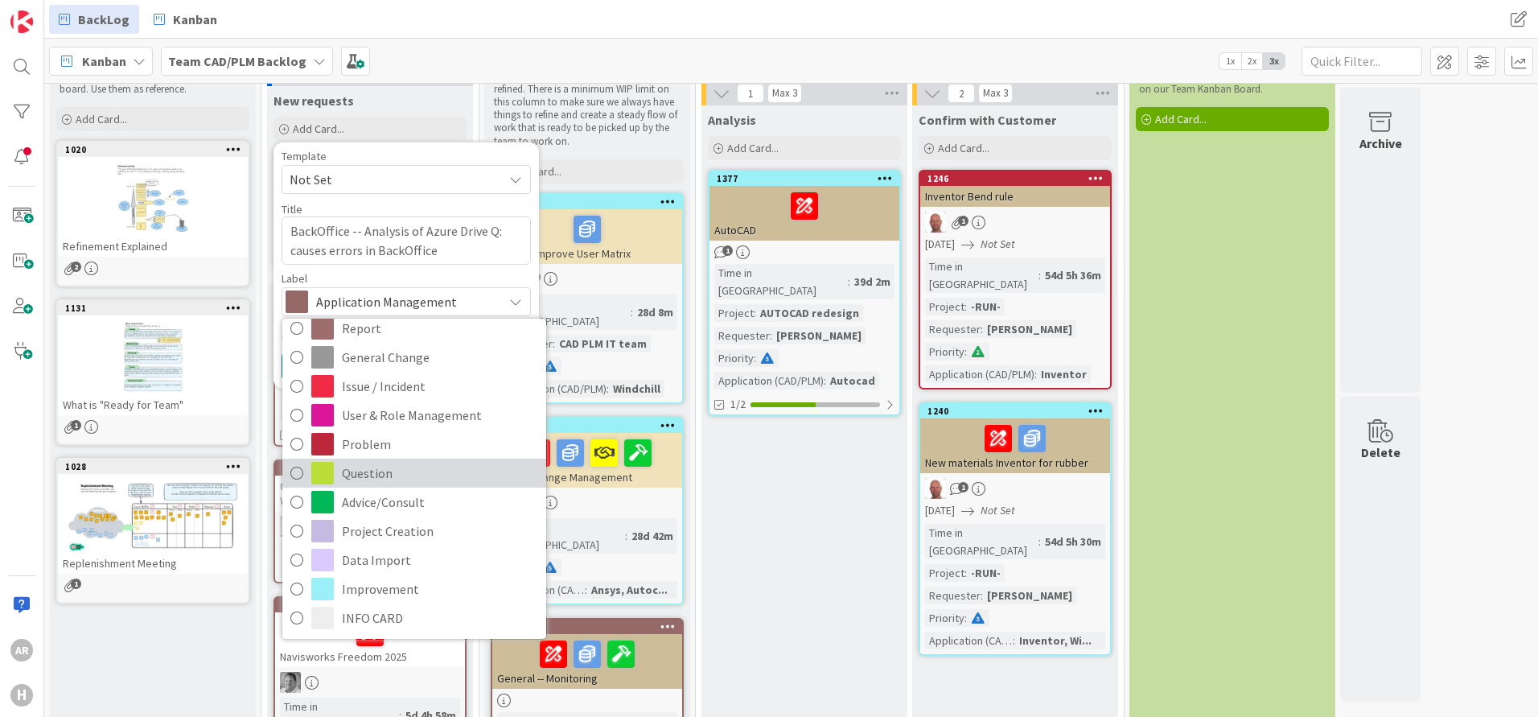
click at [361, 475] on span "Question" at bounding box center [440, 473] width 196 height 24
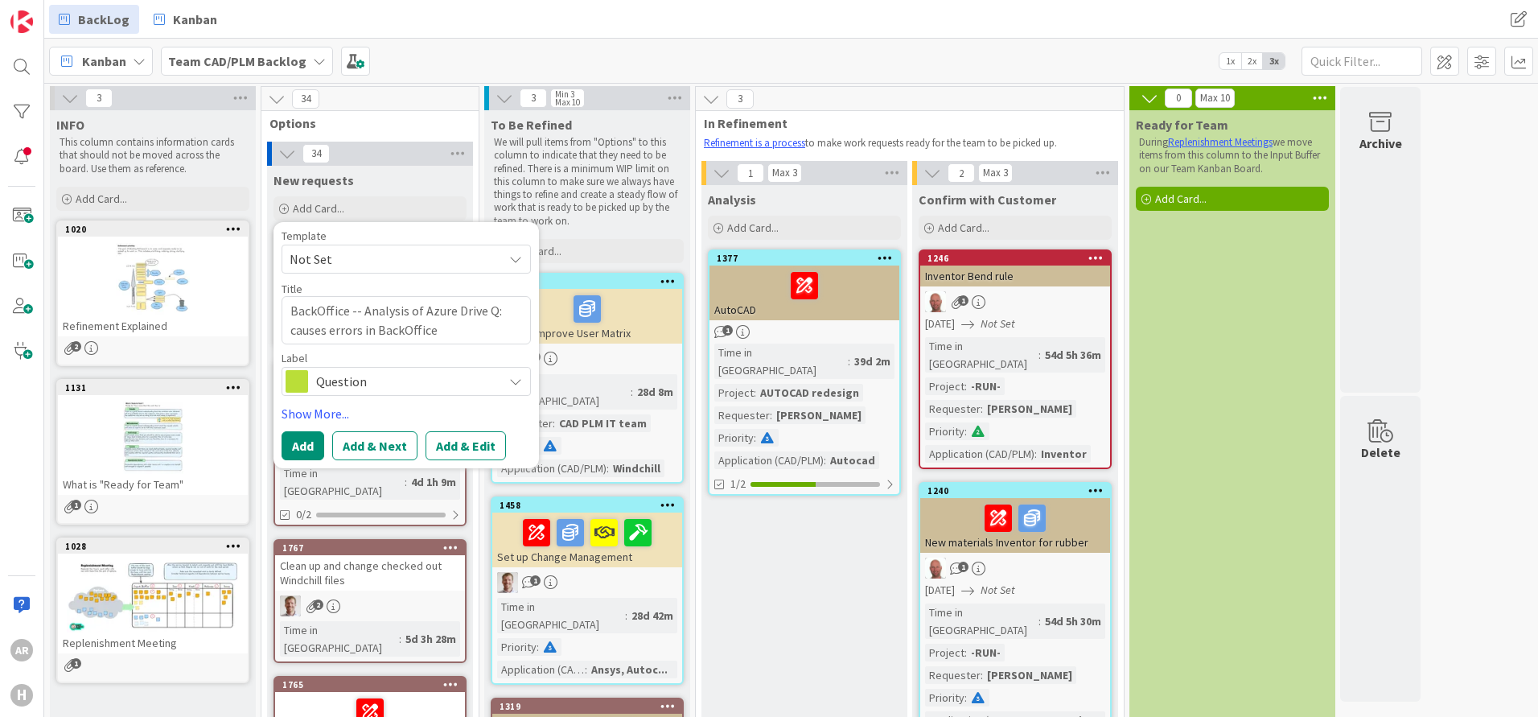
scroll to position [0, 0]
click at [302, 445] on button "Add" at bounding box center [303, 446] width 43 height 29
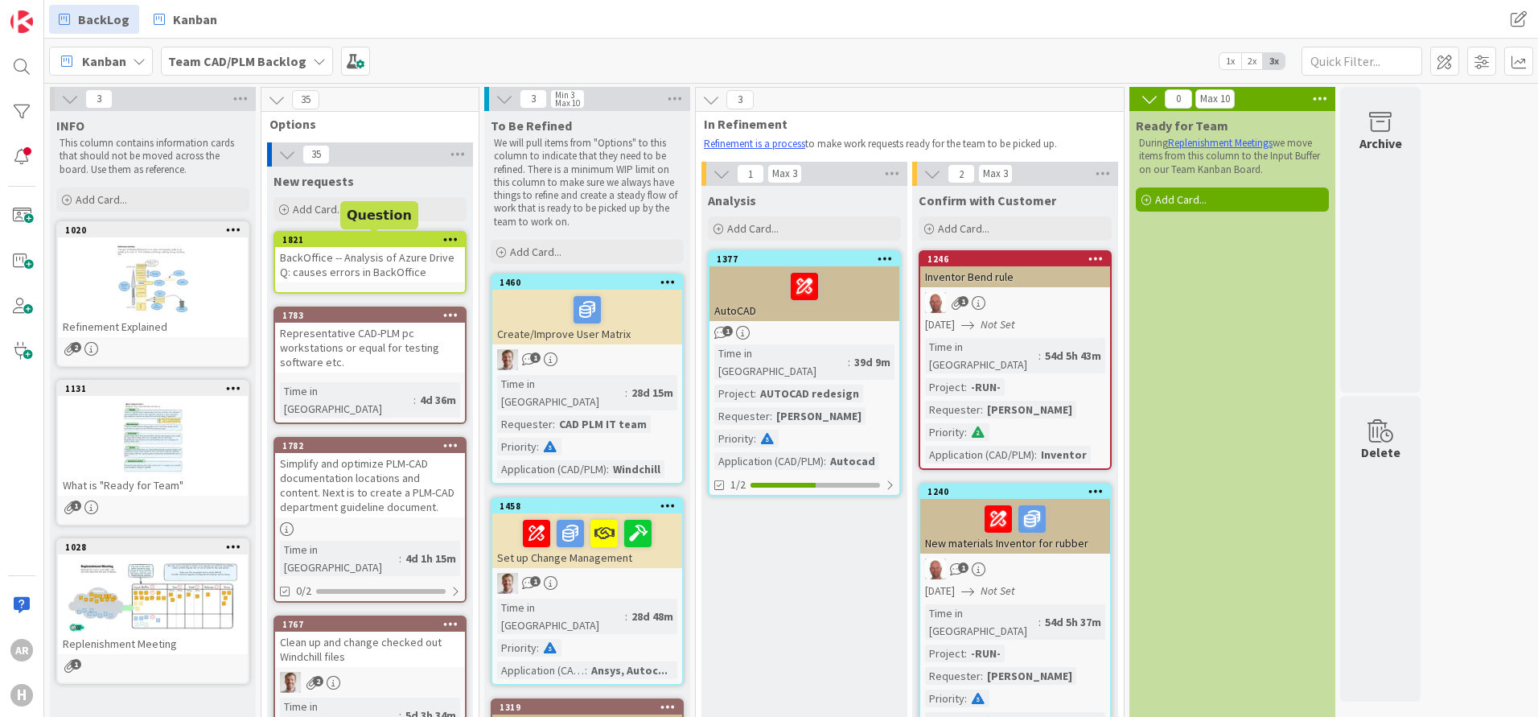
click at [362, 241] on div "1821" at bounding box center [373, 239] width 183 height 11
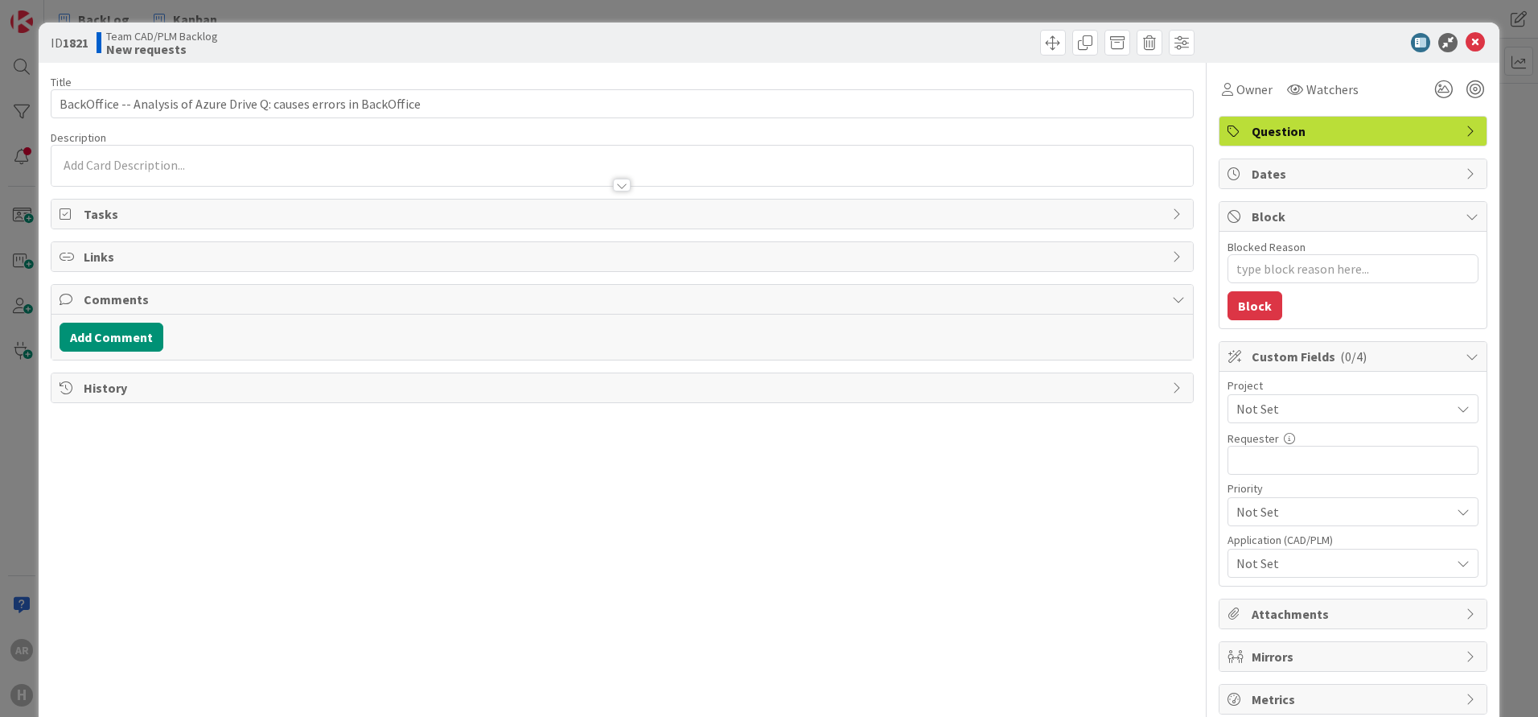
type textarea "x"
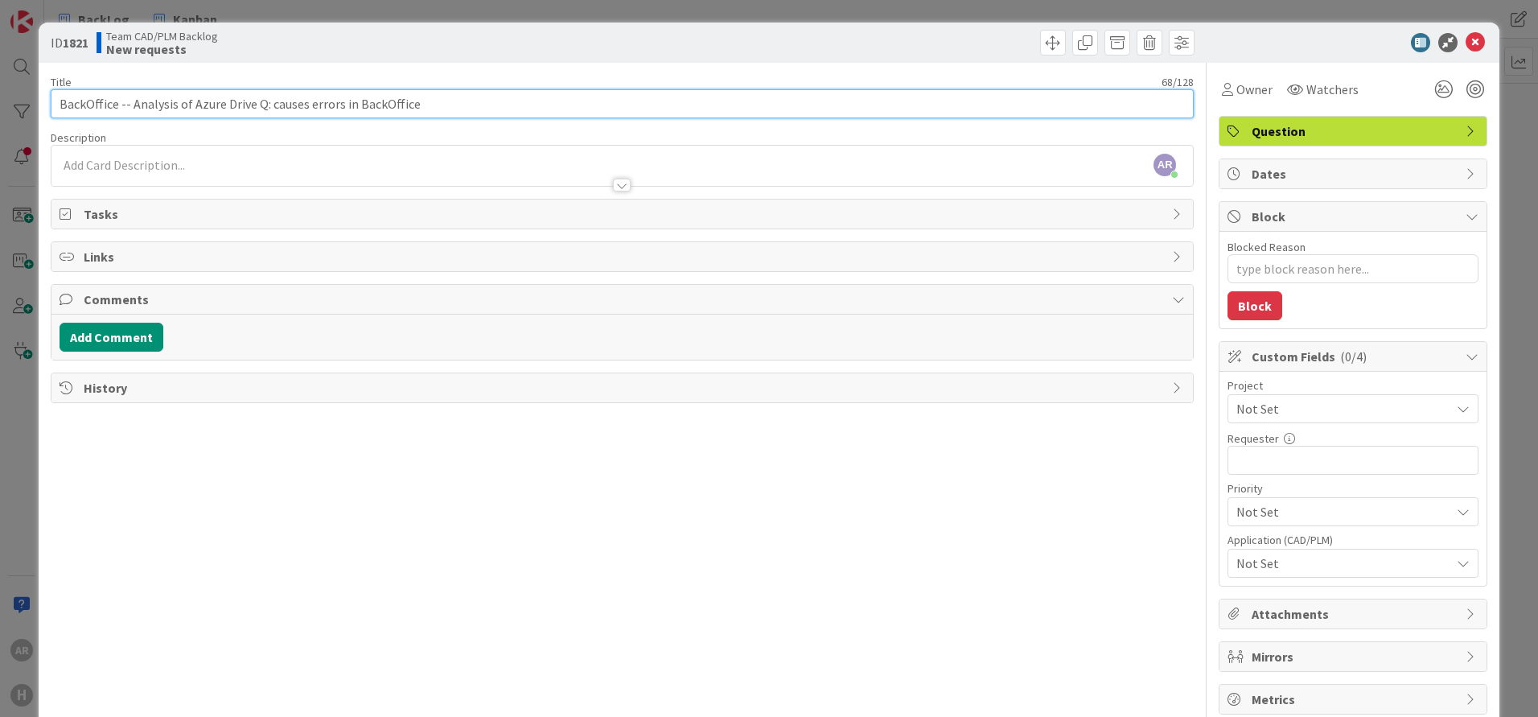
click at [89, 108] on input "BackOffice -- Analysis of Azure Drive Q: causes errors in BackOffice" at bounding box center [622, 103] width 1143 height 29
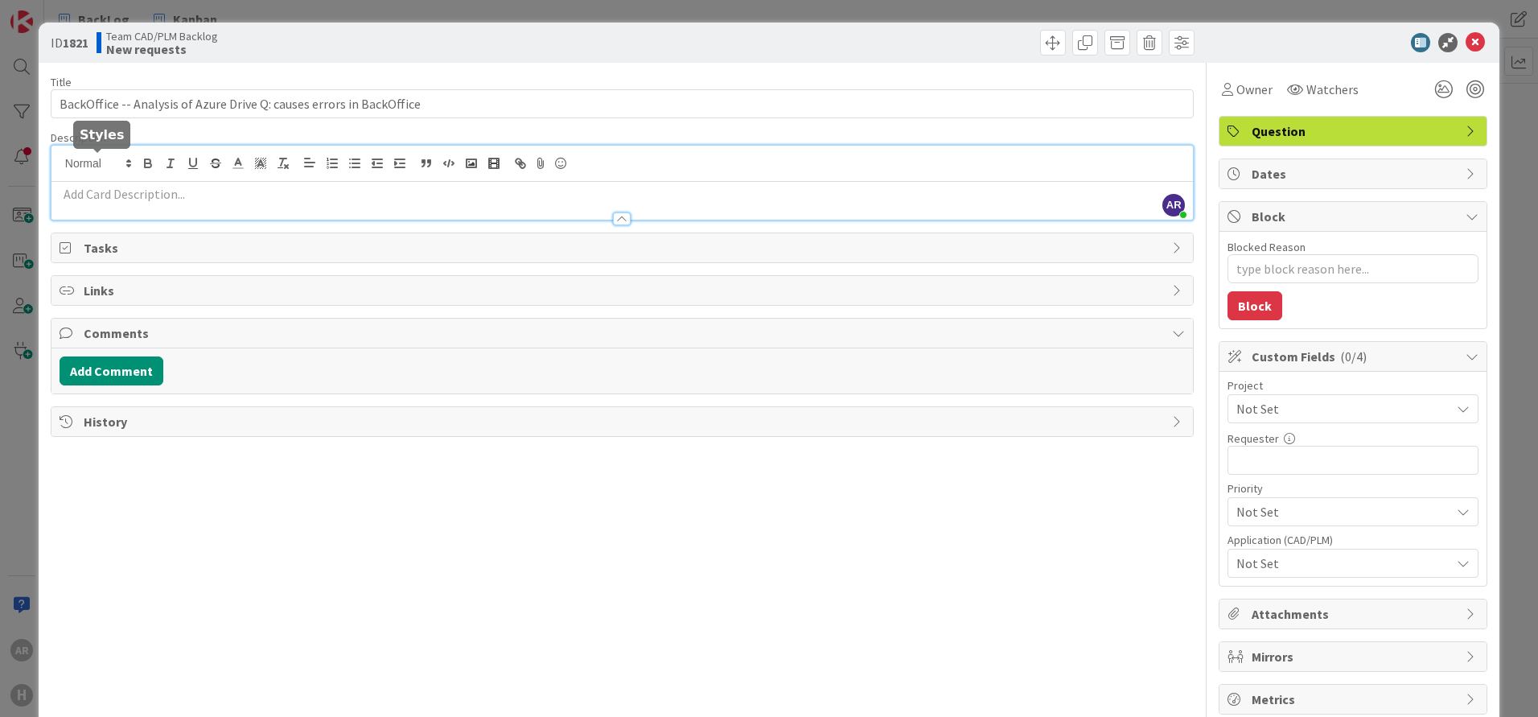
click at [119, 161] on div "AR Alex Repetto just joined" at bounding box center [621, 183] width 1141 height 74
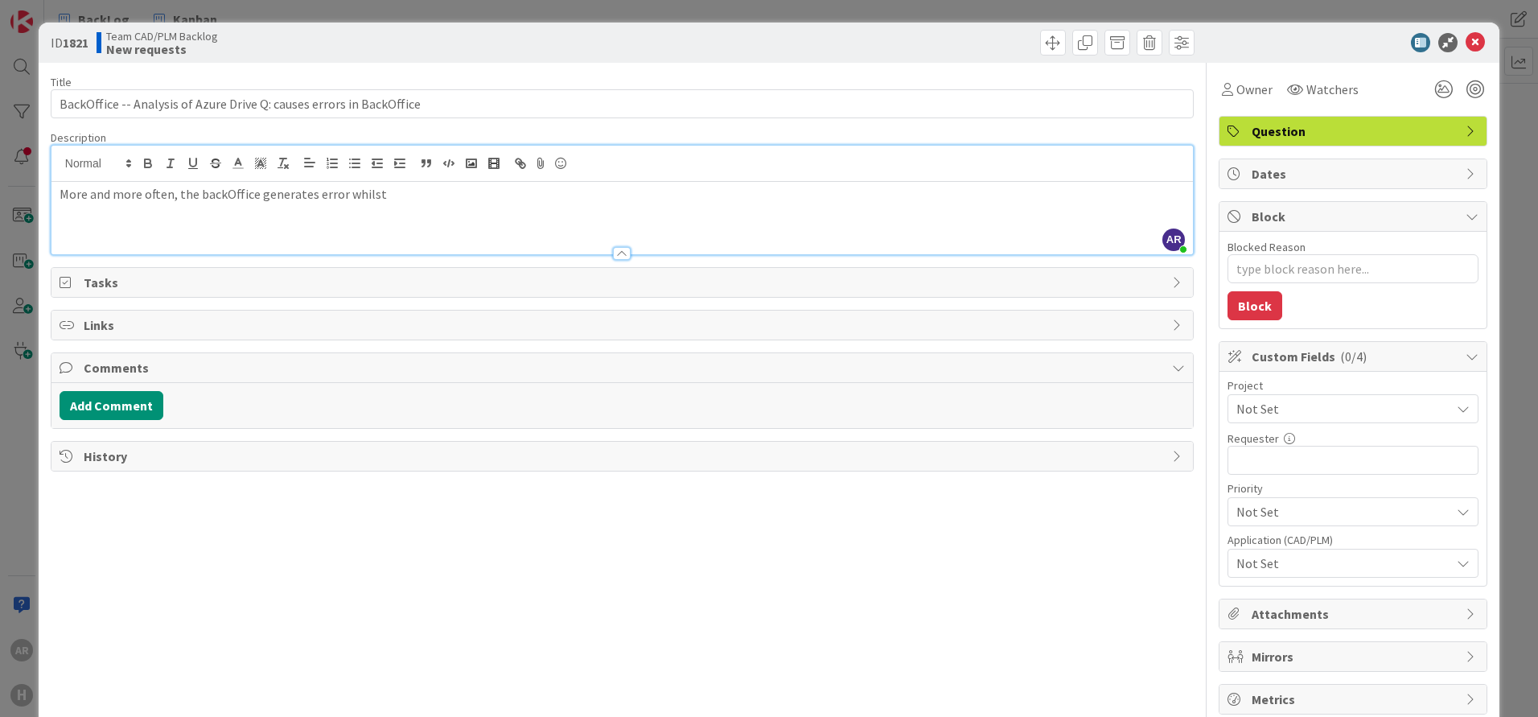
click at [409, 197] on p "More and more often, the backOffice generates error whilst" at bounding box center [622, 194] width 1125 height 19
click at [512, 198] on p "More and more often, the BackOffice generates error whilst processing drawings" at bounding box center [622, 194] width 1125 height 19
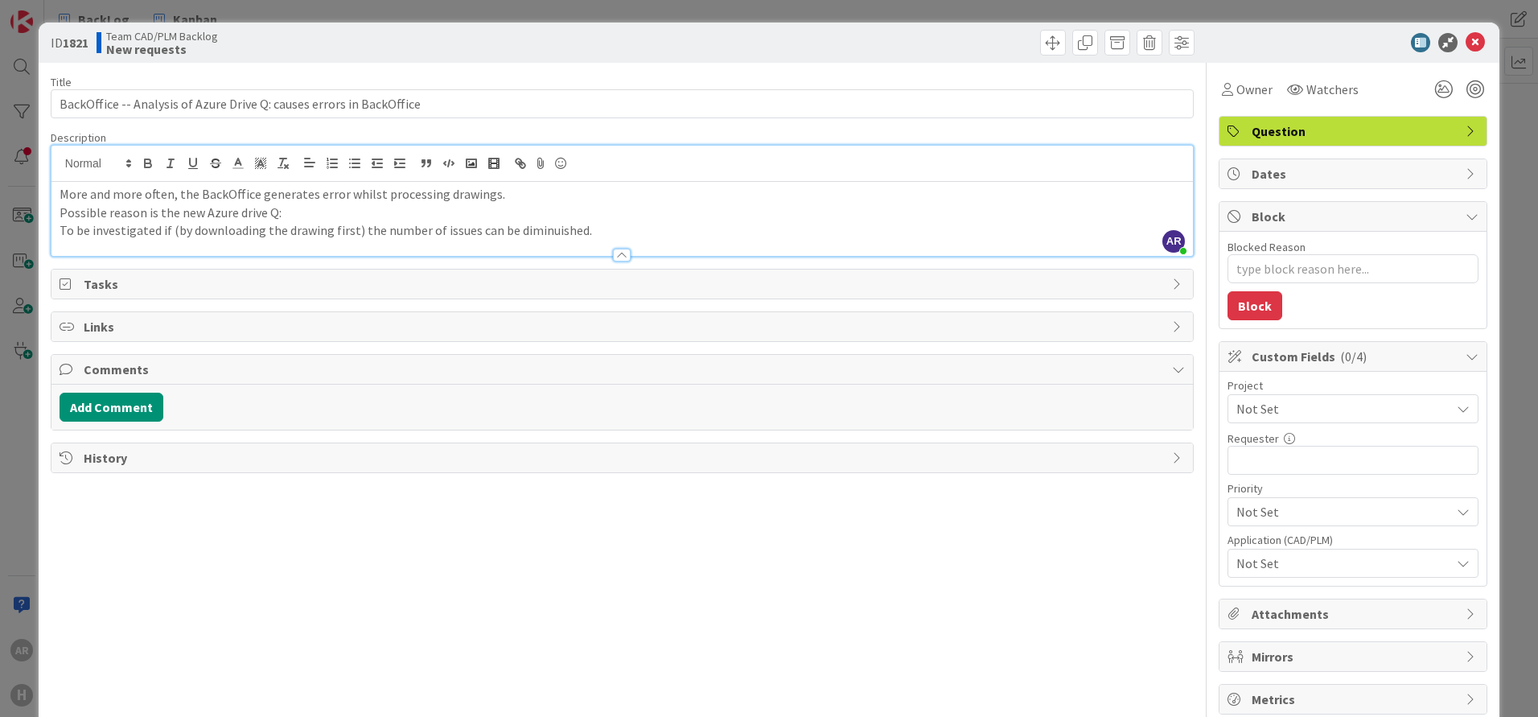
click at [339, 187] on p "More and more often, the BackOffice generates error whilst processing drawings." at bounding box center [622, 194] width 1125 height 19
click at [606, 233] on p "To be investigated if (by downloading the drawing first) the number of issues c…" at bounding box center [622, 230] width 1125 height 19
click at [542, 235] on p "To be investigated if (by downloading the drawing first) the number of issues c…" at bounding box center [622, 230] width 1125 height 19
click at [364, 214] on p "Possible reason is the new Azure drive Q:" at bounding box center [622, 213] width 1125 height 19
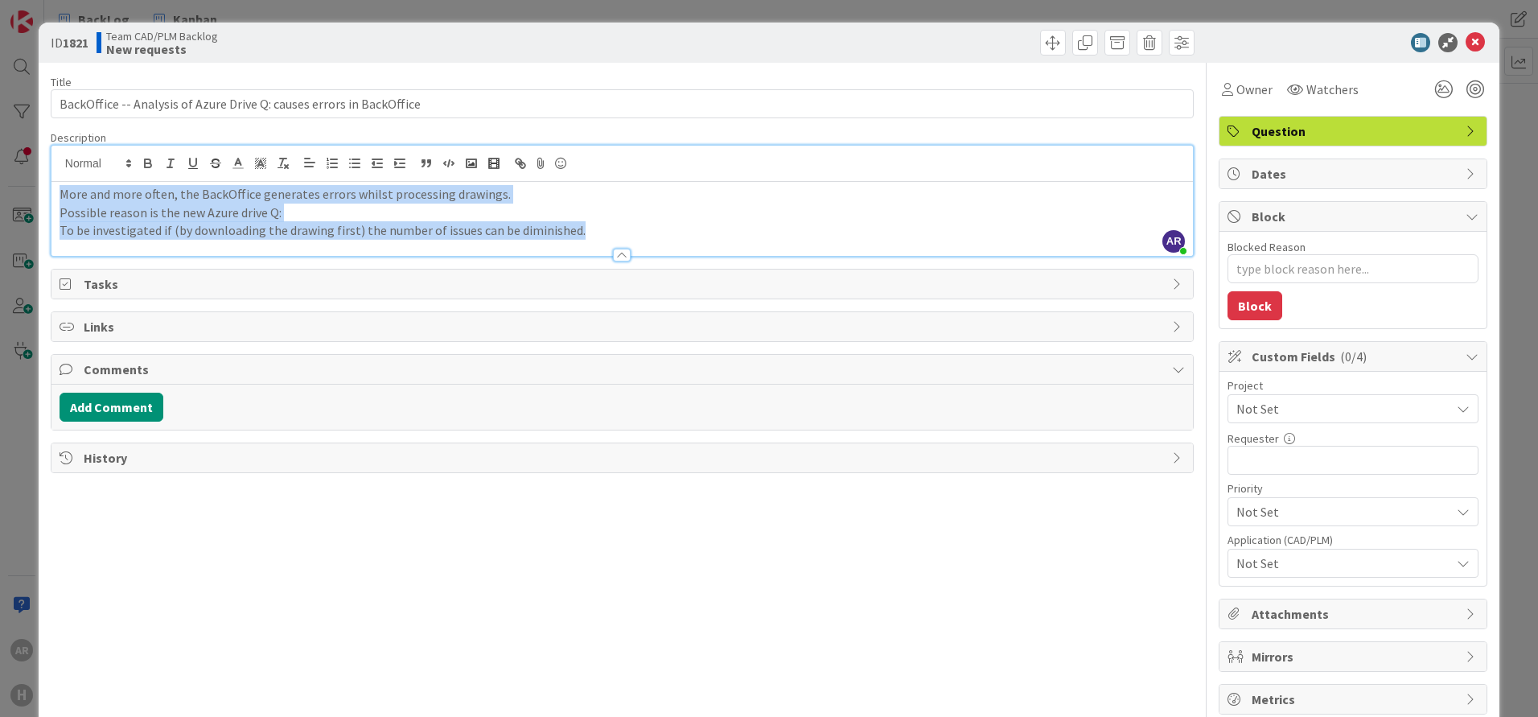
drag, startPoint x: 582, startPoint y: 227, endPoint x: 57, endPoint y: 196, distance: 525.4
click at [57, 196] on div "More and more often, the BackOffice generates errors whilst processing drawings…" at bounding box center [621, 219] width 1141 height 74
copy div "More and more often, the BackOffice generates errors whilst processing drawings…"
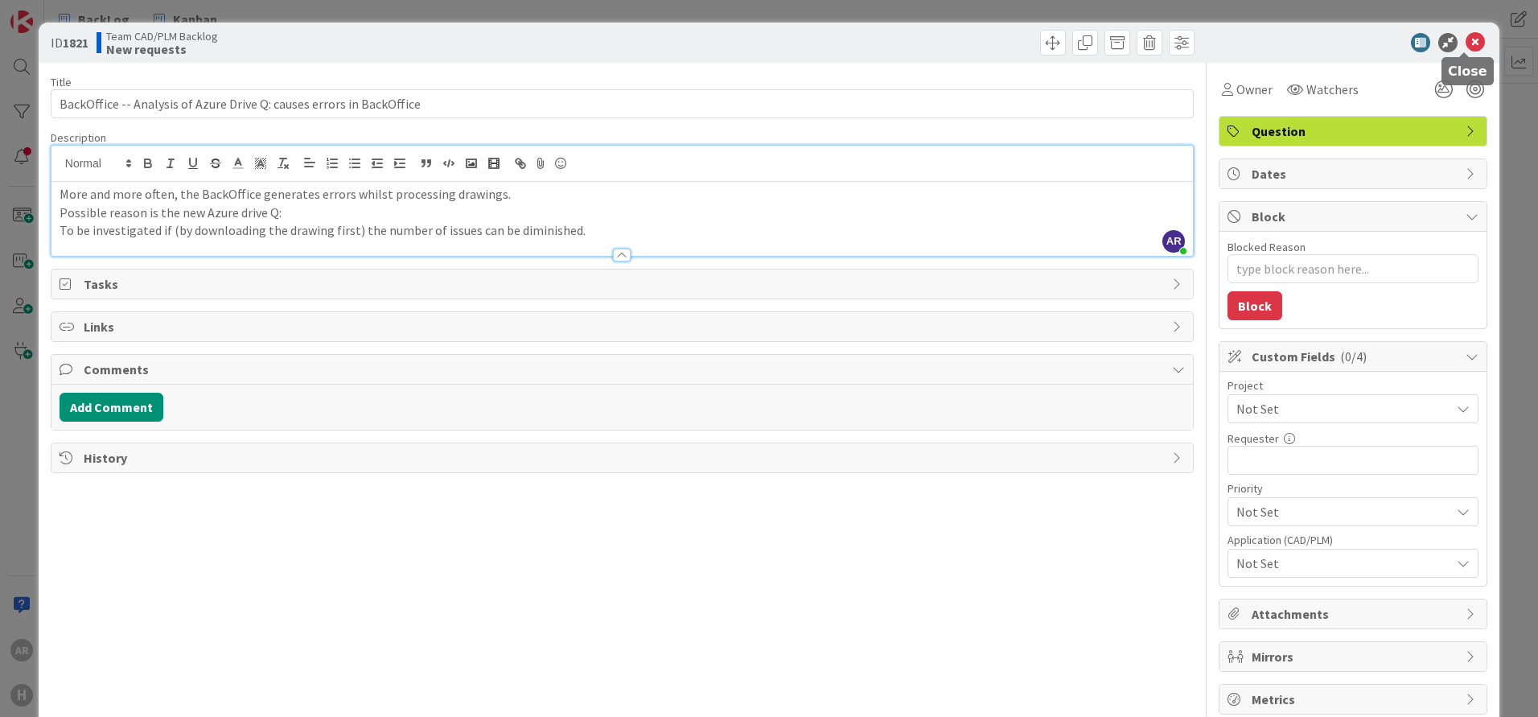
click at [1466, 43] on icon at bounding box center [1475, 42] width 19 height 19
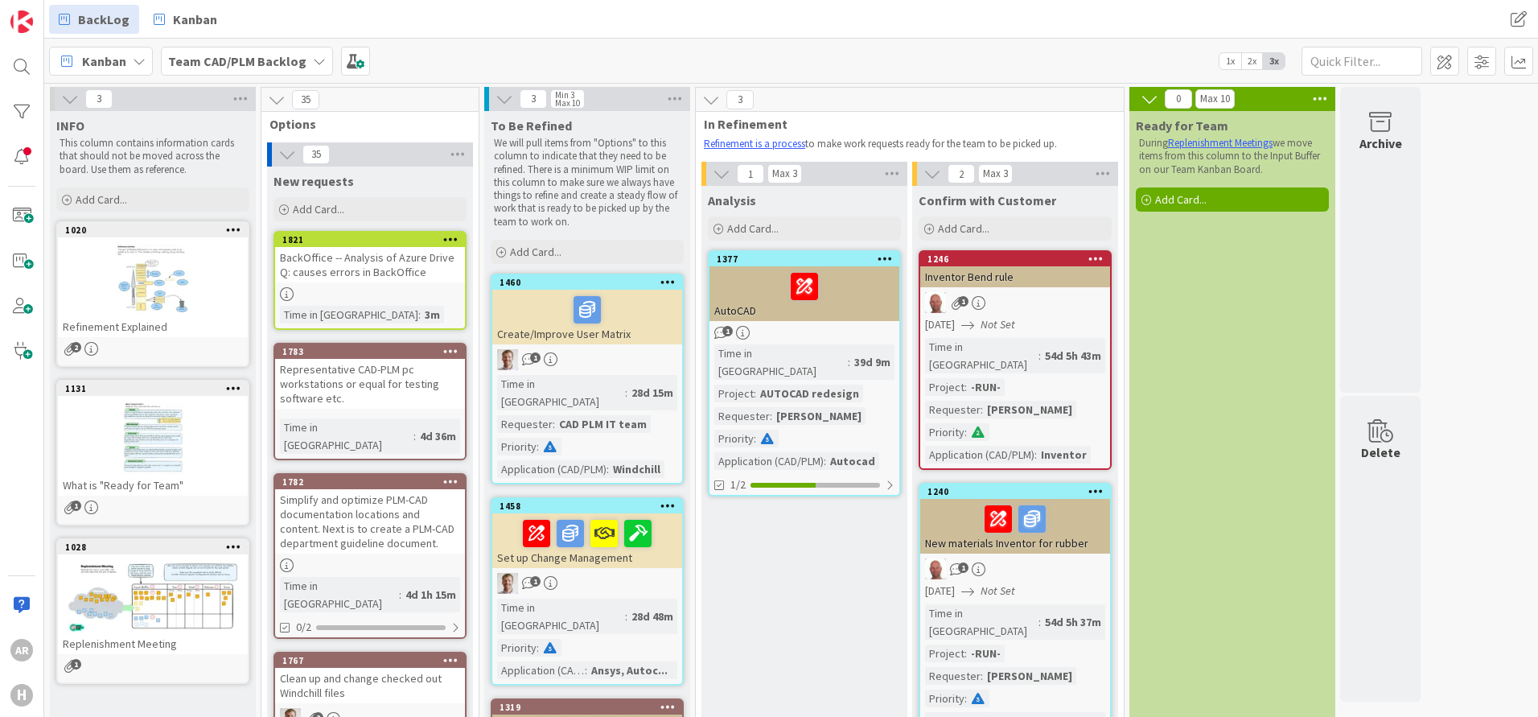
click at [351, 274] on div "BackOffice -- Analysis of Azure Drive Q: causes errors in BackOffice" at bounding box center [370, 264] width 190 height 35
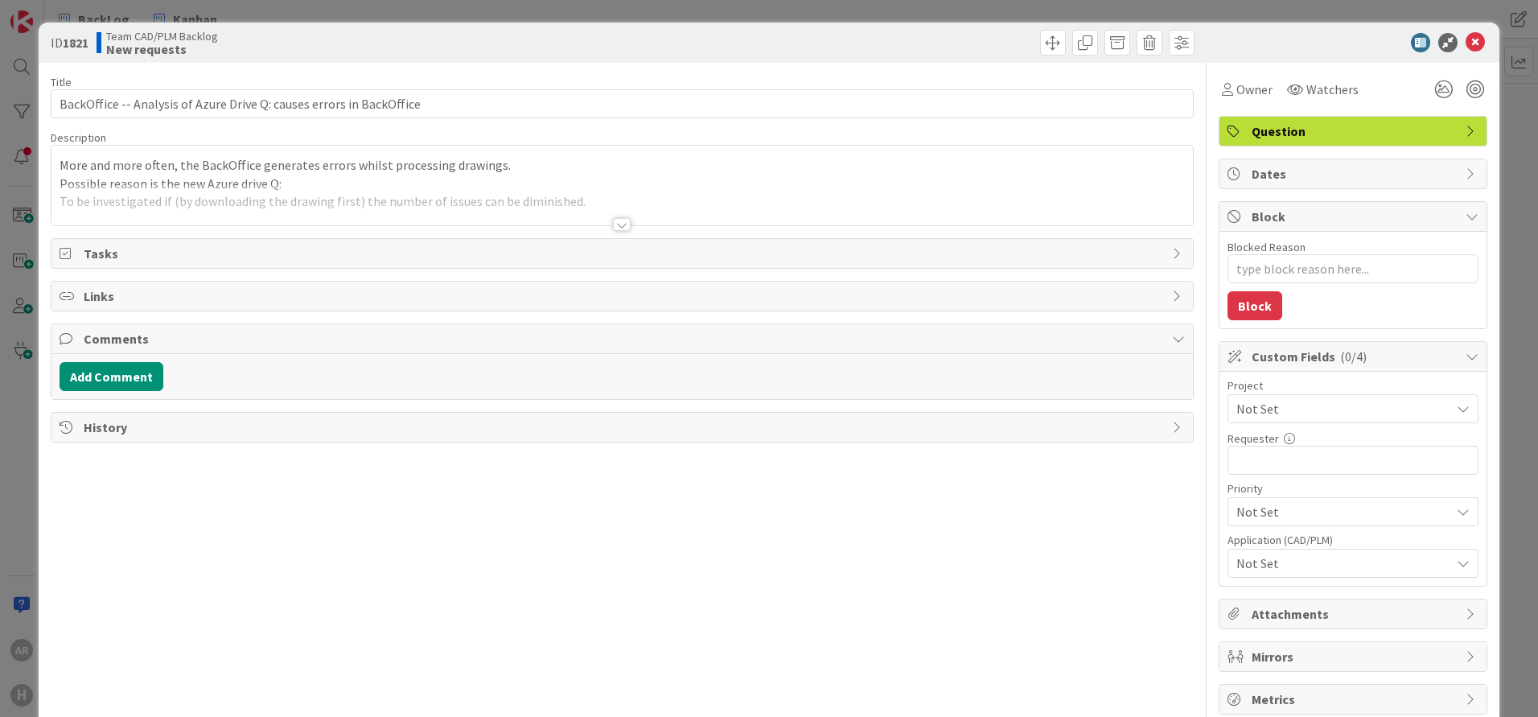
type textarea "x"
click at [1468, 43] on icon at bounding box center [1475, 42] width 19 height 19
